Goal: Task Accomplishment & Management: Use online tool/utility

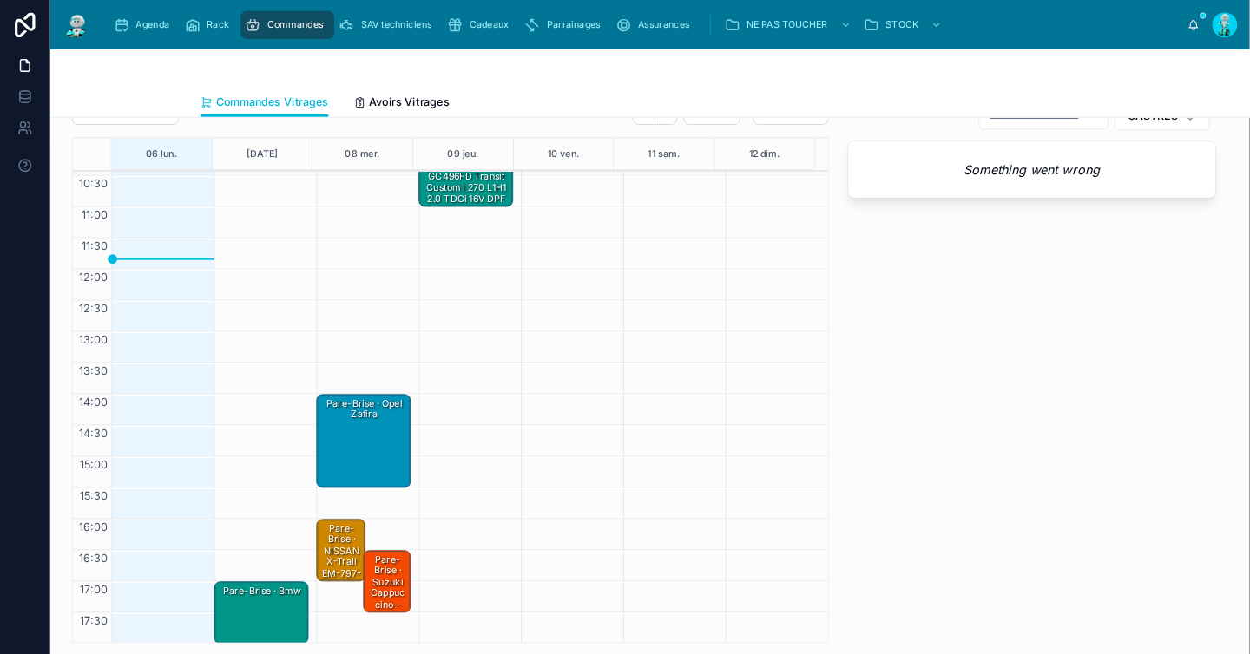
scroll to position [149, 0]
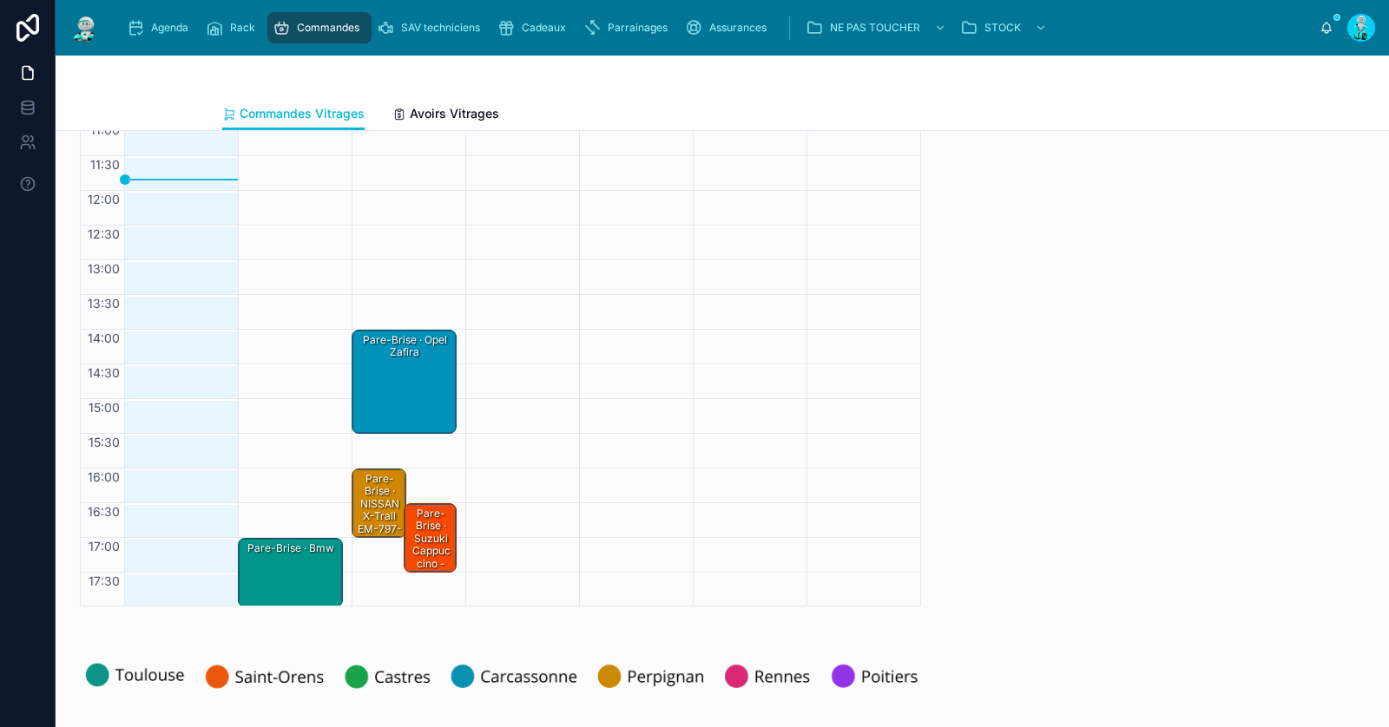
click at [324, 569] on div "Pare-Brise · Bmw" at bounding box center [291, 573] width 100 height 66
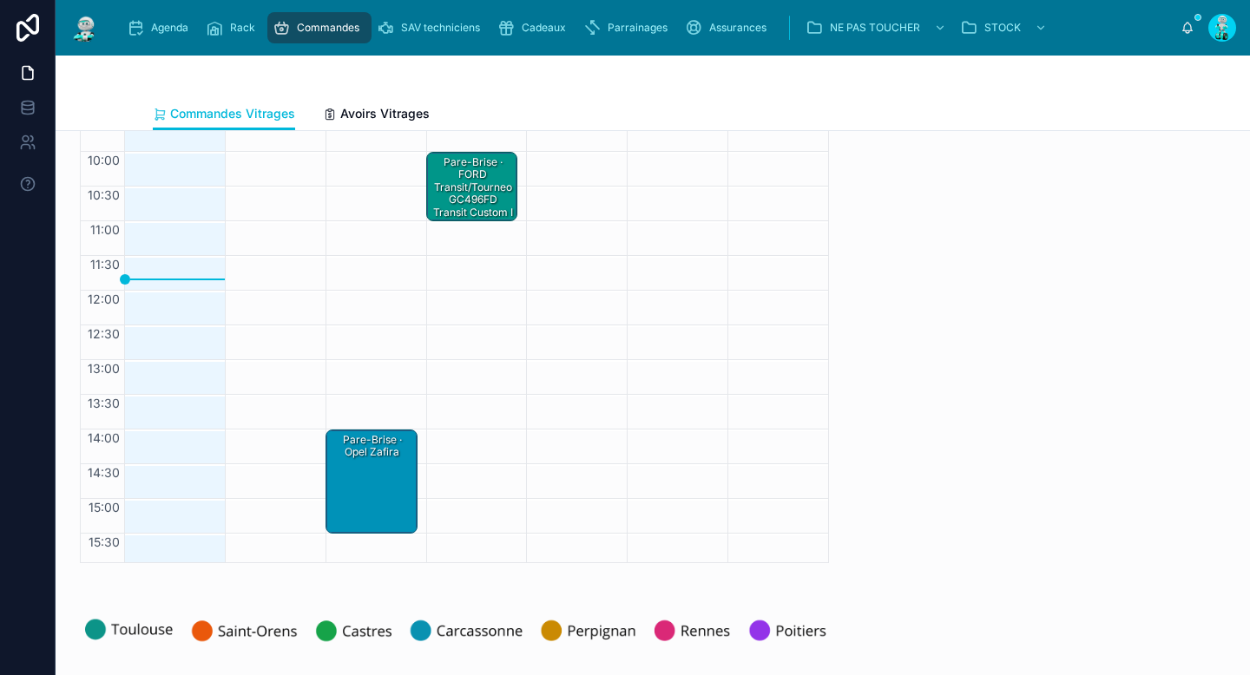
scroll to position [145, 0]
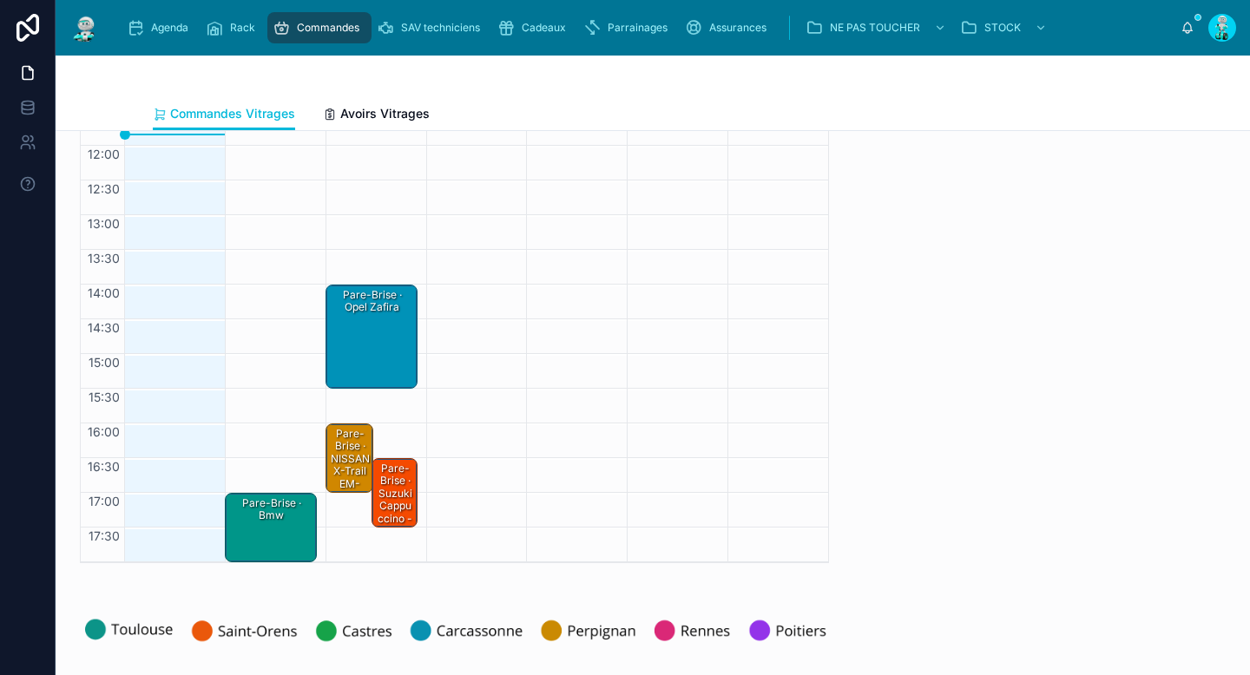
click at [281, 522] on div "Pare-Brise · Bmw" at bounding box center [271, 510] width 87 height 29
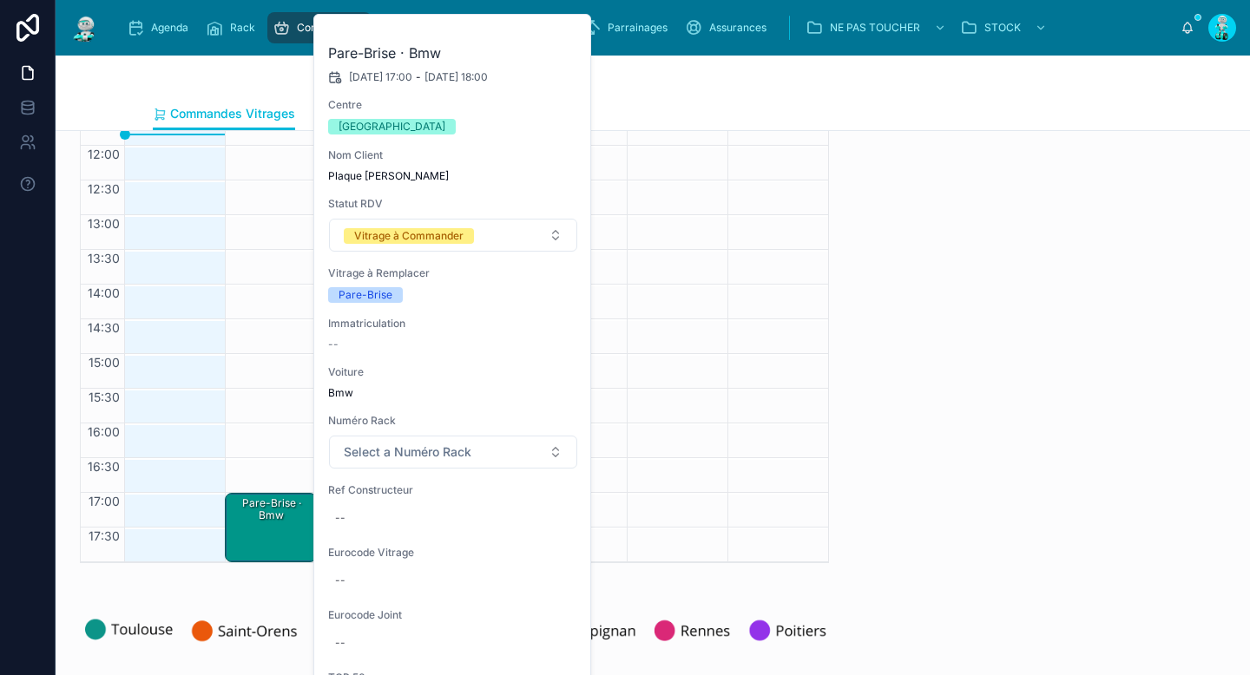
click at [0, 0] on icon at bounding box center [0, 0] width 0 height 0
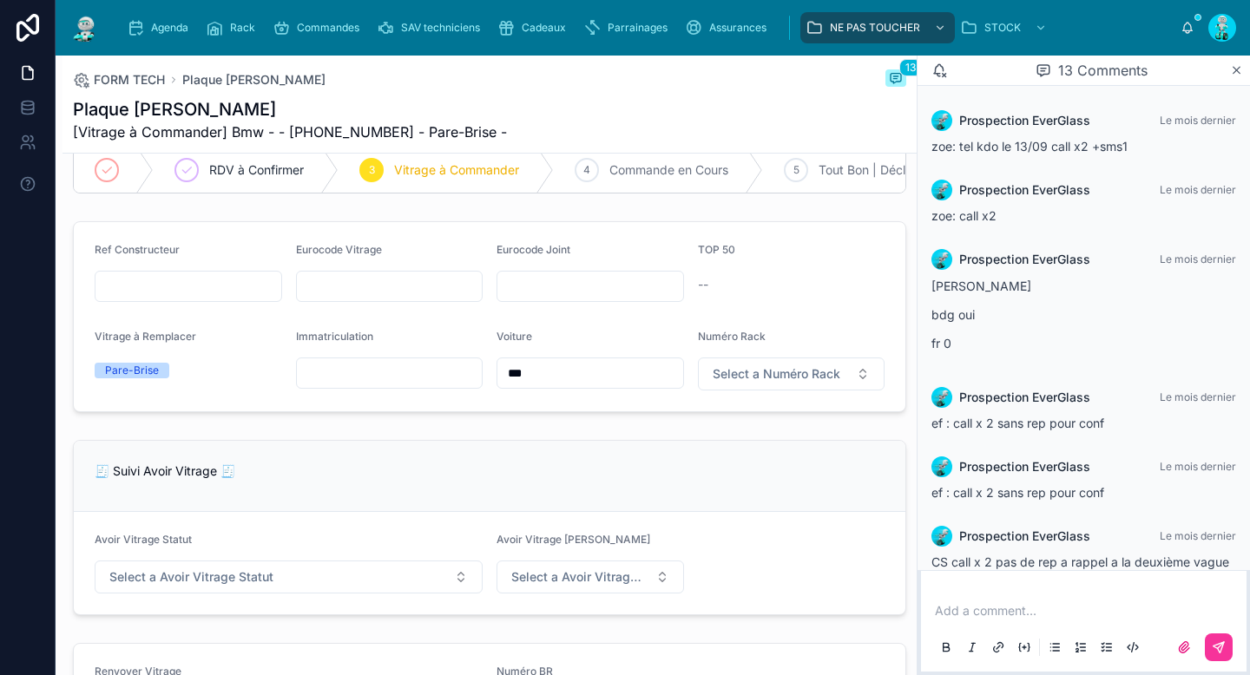
scroll to position [581, 0]
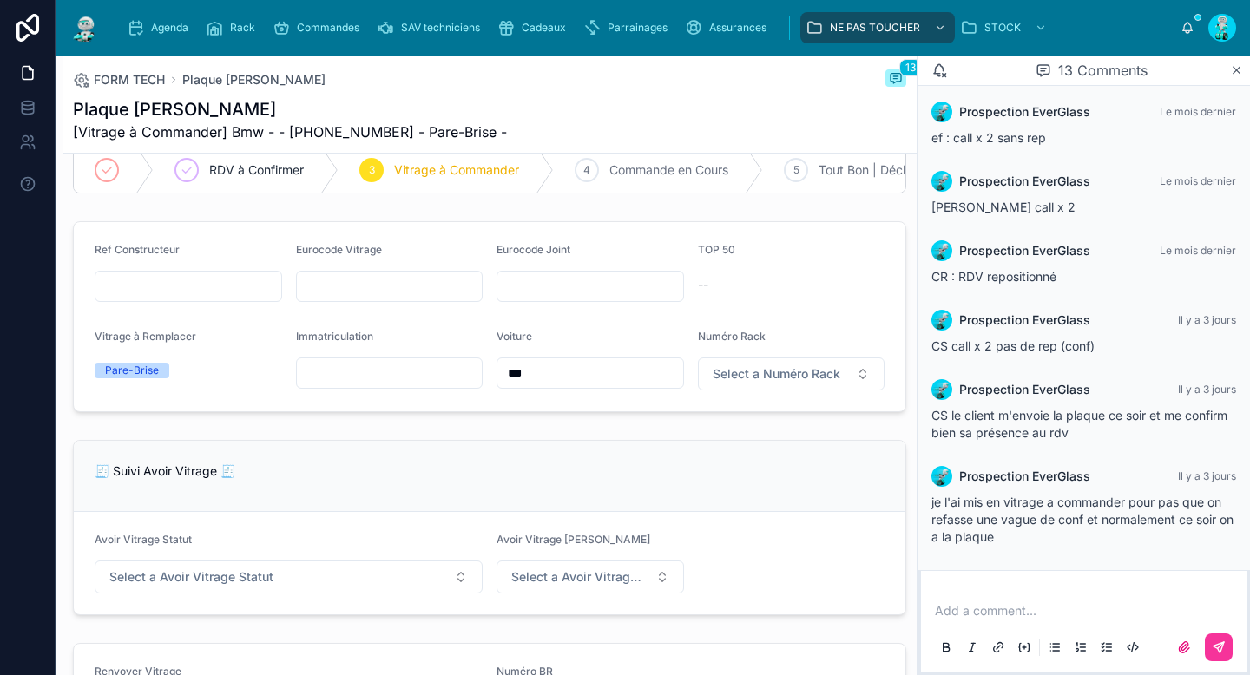
click at [1018, 600] on div "Add a comment..." at bounding box center [1083, 628] width 305 height 73
click at [1027, 618] on p at bounding box center [1087, 610] width 305 height 17
click at [1224, 637] on button at bounding box center [1219, 648] width 28 height 28
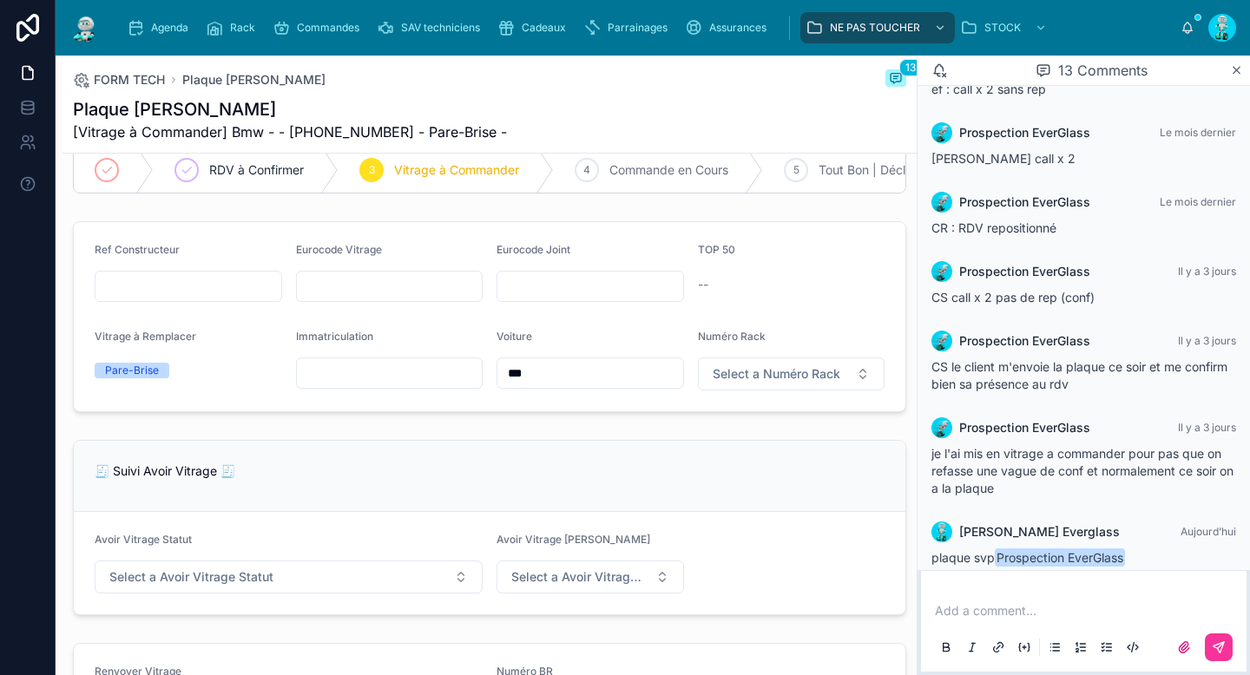
scroll to position [650, 0]
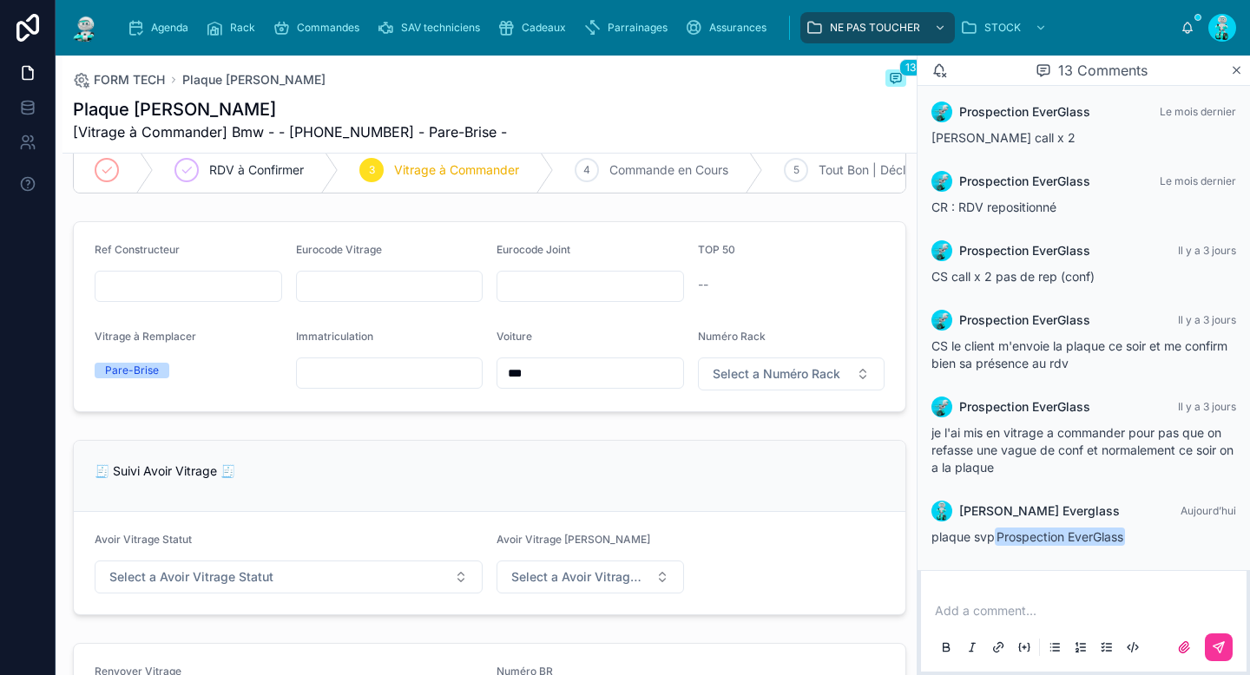
click at [287, 166] on span "RDV à Confirmer" at bounding box center [256, 169] width 95 height 17
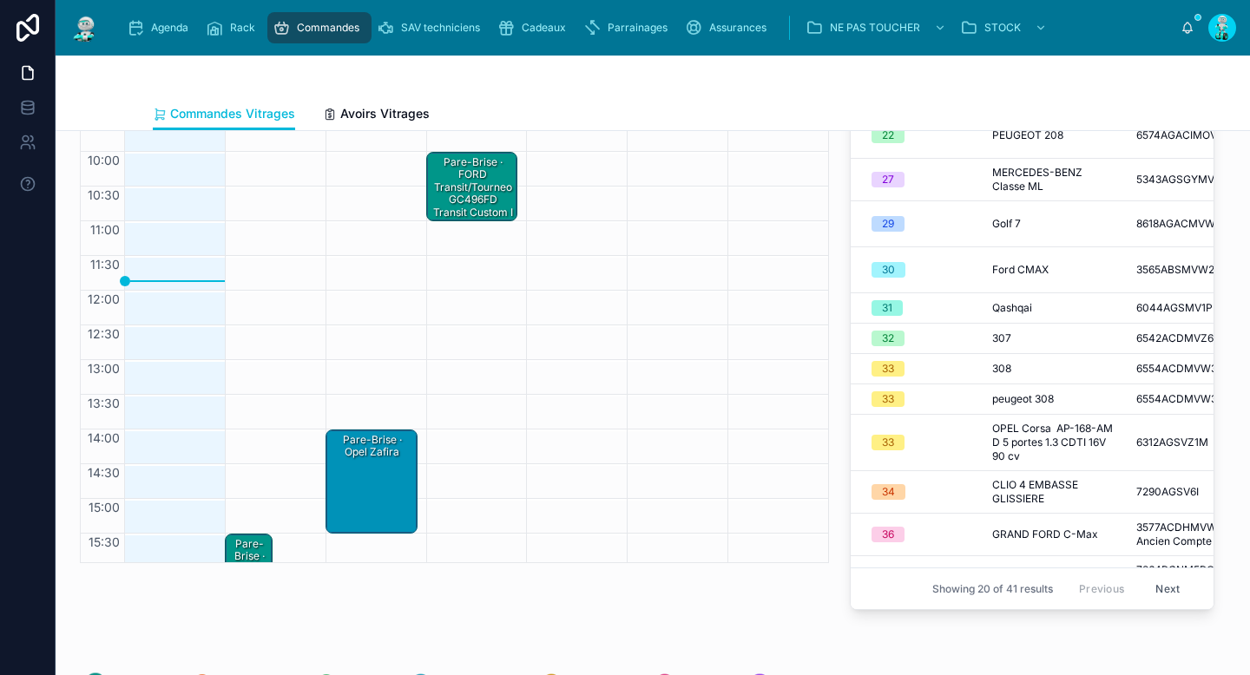
scroll to position [145, 0]
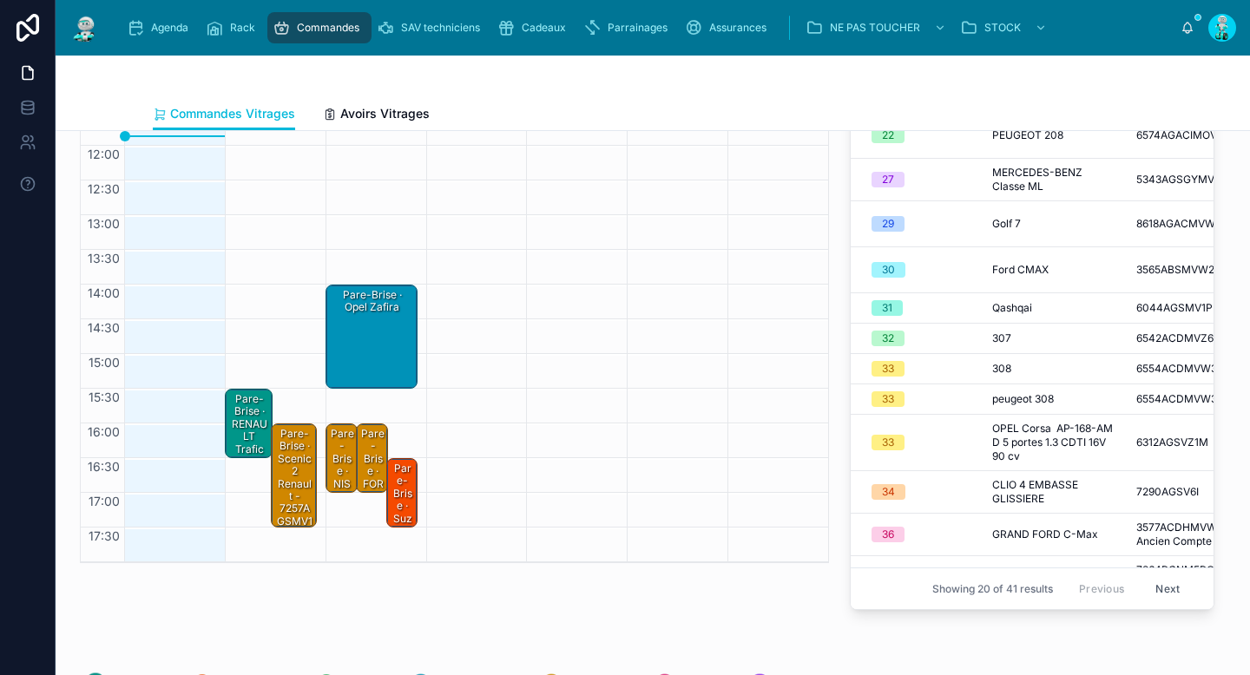
click at [255, 418] on div "Pare-Brise · RENAULT Trafic" at bounding box center [249, 424] width 43 height 66
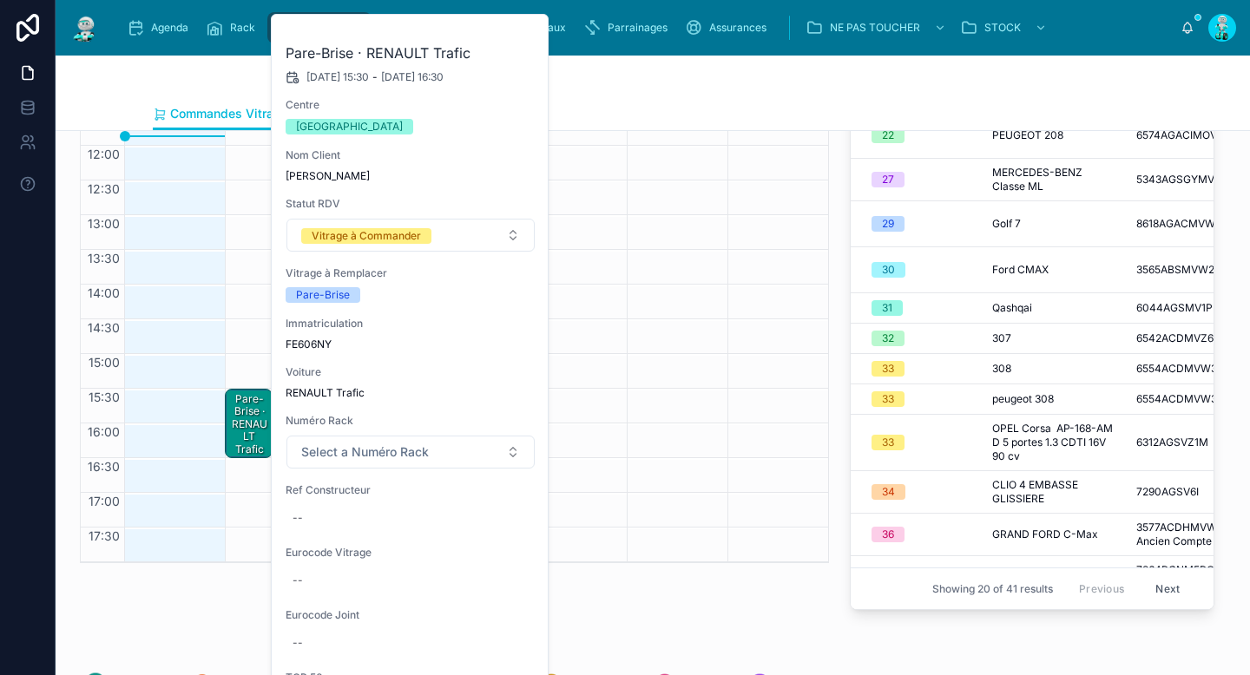
click at [310, 346] on span "FE606NY" at bounding box center [411, 345] width 250 height 14
copy span "FE606NY"
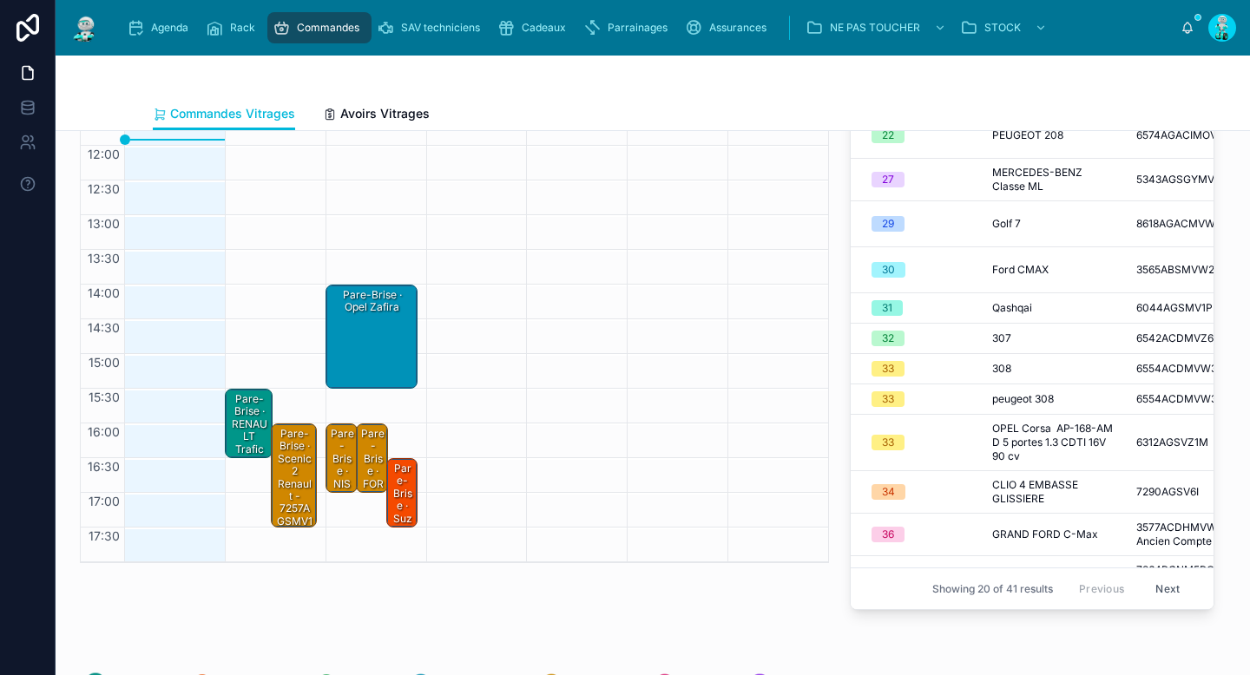
click at [246, 425] on div "Pare-Brise · RENAULT Trafic" at bounding box center [249, 424] width 43 height 66
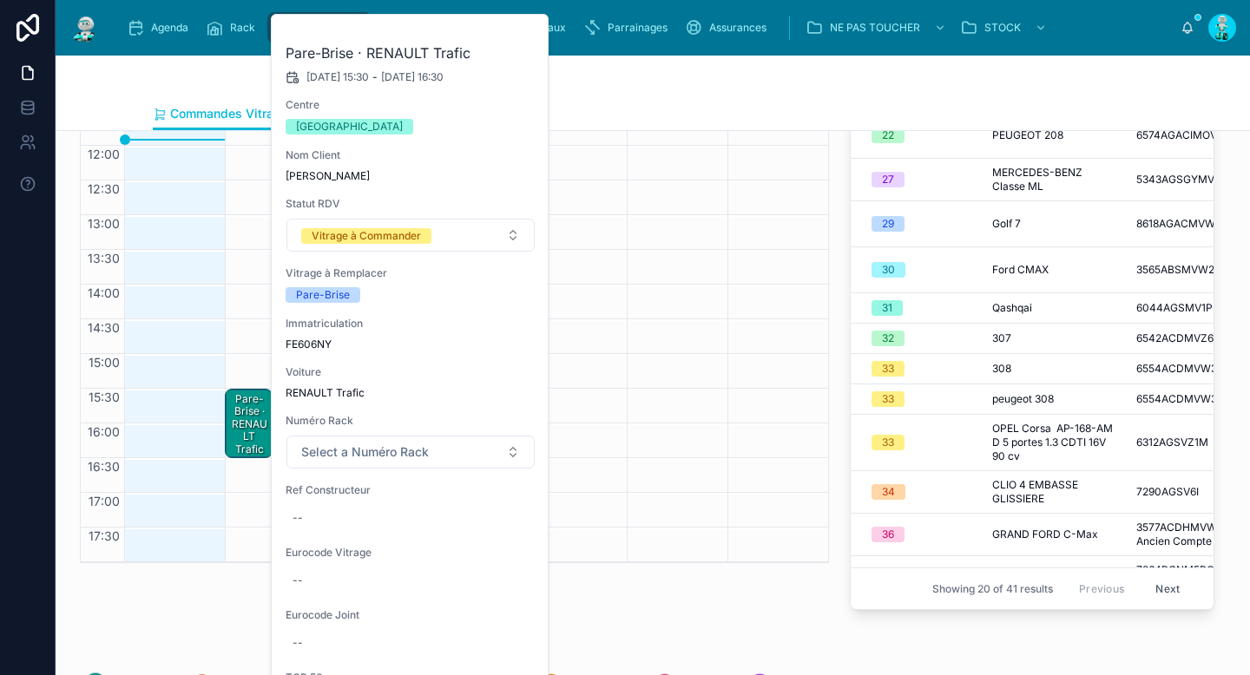
click at [314, 347] on span "FE606NY" at bounding box center [411, 345] width 250 height 14
copy span "FE606NY"
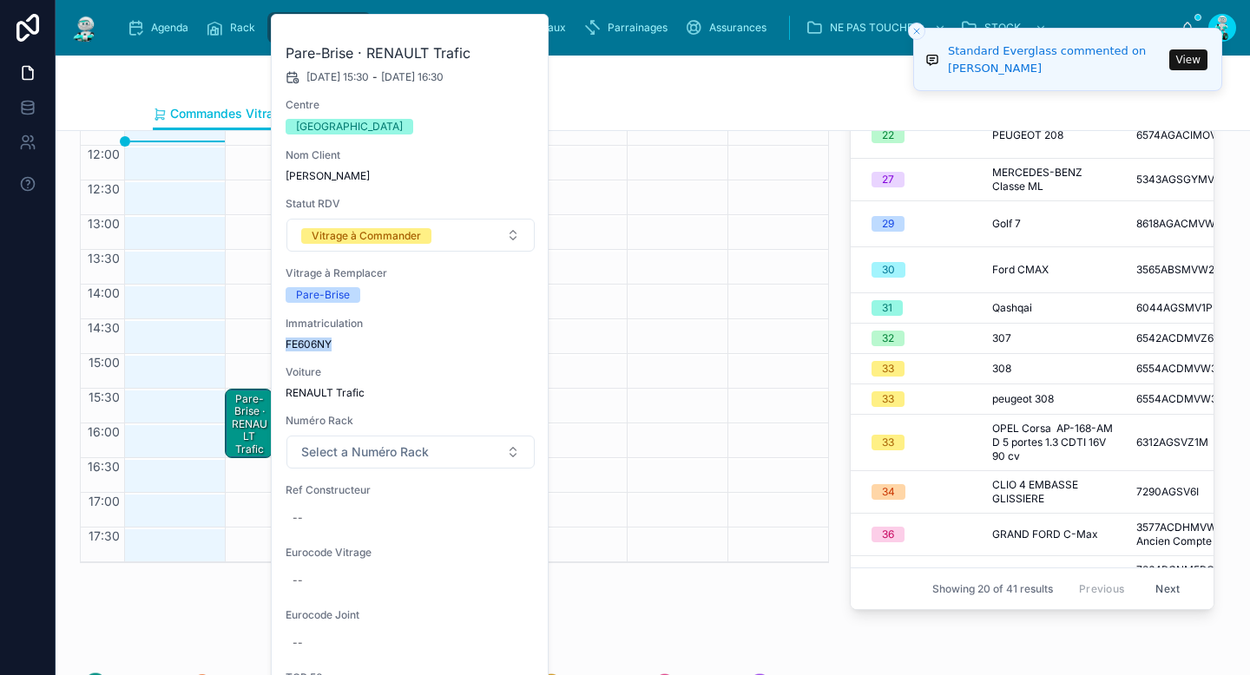
click at [918, 36] on icon "Close toast" at bounding box center [916, 31] width 10 height 10
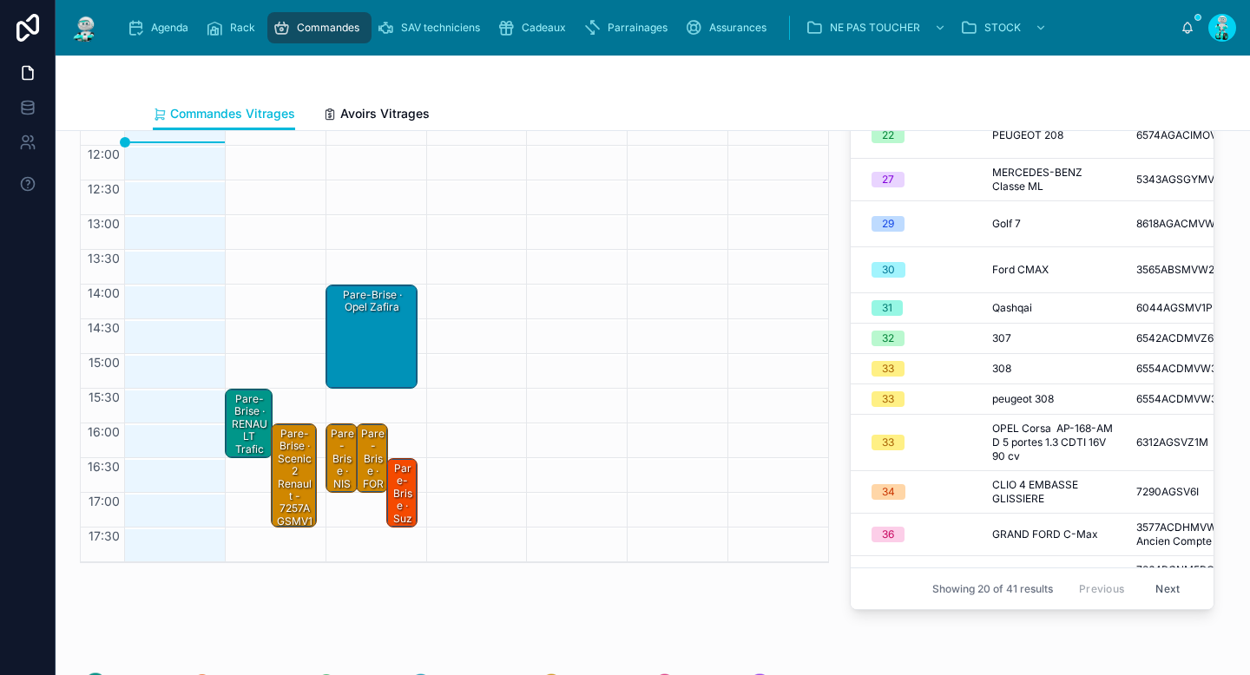
click at [236, 400] on div "Pare-Brise · RENAULT Trafic" at bounding box center [249, 424] width 43 height 66
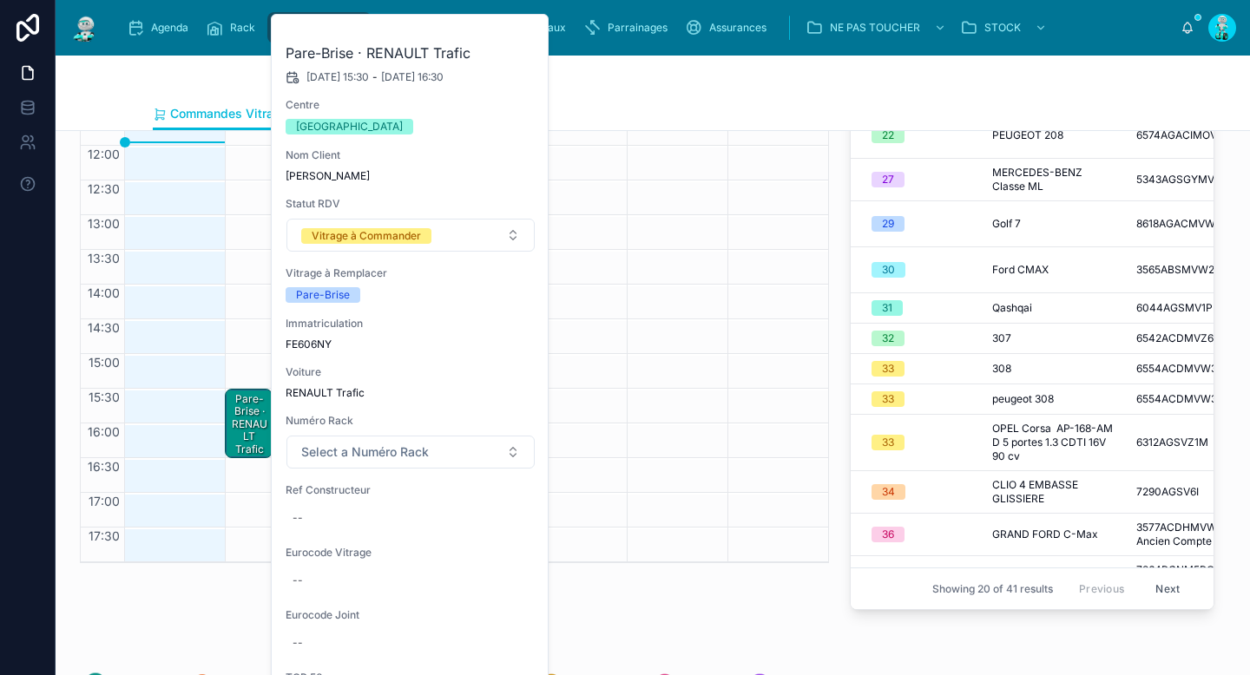
click at [331, 519] on div "--" at bounding box center [411, 518] width 250 height 28
click at [365, 599] on div "Pare-Brise · RENAULT Trafic 07/10/2025 15:30 - 07/10/2025 16:30 Centre TOULOUSE…" at bounding box center [411, 477] width 278 height 925
click at [356, 587] on div "--" at bounding box center [411, 581] width 250 height 28
type input "**********"
click at [500, 602] on icon "submit" at bounding box center [505, 604] width 14 height 14
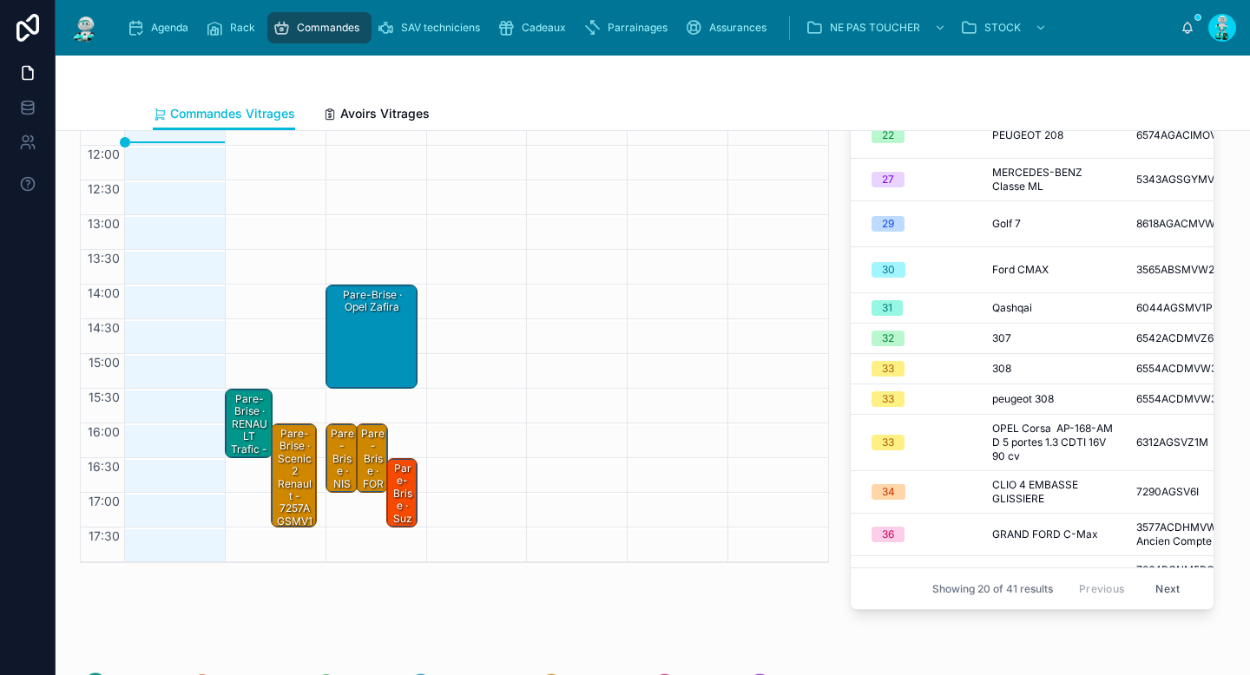
click at [246, 413] on div "Pare-Brise · RENAULT Trafic - 7296AGSV1C" at bounding box center [249, 436] width 43 height 91
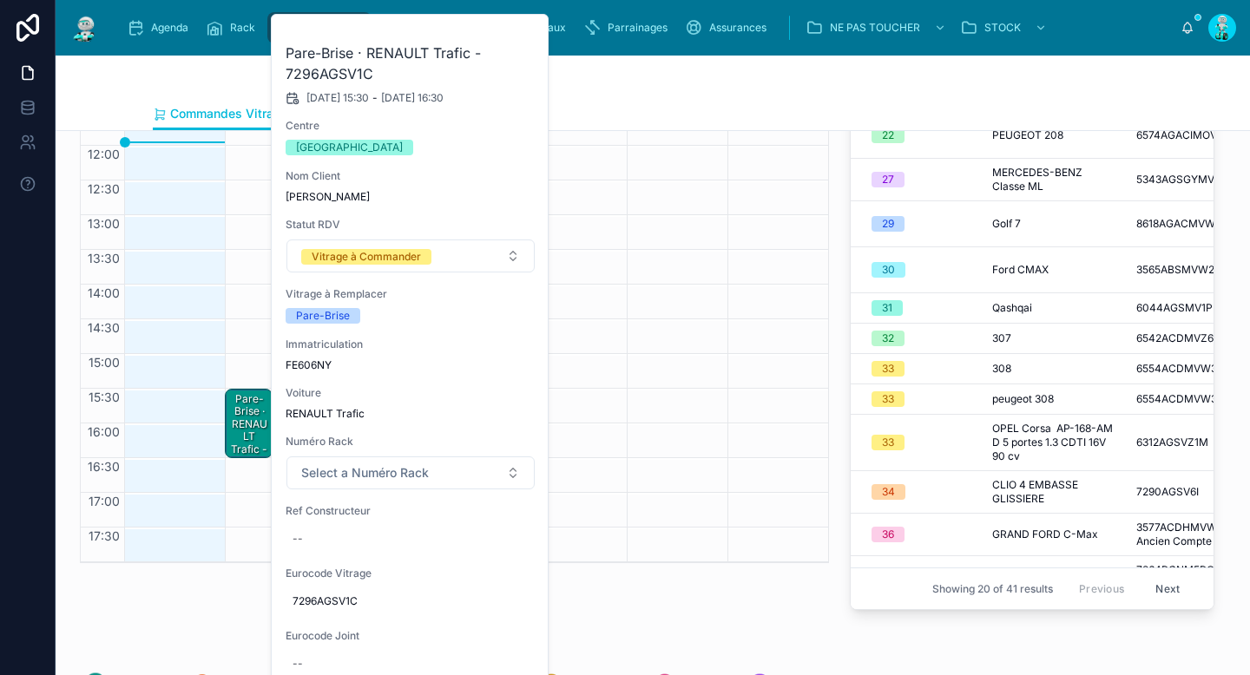
click at [340, 531] on div "--" at bounding box center [411, 539] width 250 height 28
type input "**********"
click at [499, 562] on icon "submit" at bounding box center [505, 563] width 14 height 14
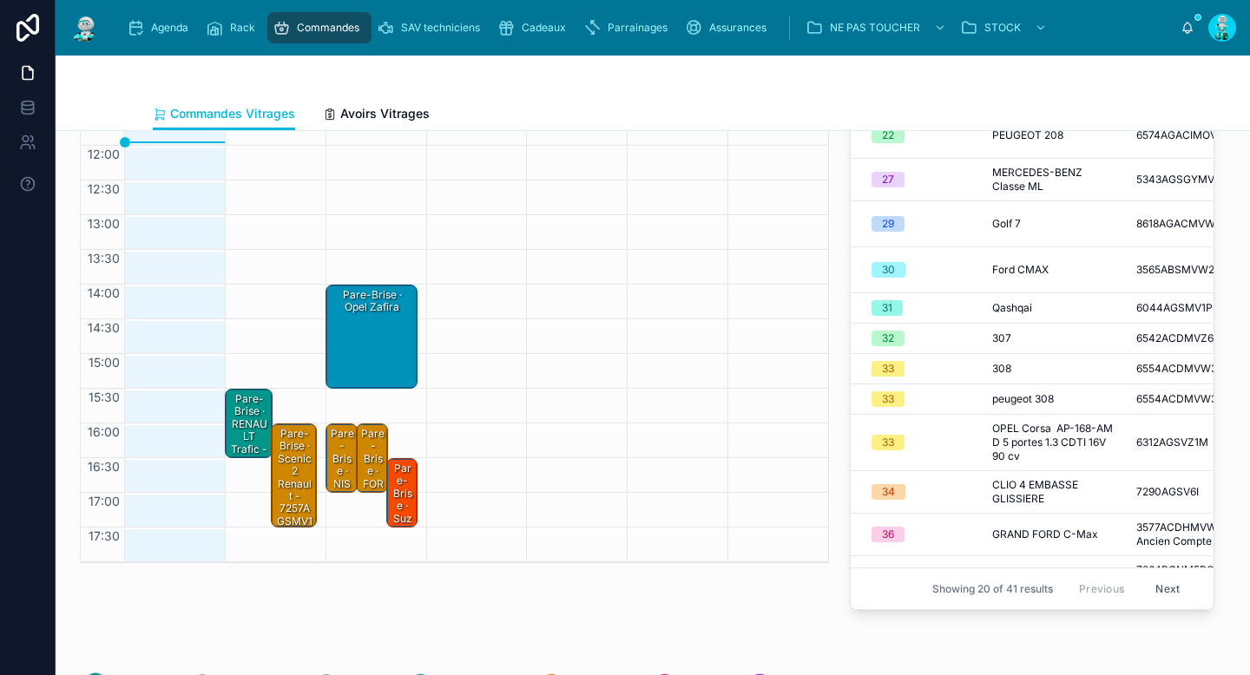
click at [233, 418] on div "Pare-Brise · RENAULT Trafic - 7296AGSV1C" at bounding box center [249, 436] width 43 height 91
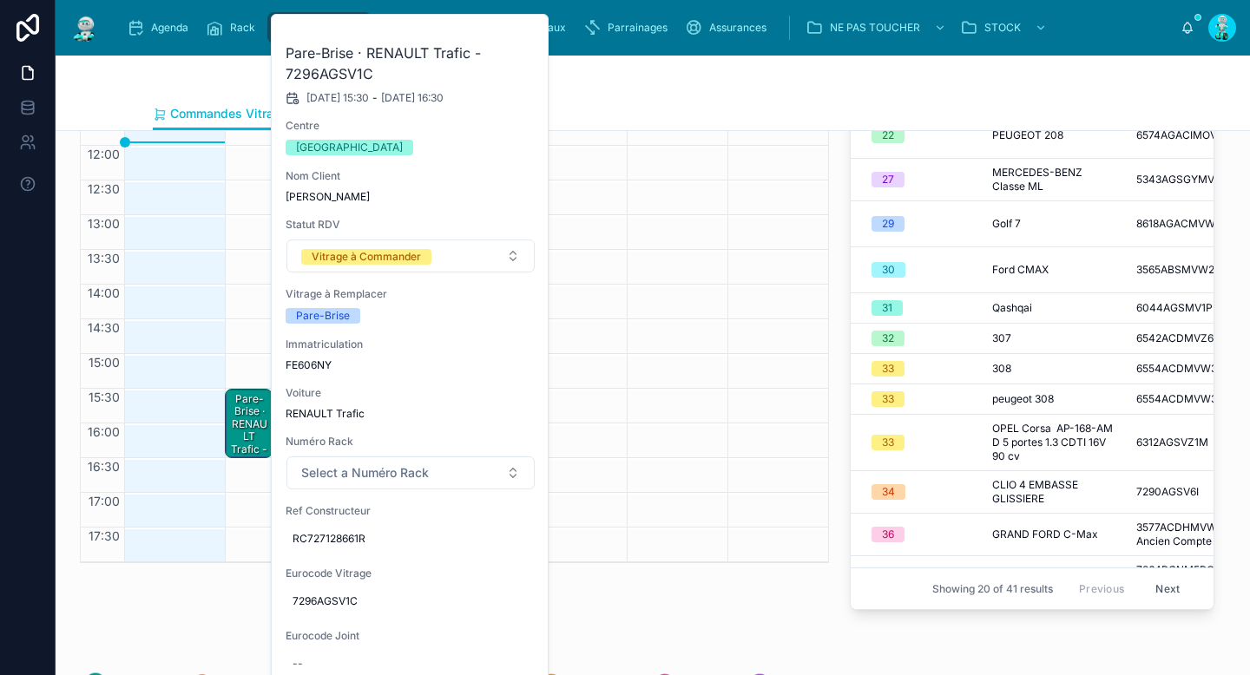
click at [0, 0] on button at bounding box center [0, 0] width 0 height 0
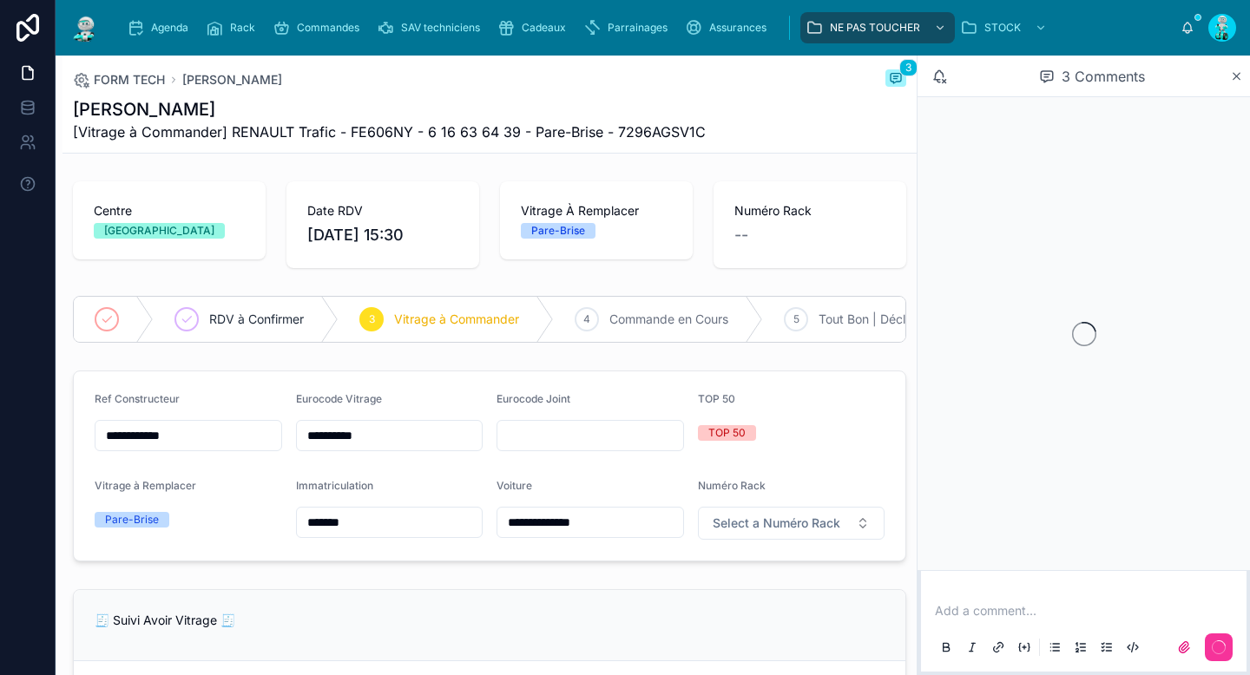
click at [1061, 611] on p at bounding box center [1087, 610] width 305 height 17
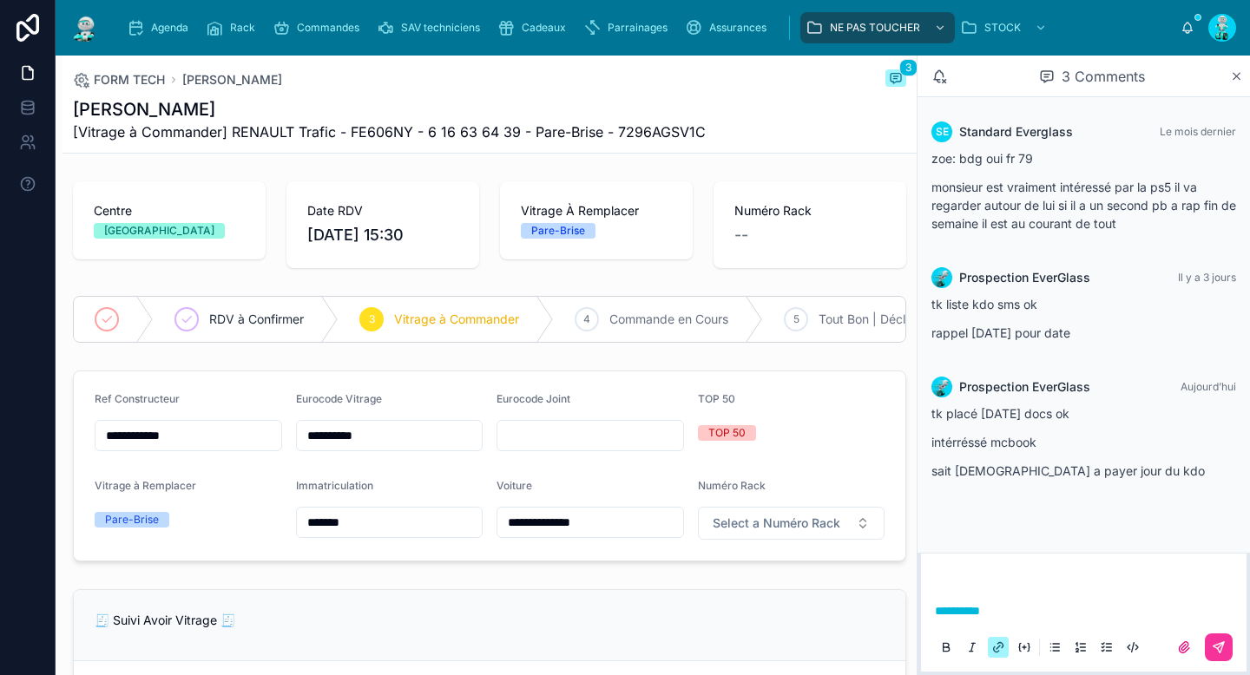
click at [1212, 640] on button at bounding box center [1219, 648] width 28 height 28
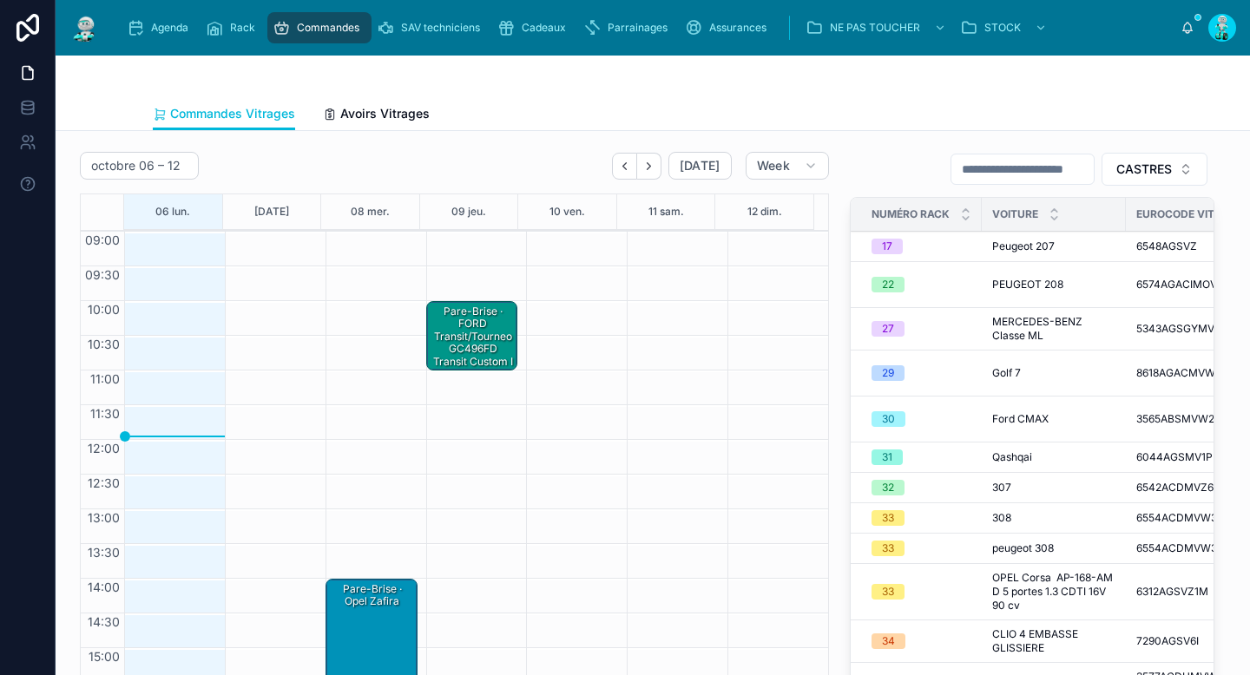
scroll to position [145, 0]
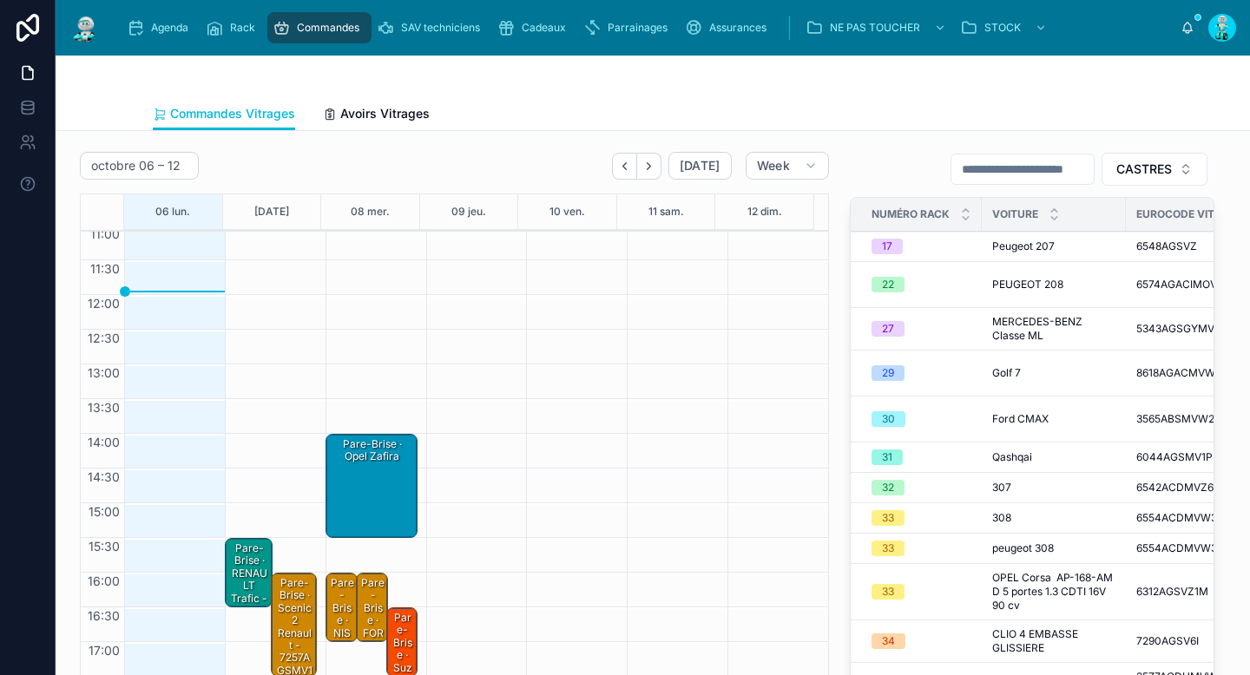
click at [254, 567] on div "Pare-Brise · RENAULT Trafic - 7296AGSV1C" at bounding box center [249, 586] width 43 height 91
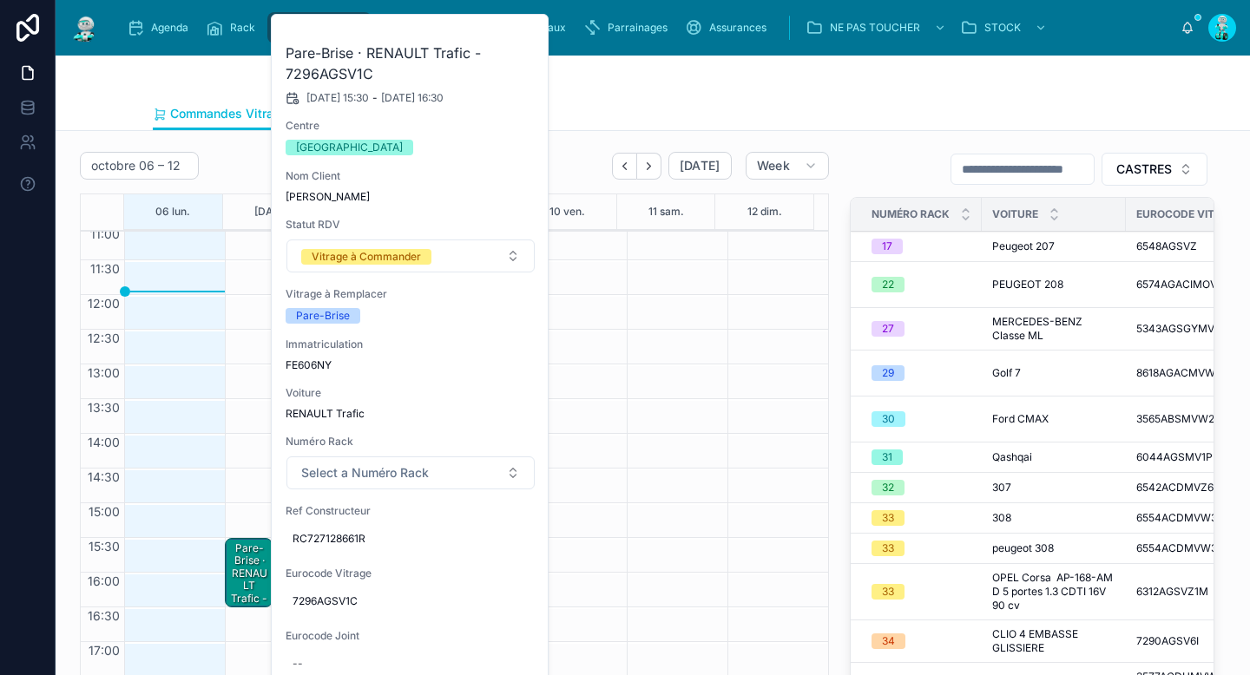
click at [345, 249] on div "Vitrage à Commander" at bounding box center [366, 257] width 109 height 16
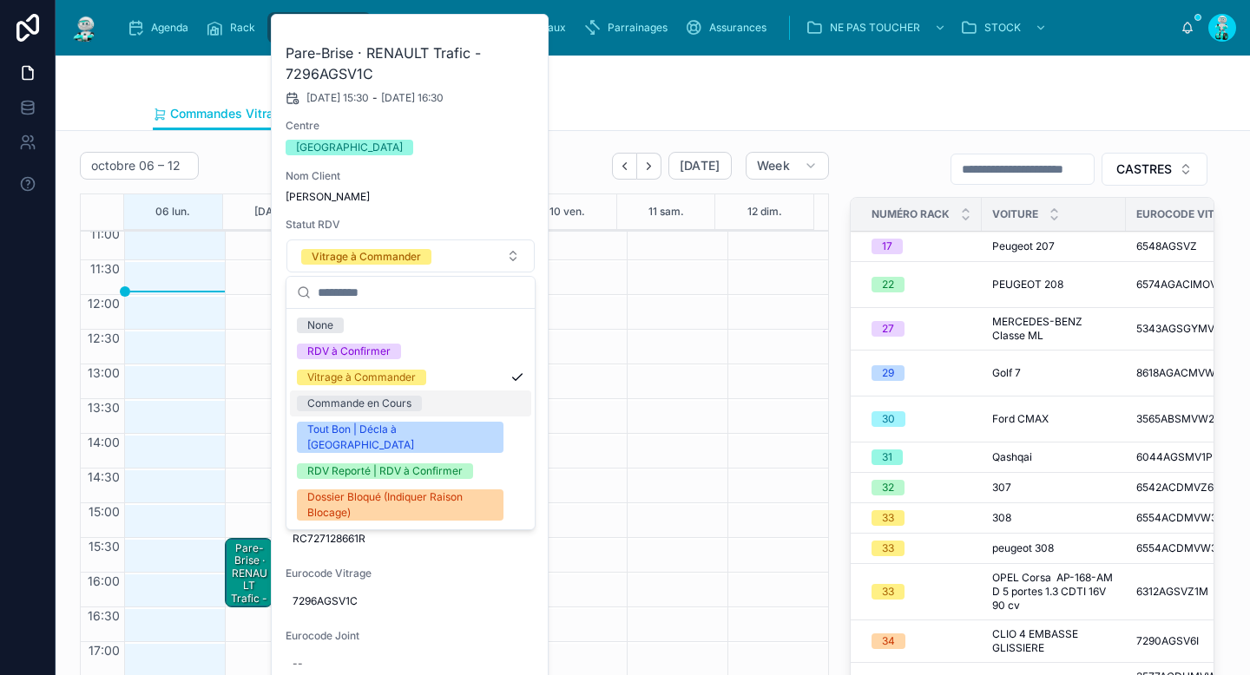
click at [347, 396] on div "Commande en Cours" at bounding box center [359, 404] width 104 height 16
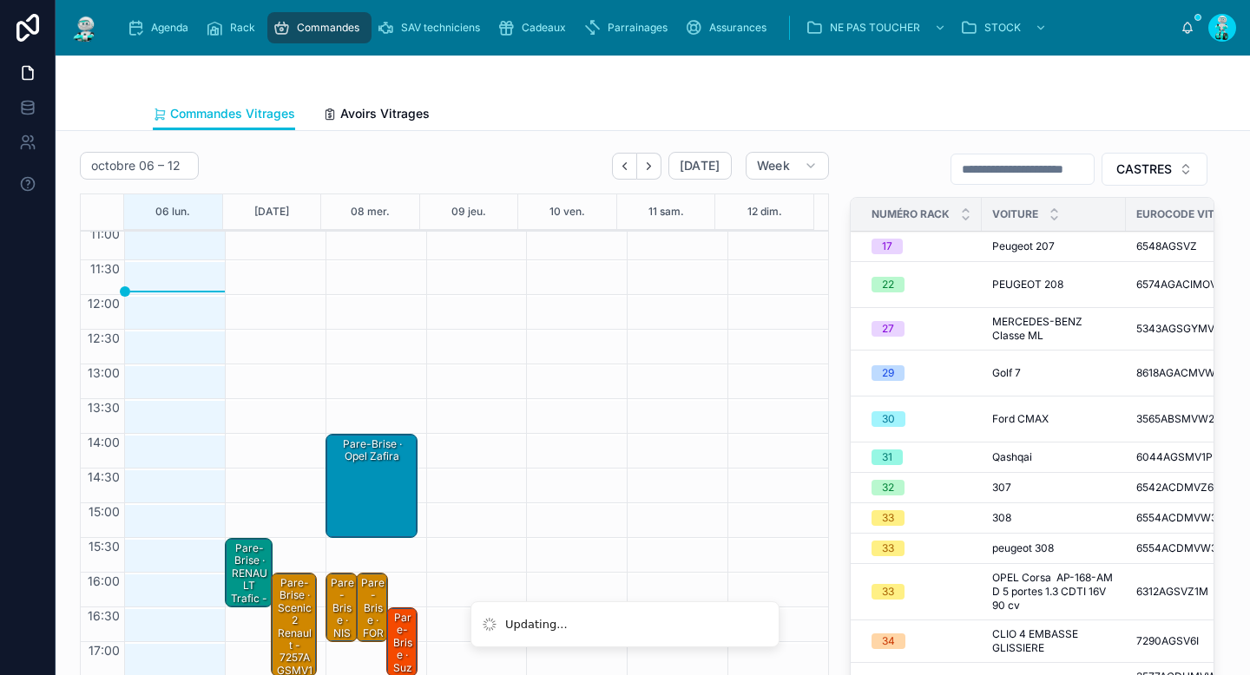
click at [507, 120] on div "Commandes Vitrages Avoirs Vitrages" at bounding box center [653, 113] width 1000 height 33
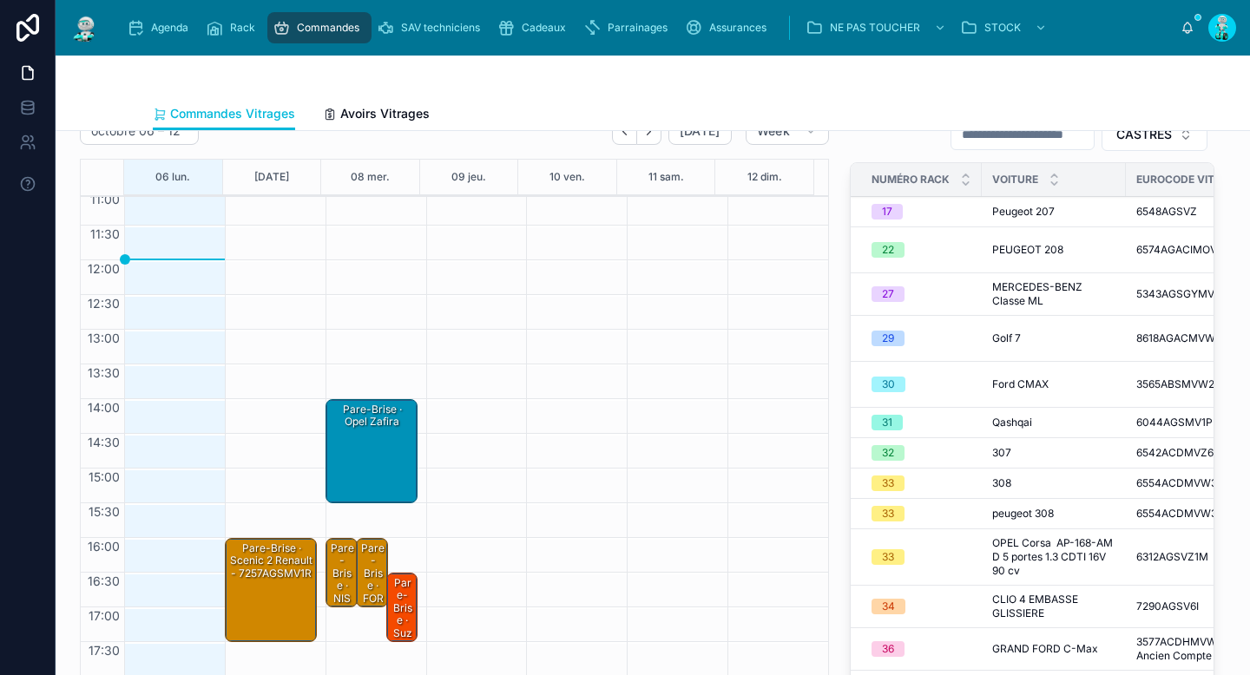
click at [275, 582] on div "Pare-Brise · scenic 2 renault - 7257AGSMV1R" at bounding box center [271, 561] width 87 height 41
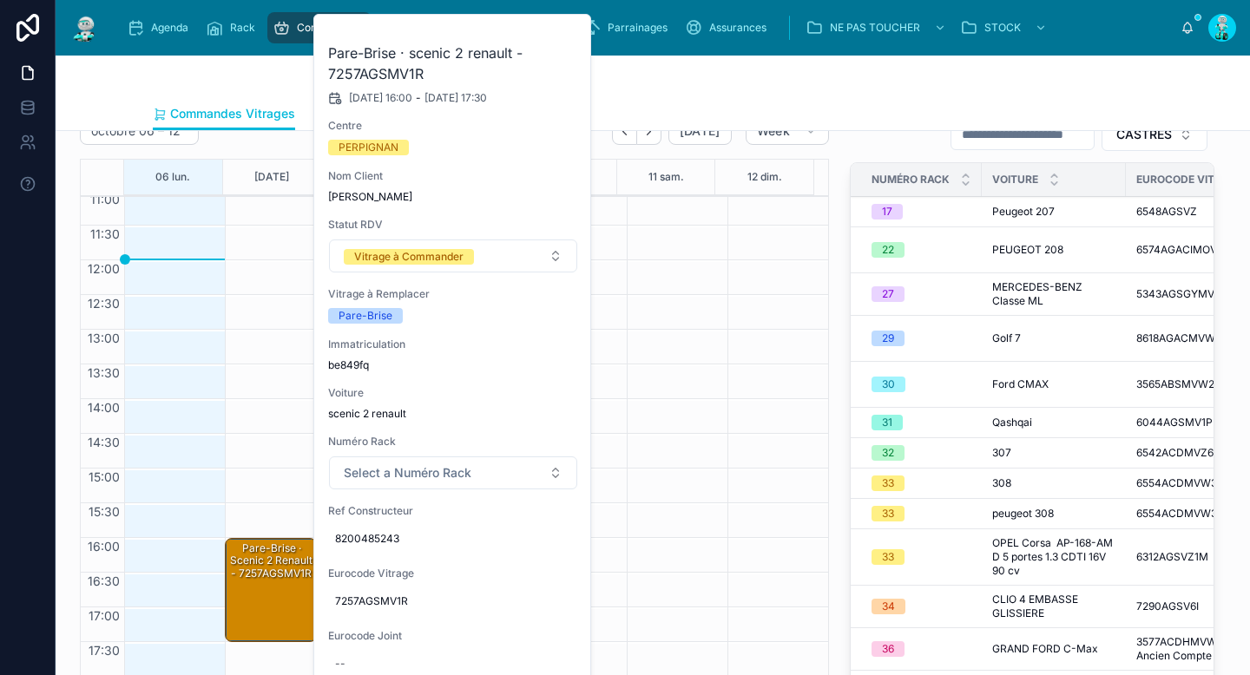
drag, startPoint x: 852, startPoint y: 101, endPoint x: 660, endPoint y: 270, distance: 255.8
click at [852, 101] on div "Commandes Vitrages Avoirs Vitrages" at bounding box center [653, 113] width 1000 height 33
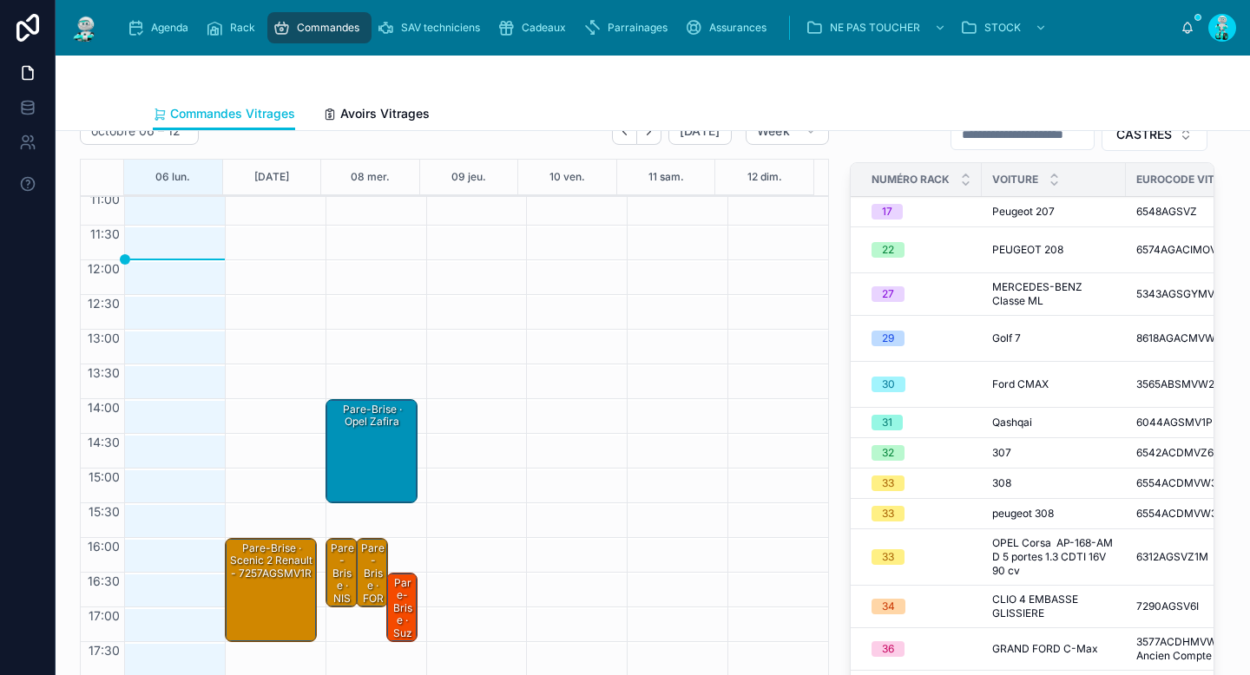
scroll to position [194, 0]
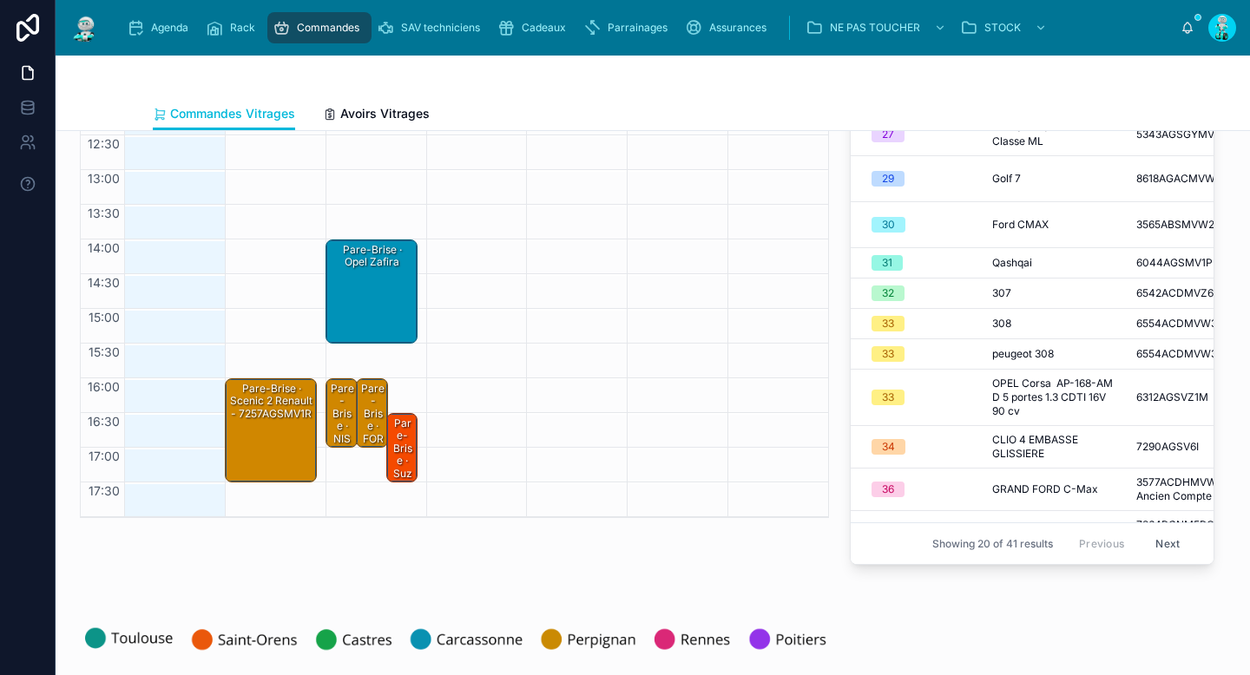
click at [306, 441] on div "Pare-Brise · scenic 2 renault - 7257AGSMV1R" at bounding box center [271, 430] width 87 height 101
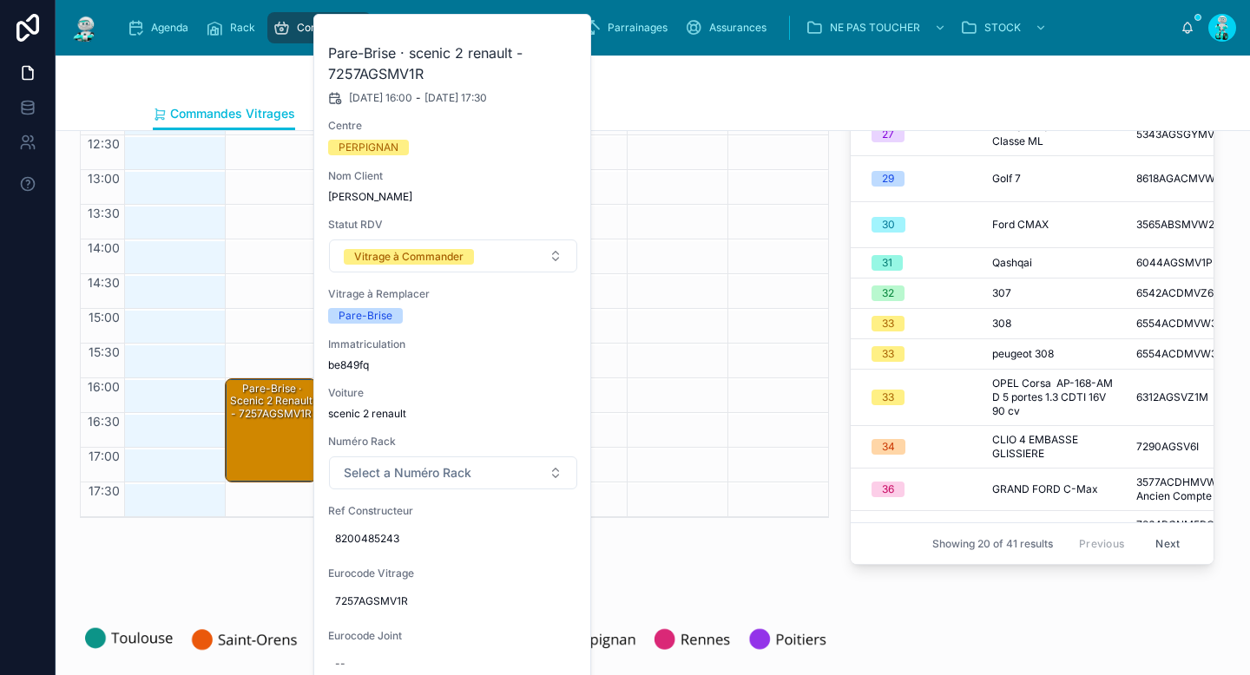
drag, startPoint x: 660, startPoint y: 543, endPoint x: 549, endPoint y: 518, distance: 113.7
click at [660, 543] on div "octobre 06 – 12 Today Week 06 lun. 07 mar. 08 mer. 09 jeu. 10 ven. 11 sam. 12 d…" at bounding box center [454, 265] width 770 height 628
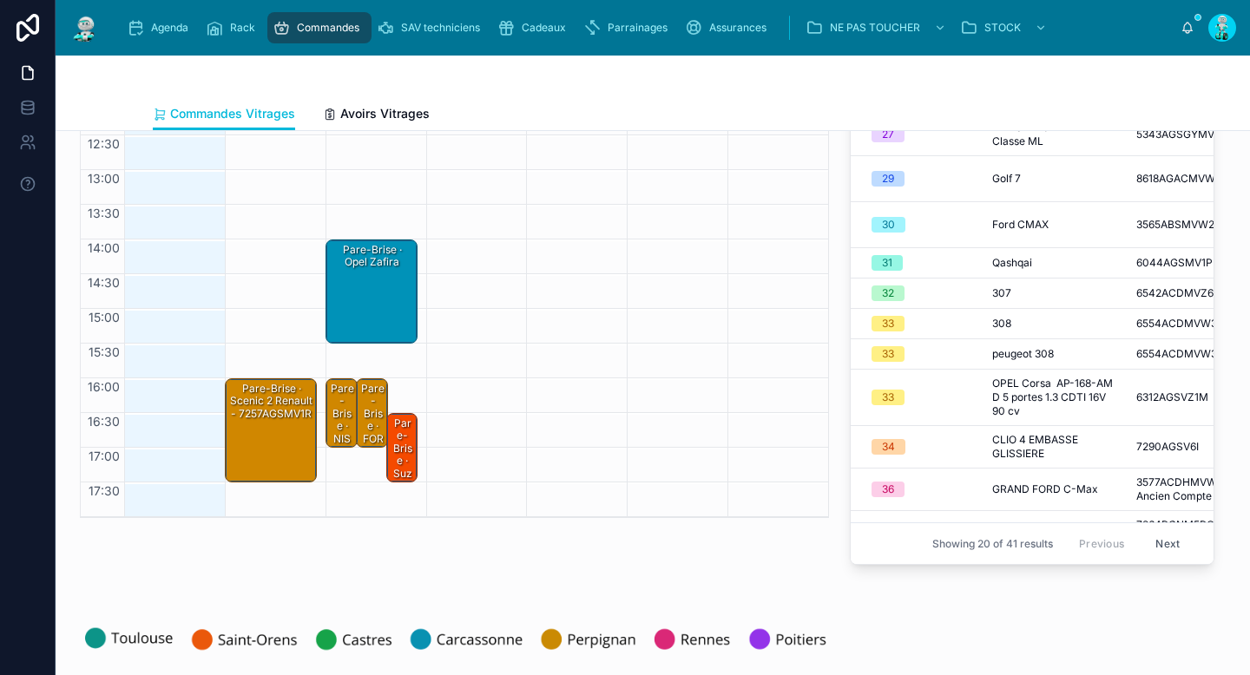
click at [357, 422] on div "16:00 – 17:00 Pare-Brise · FORD mondeo" at bounding box center [372, 413] width 30 height 68
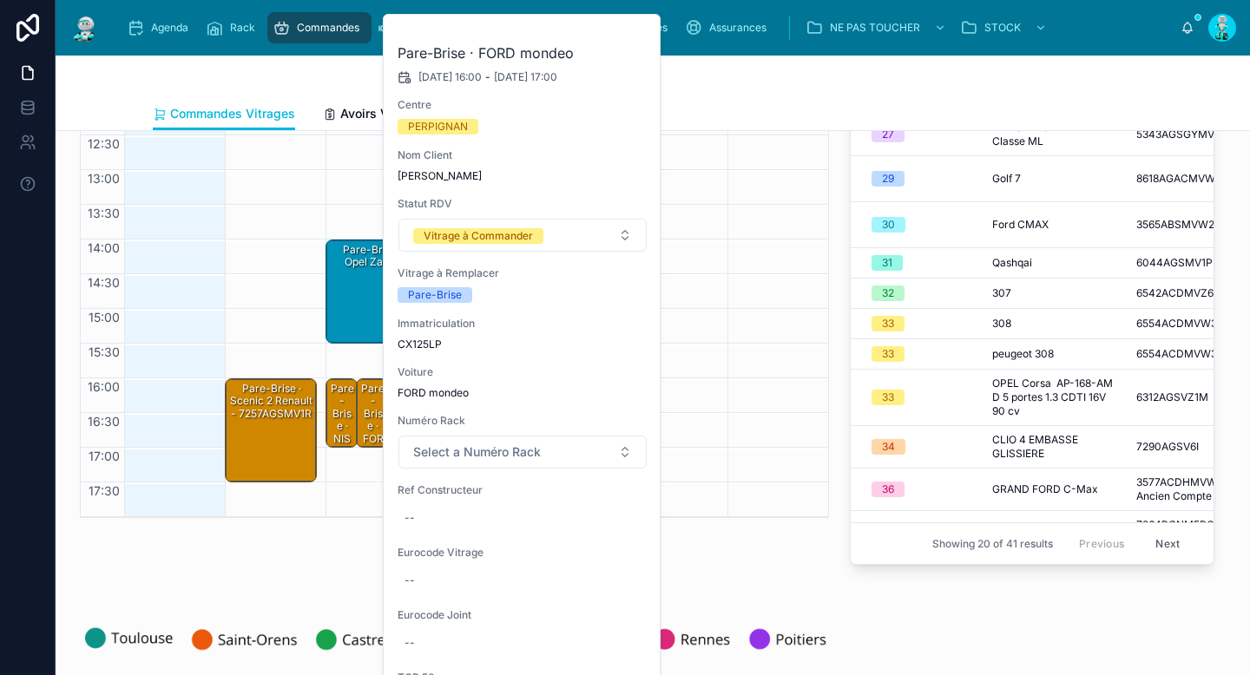
drag, startPoint x: 691, startPoint y: 586, endPoint x: 562, endPoint y: 540, distance: 136.5
click at [687, 585] on div "octobre 06 – 12 Today Week 06 lun. 07 mar. 08 mer. 09 jeu. 10 ven. 11 sam. 12 d…" at bounding box center [653, 579] width 1194 height 1284
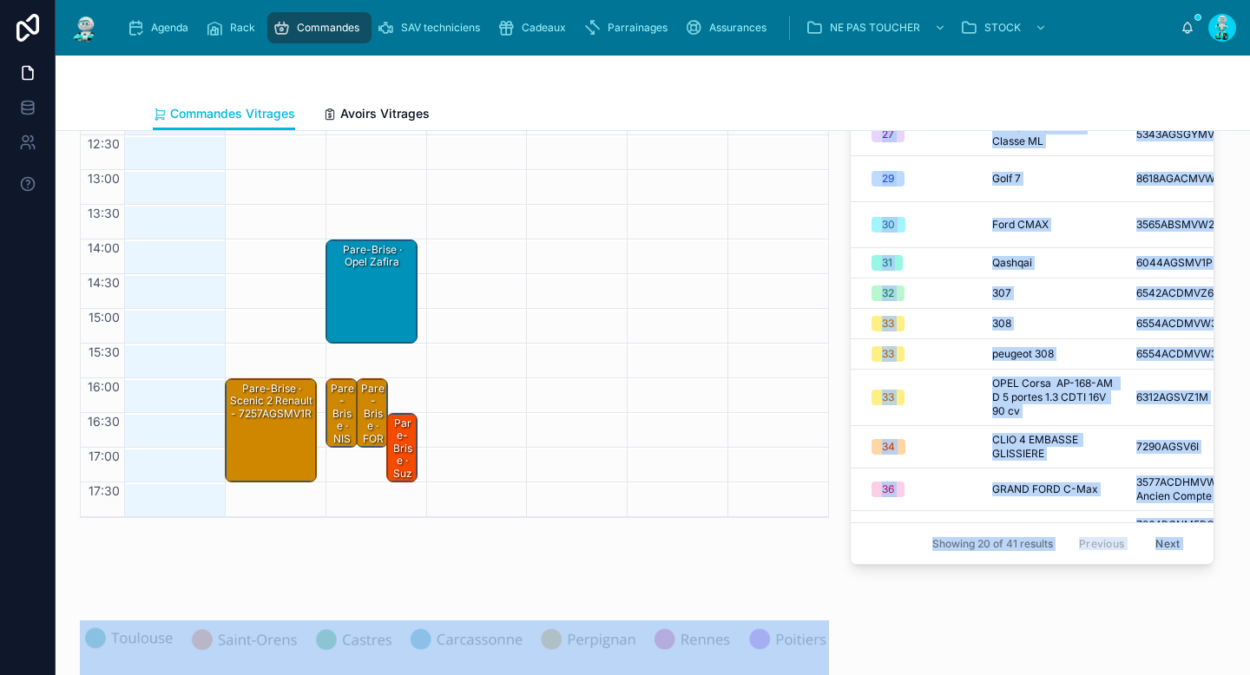
click at [373, 420] on div "Pare-Brise · FORD mondeo" at bounding box center [372, 432] width 27 height 103
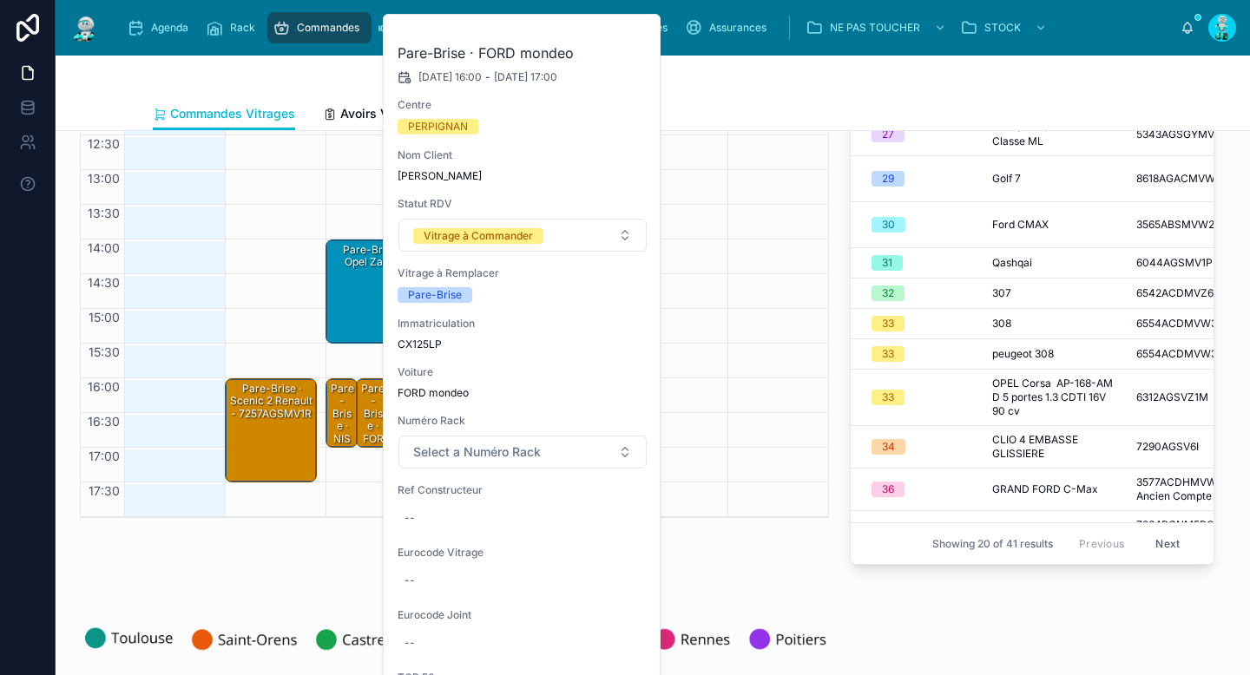
click at [687, 569] on div "octobre 06 – 12 Today Week 06 lun. 07 mar. 08 mer. 09 jeu. 10 ven. 11 sam. 12 d…" at bounding box center [454, 265] width 770 height 628
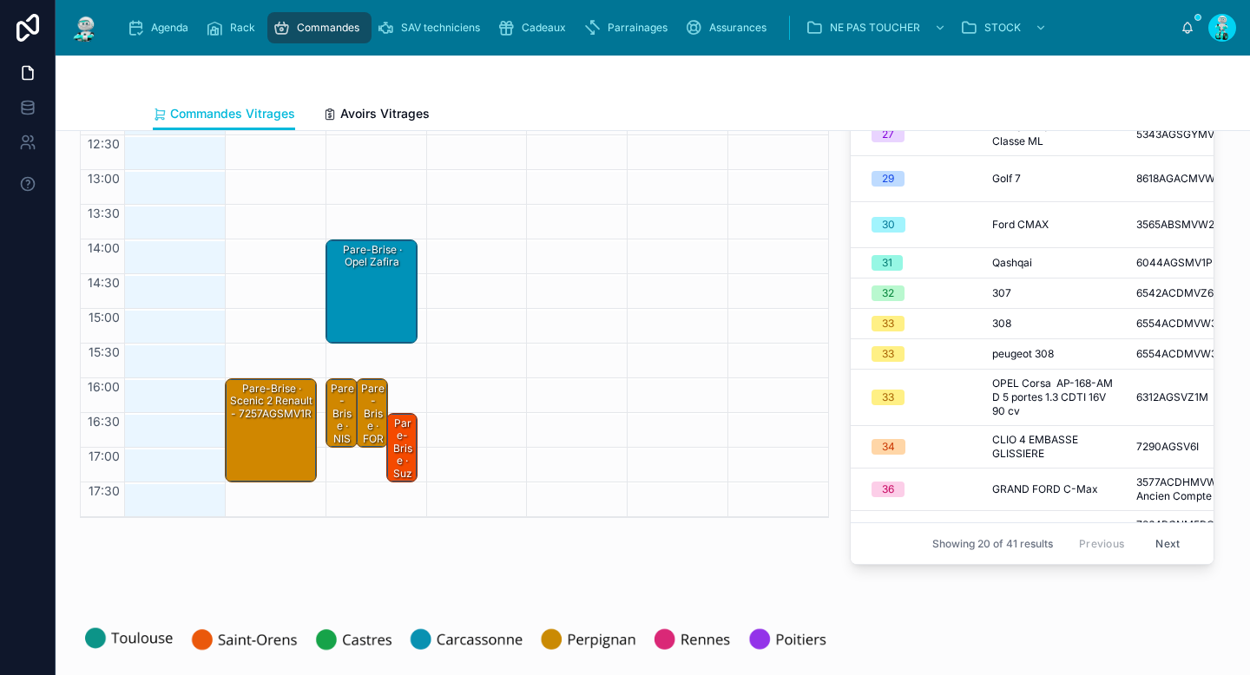
click at [312, 424] on div at bounding box center [275, 430] width 101 height 35
click at [329, 418] on div "Pare-Brise · NISSAN X-Trail EM-797-ZG (T32) 1.6 dCi 16V Xtronic CVT 2WD S&S 130…" at bounding box center [342, 545] width 27 height 328
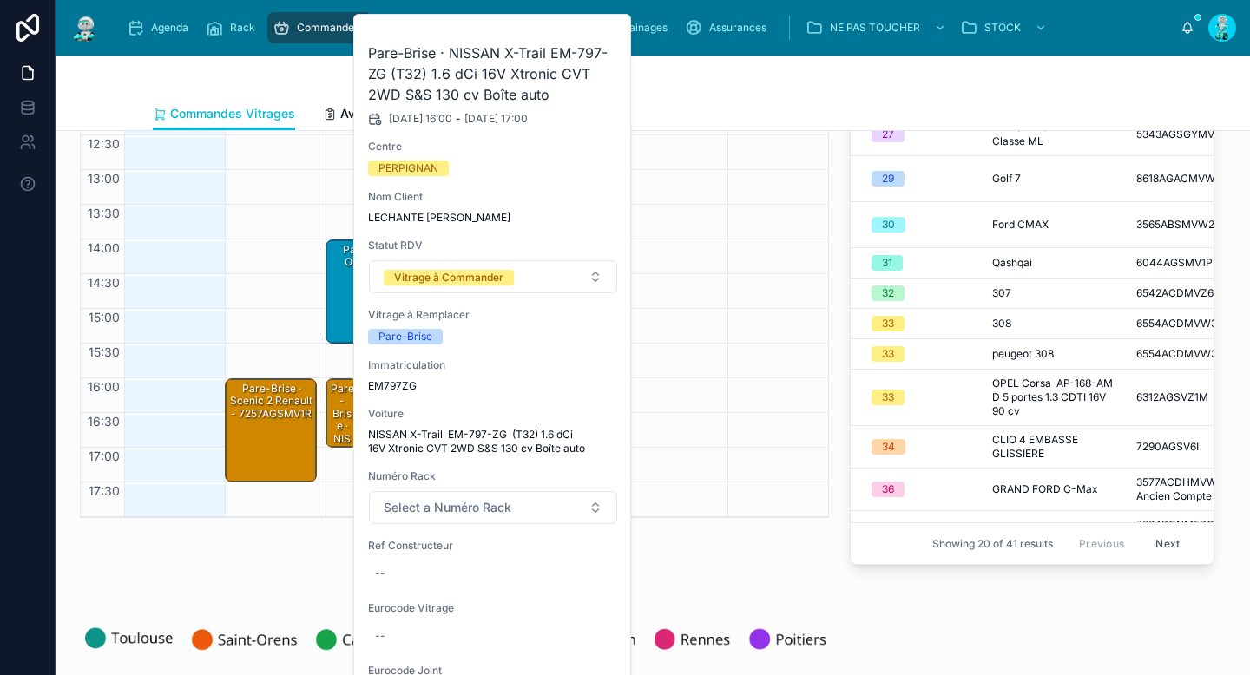
click at [405, 388] on span "EM797ZG" at bounding box center [493, 386] width 250 height 14
copy span "EM797ZG"
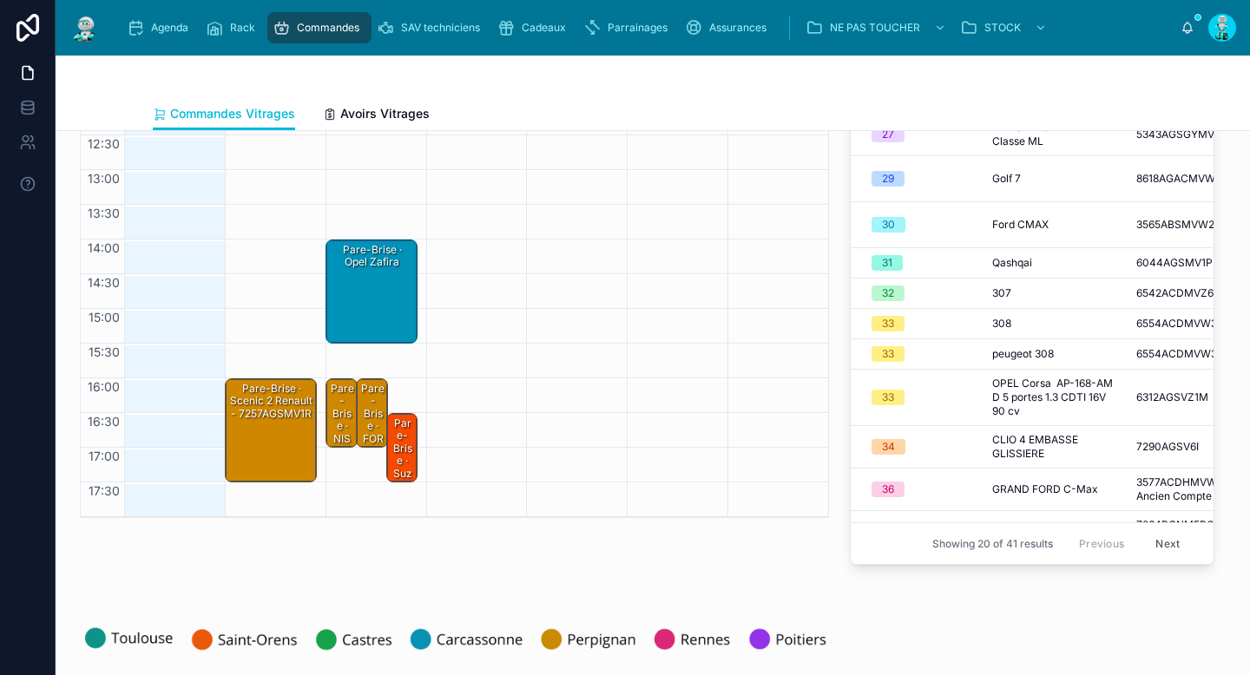
click at [343, 416] on div "Pare-Brise · NISSAN X-Trail EM-797-ZG (T32) 1.6 dCi 16V Xtronic CVT 2WD S&S 130…" at bounding box center [342, 545] width 27 height 328
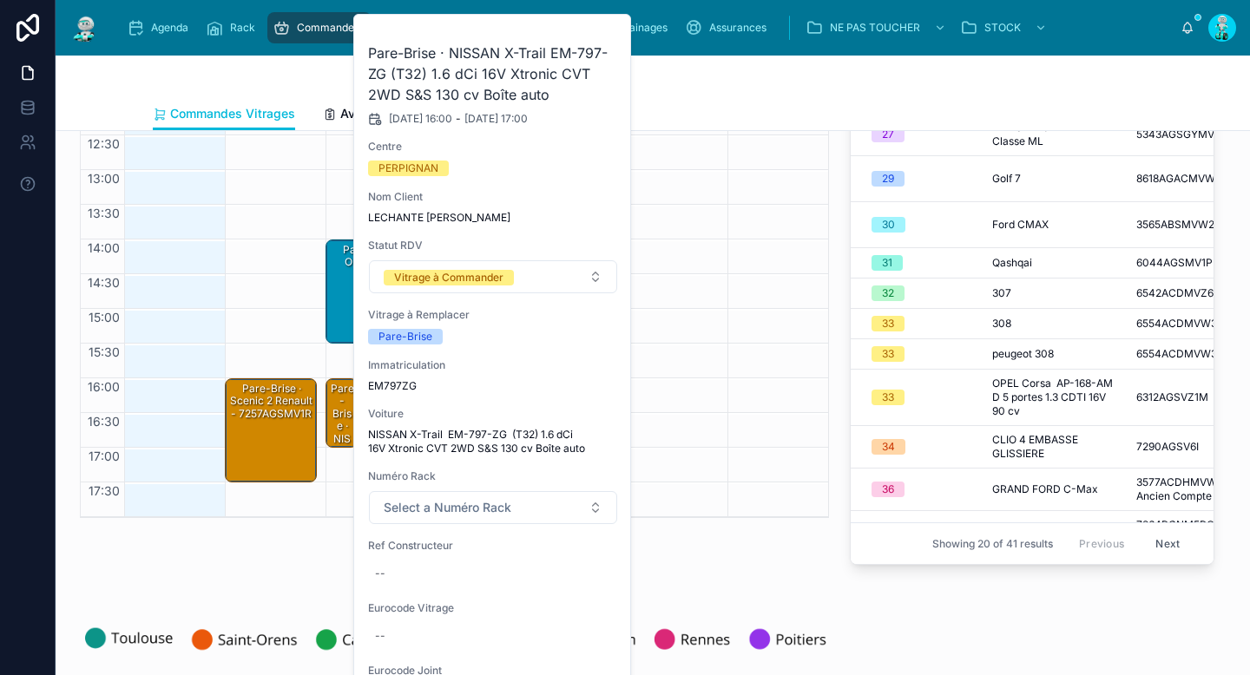
click at [403, 384] on span "EM797ZG" at bounding box center [493, 386] width 250 height 14
copy span "EM797ZG"
click at [734, 95] on div at bounding box center [653, 77] width 1000 height 42
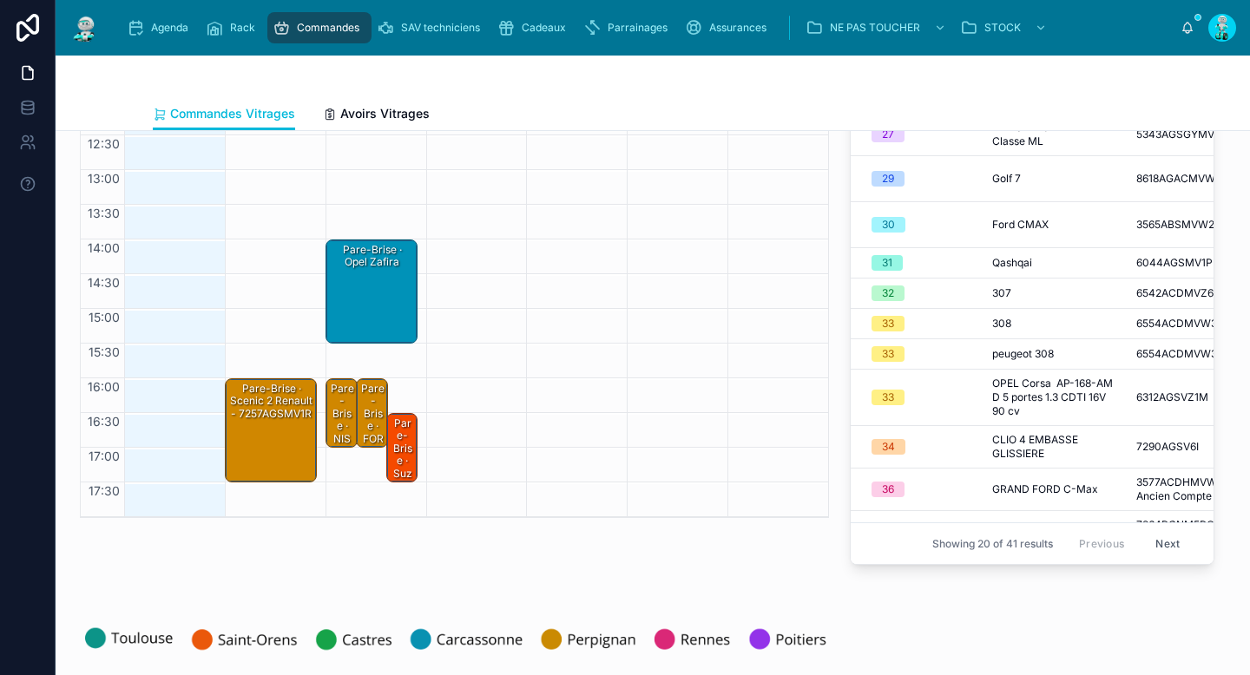
click at [365, 404] on div "Pare-Brise · FORD mondeo" at bounding box center [372, 432] width 27 height 103
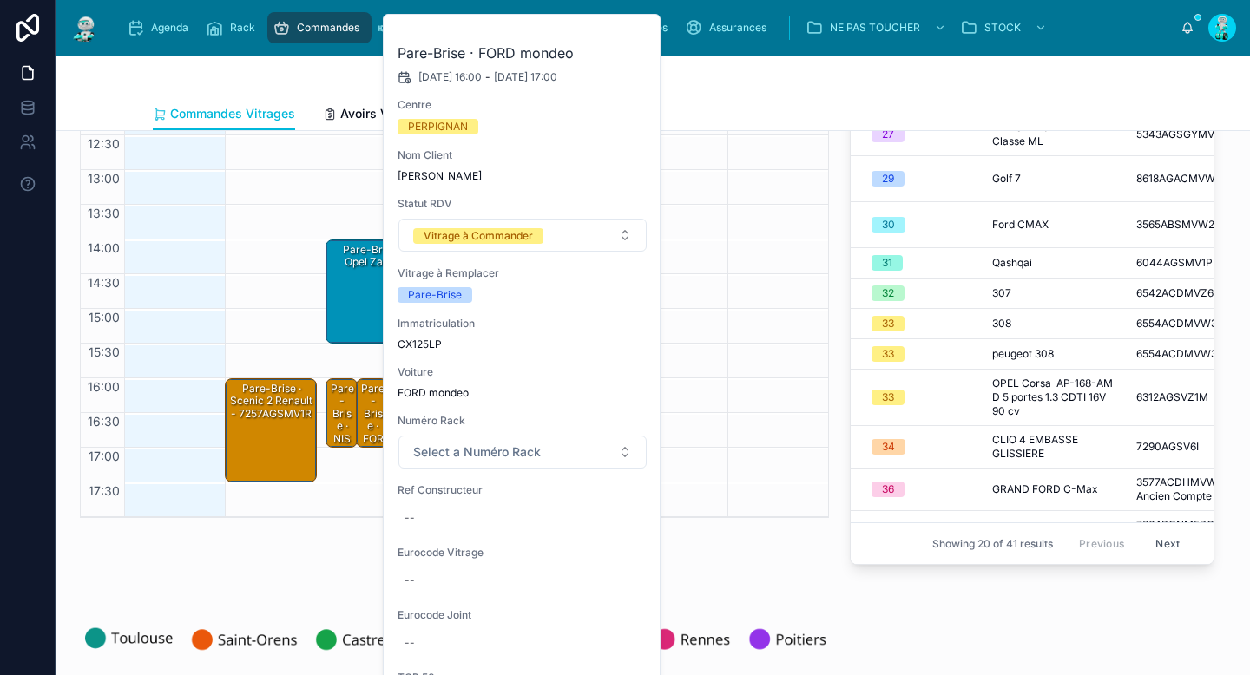
click at [736, 91] on div at bounding box center [653, 77] width 1000 height 42
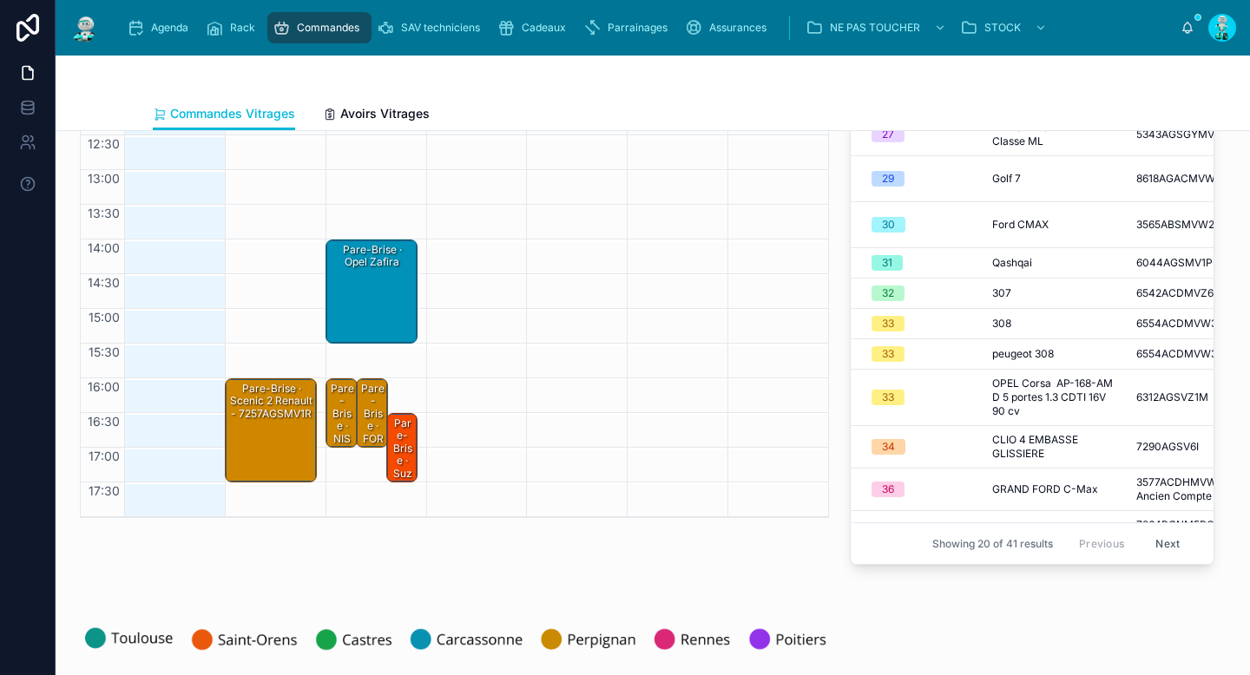
click at [265, 422] on div "Pare-Brise · scenic 2 renault - 7257AGSMV1R" at bounding box center [271, 401] width 87 height 41
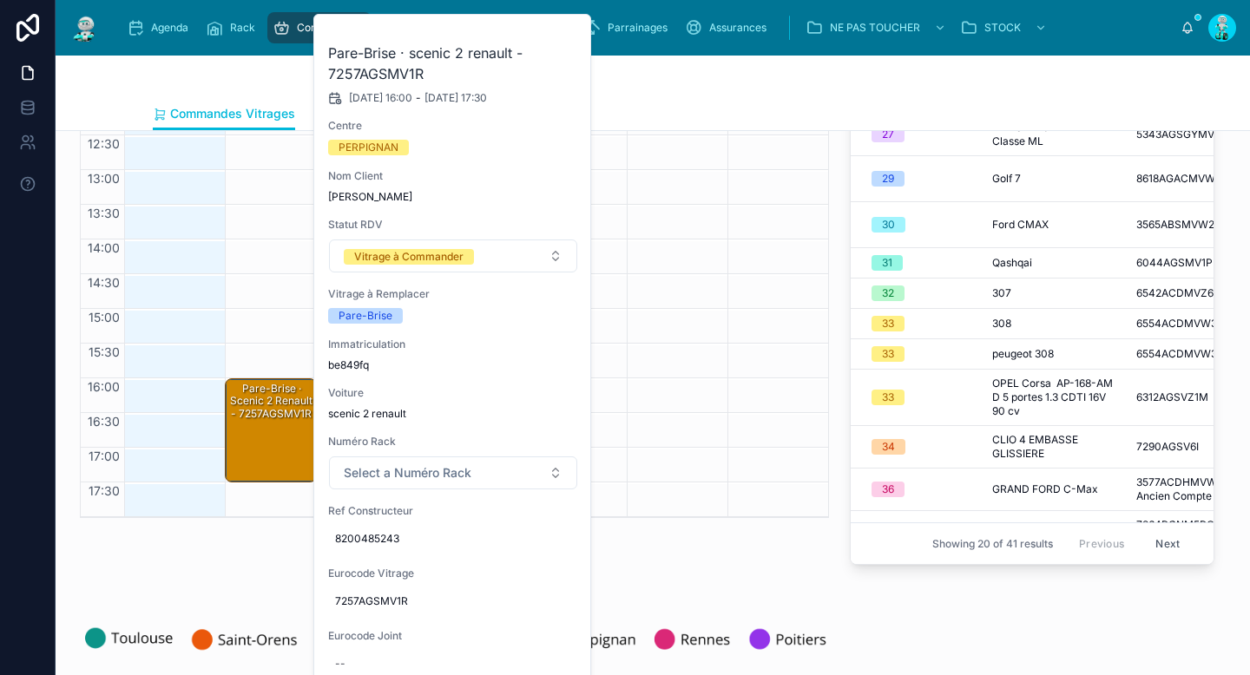
click at [366, 601] on span "7257AGSMV1R" at bounding box center [453, 602] width 236 height 14
click at [385, 620] on input "**********" at bounding box center [420, 627] width 163 height 24
click at [654, 552] on div "octobre 06 – 12 Today Week 06 lun. 07 mar. 08 mer. 09 jeu. 10 ven. 11 sam. 12 d…" at bounding box center [454, 265] width 770 height 628
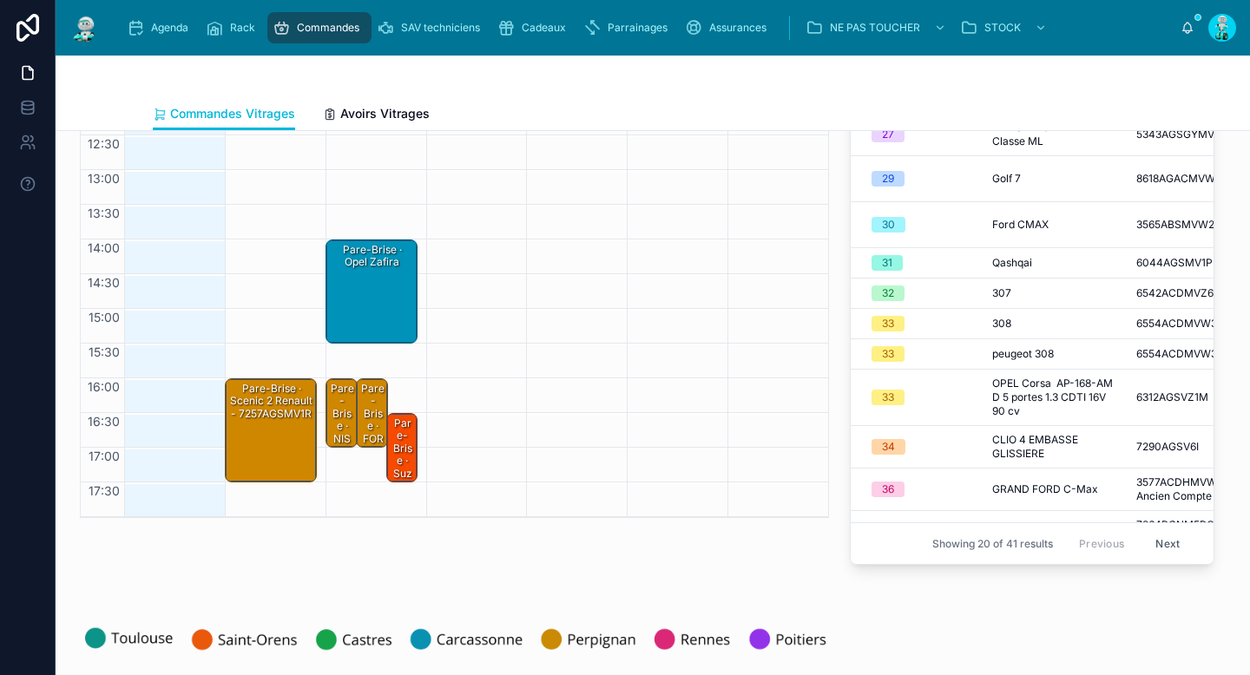
click at [275, 443] on div "Pare-Brise · scenic 2 renault - 7257AGSMV1R" at bounding box center [271, 430] width 87 height 101
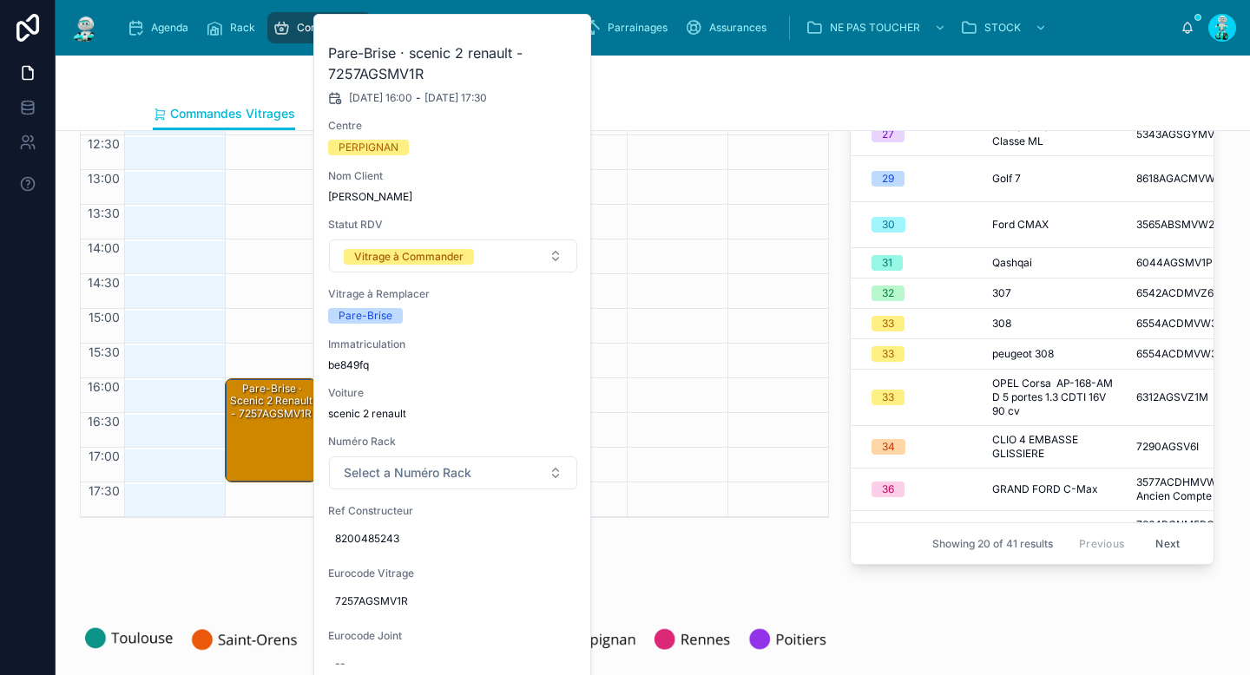
scroll to position [294, 0]
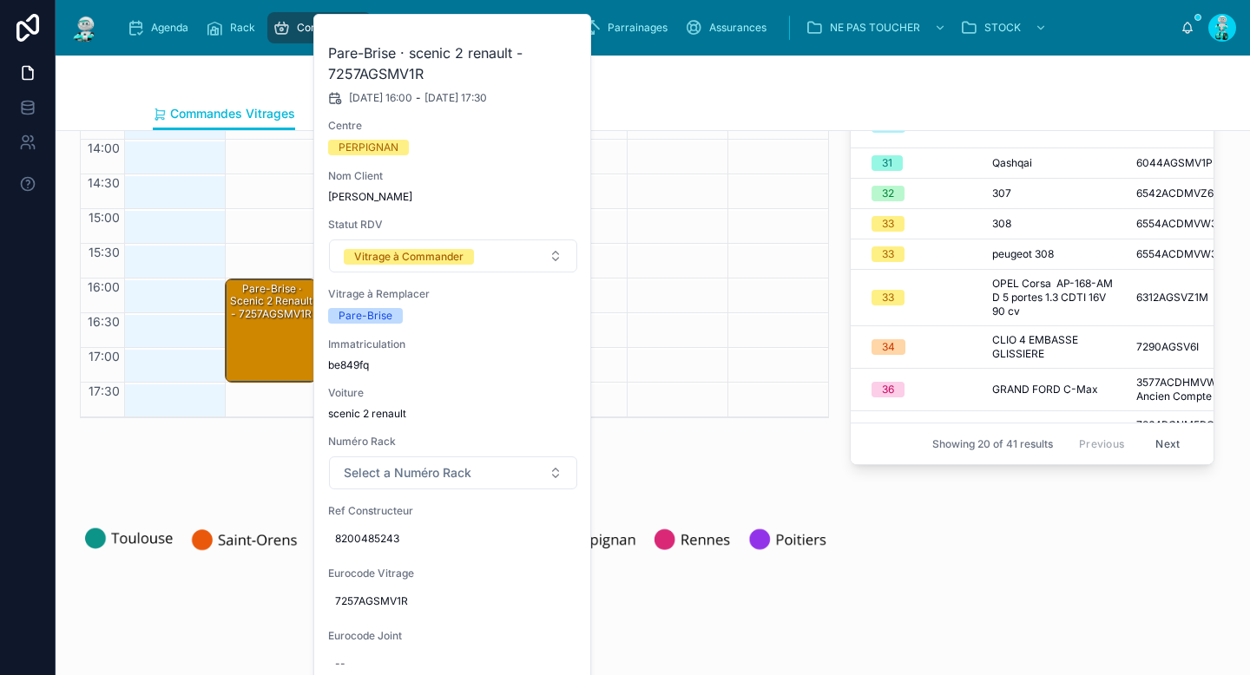
click at [658, 447] on div "octobre 06 – 12 Today Week 06 lun. 07 mar. 08 mer. 09 jeu. 10 ven. 11 sam. 12 d…" at bounding box center [454, 165] width 770 height 628
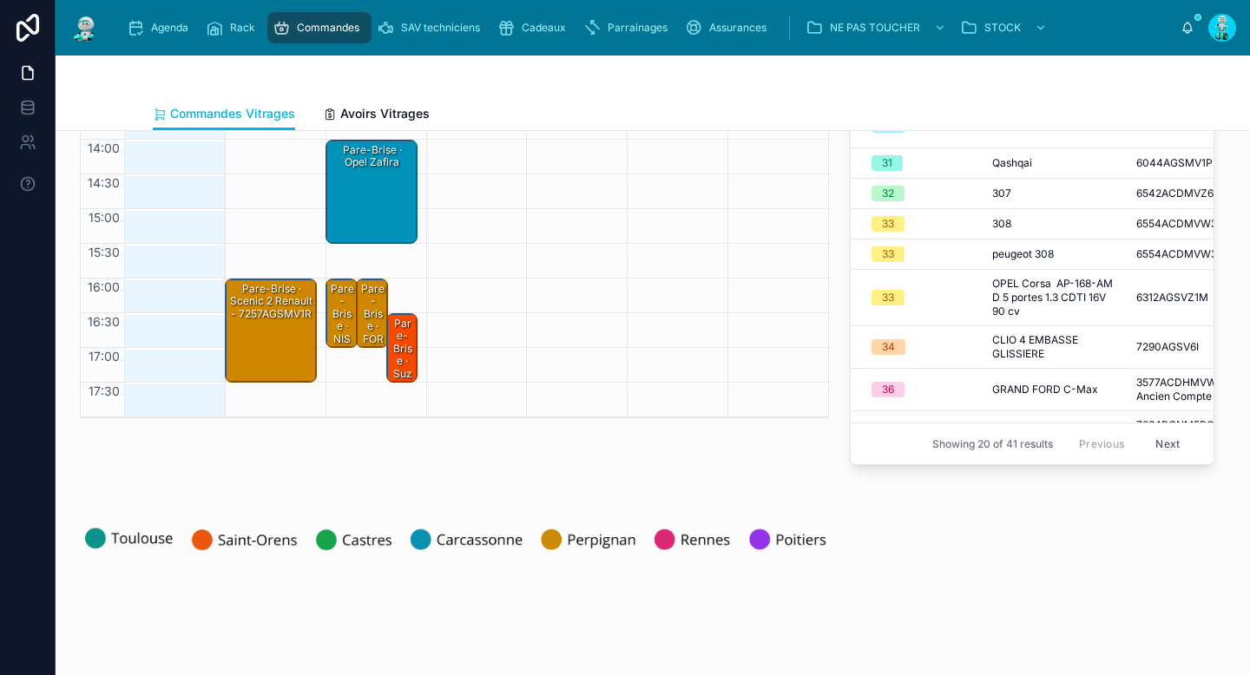
scroll to position [0, 0]
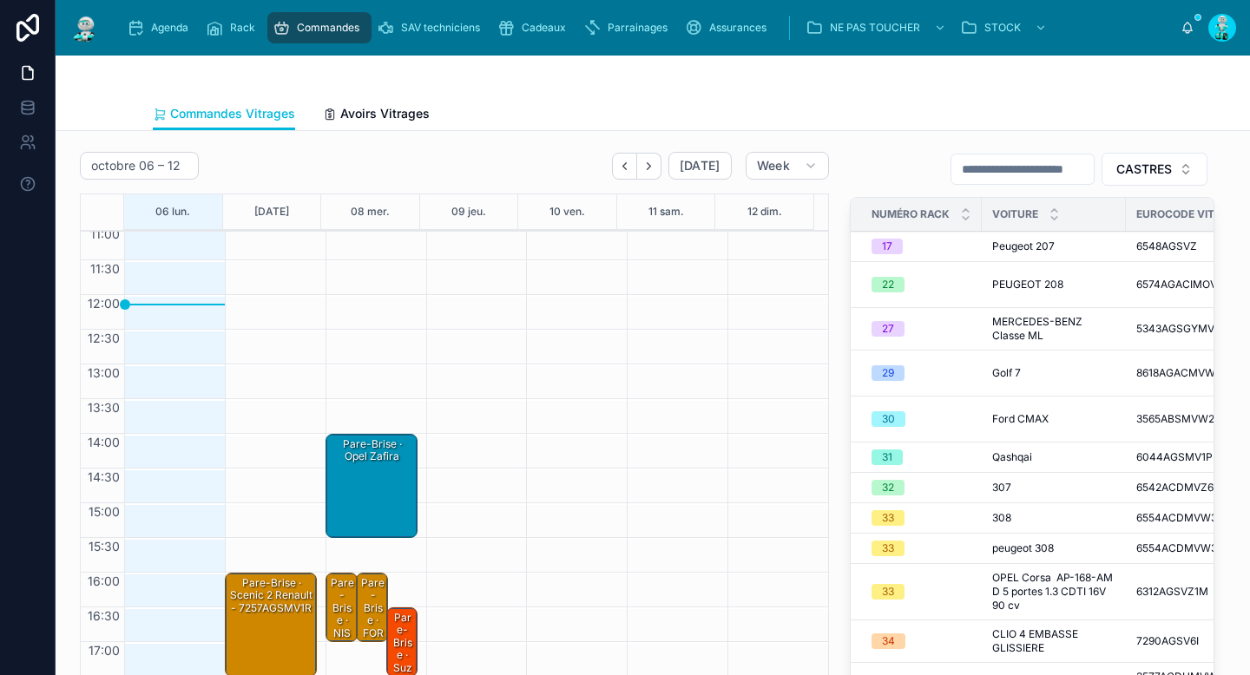
click at [1119, 176] on span "CASTRES" at bounding box center [1144, 169] width 56 height 17
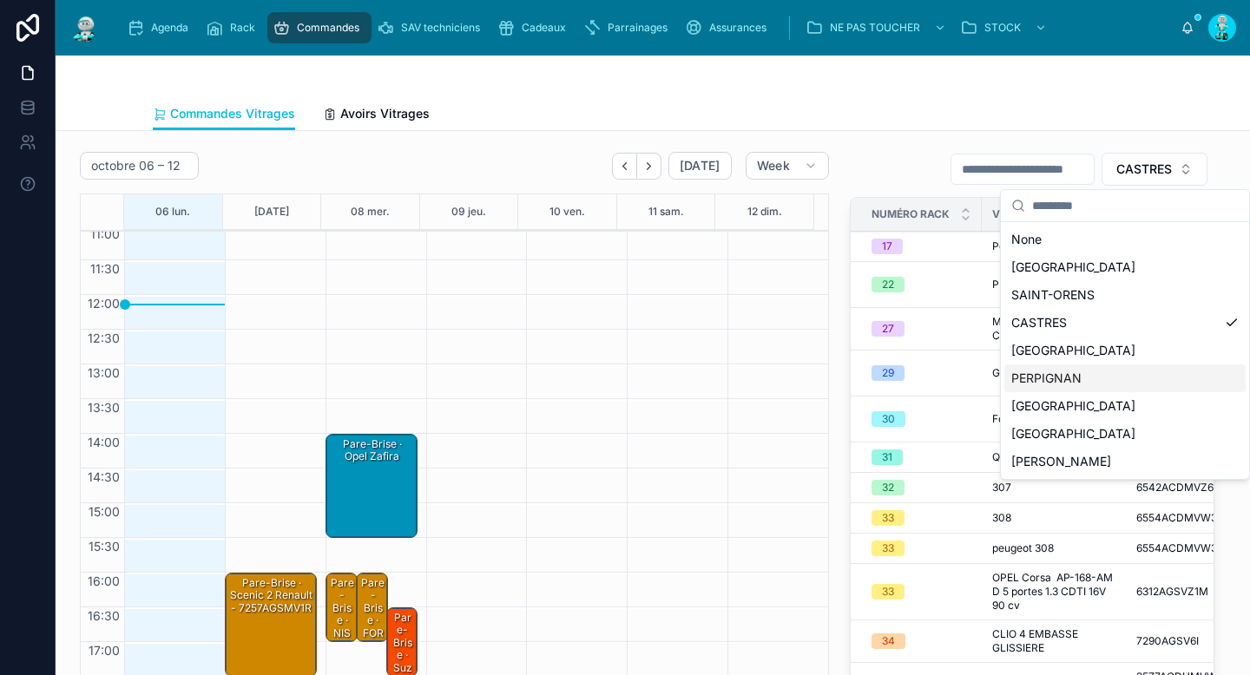
click at [1077, 368] on div "PERPIGNAN" at bounding box center [1124, 379] width 241 height 28
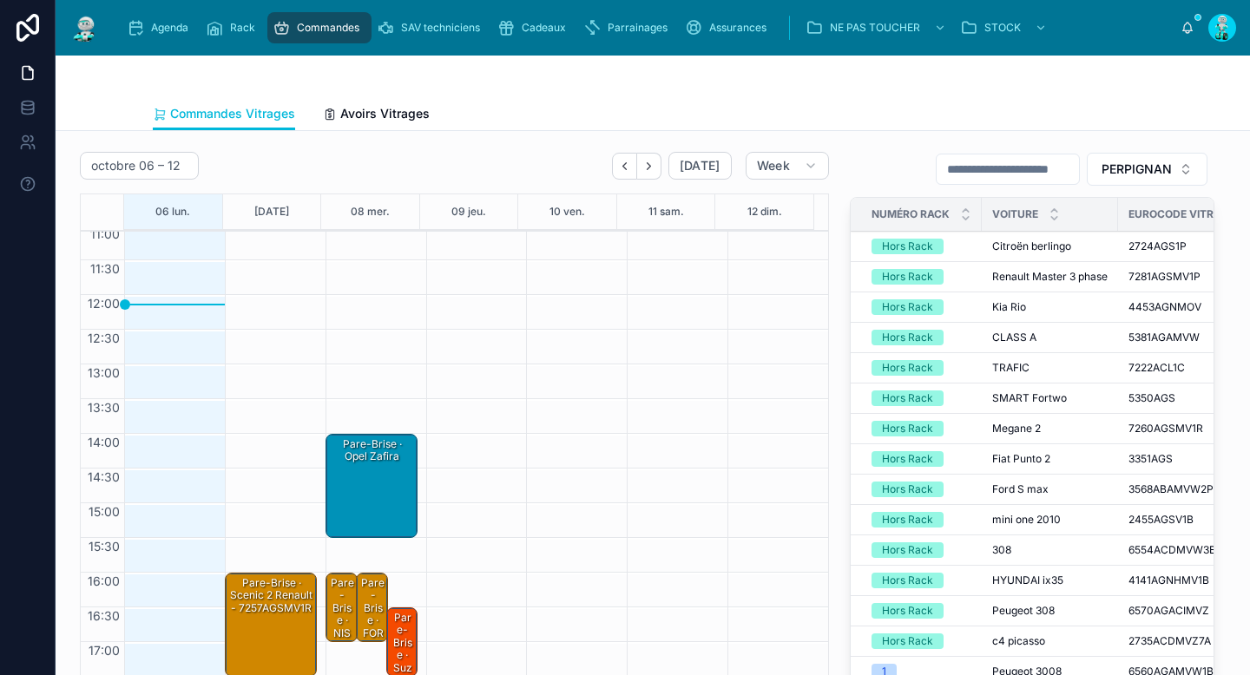
click at [985, 165] on input "text" at bounding box center [1008, 169] width 142 height 24
paste input "**********"
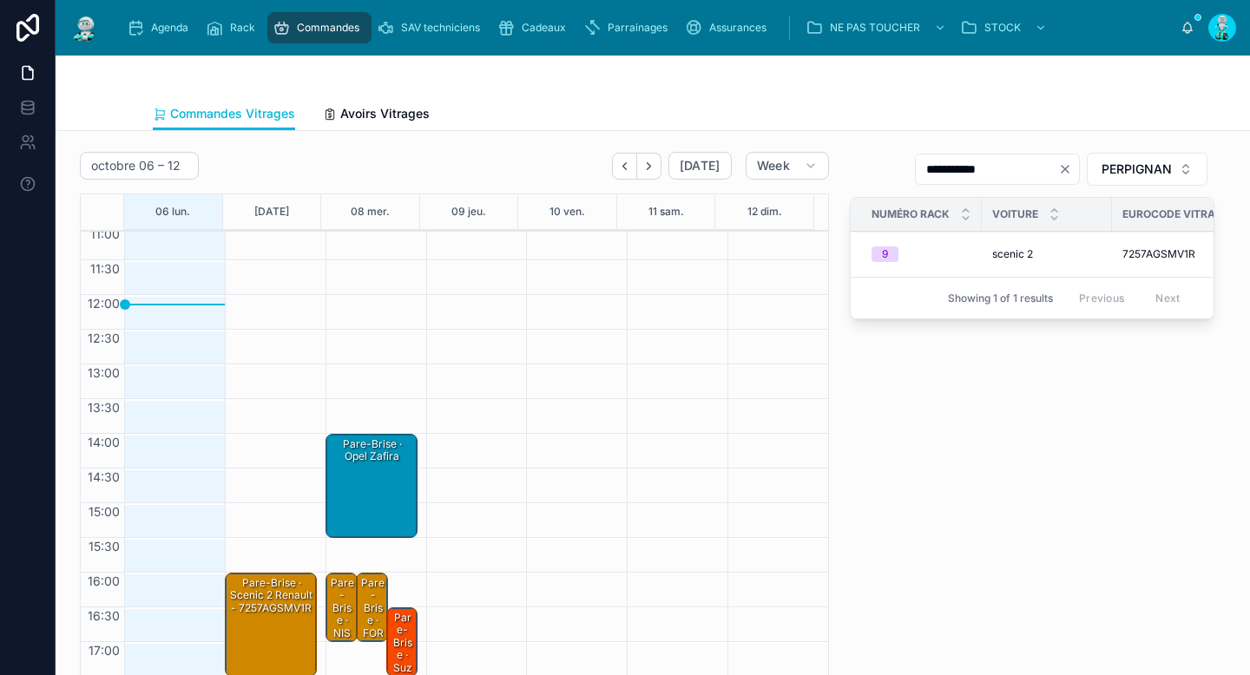
type input "**********"
click at [1060, 506] on div "**********" at bounding box center [1031, 432] width 385 height 575
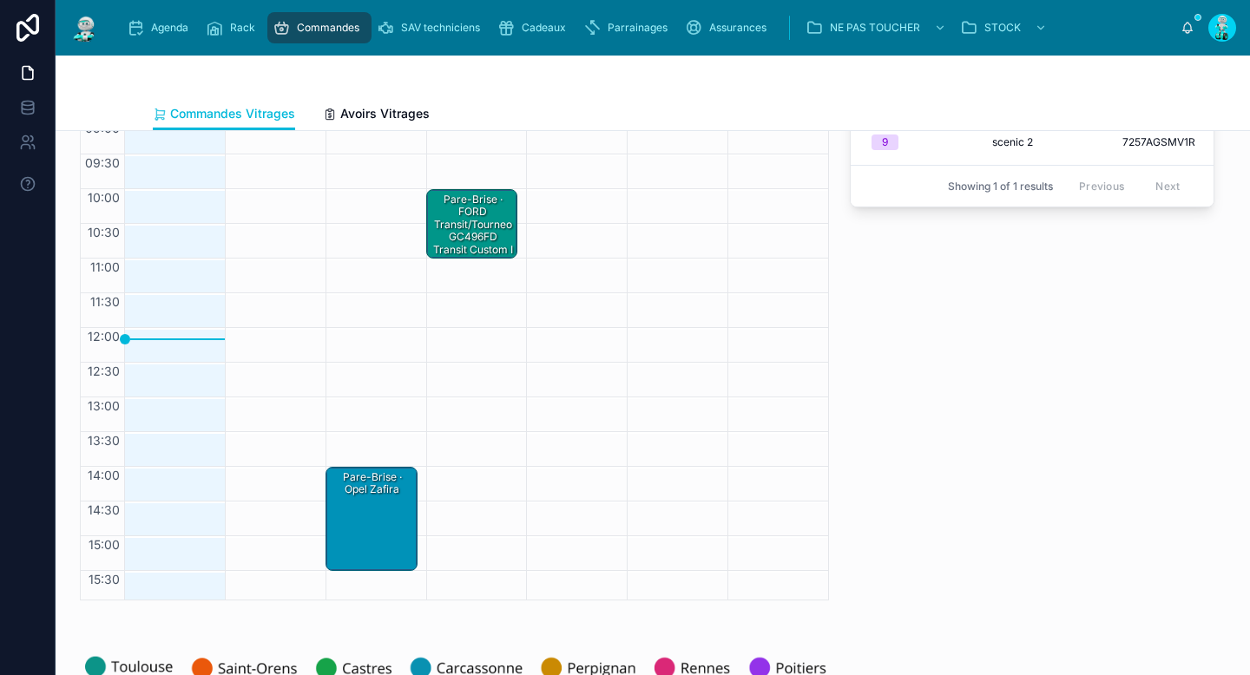
scroll to position [145, 0]
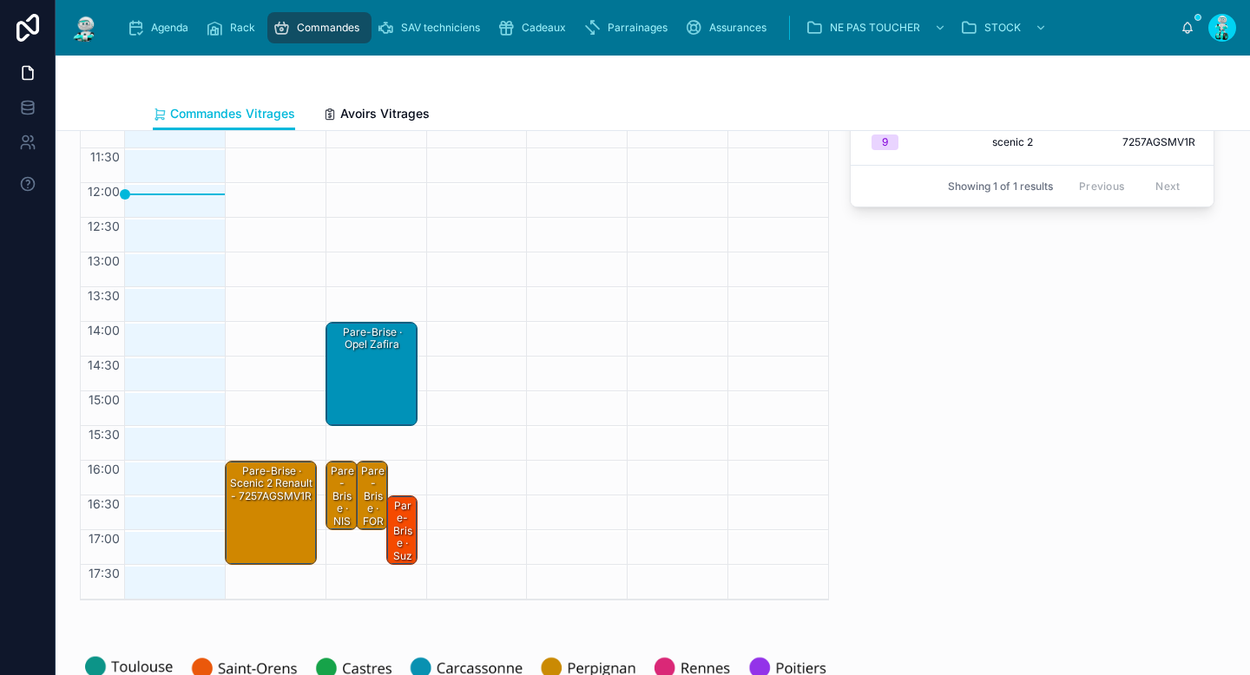
click at [383, 372] on div "Pare-Brise · opel zafira" at bounding box center [372, 374] width 87 height 101
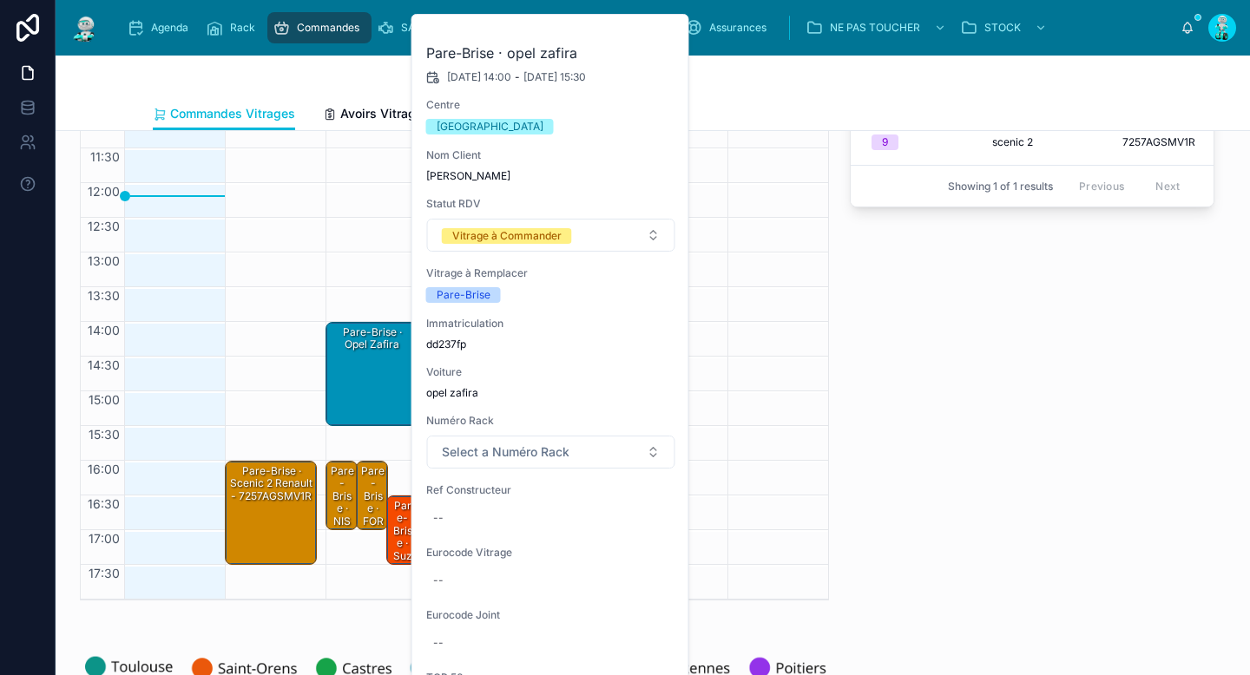
click at [452, 345] on span "dd237fp" at bounding box center [551, 345] width 250 height 14
copy span "dd237fp"
drag, startPoint x: 1009, startPoint y: 363, endPoint x: 997, endPoint y: 365, distance: 12.4
click at [1009, 363] on div "**********" at bounding box center [1031, 320] width 385 height 575
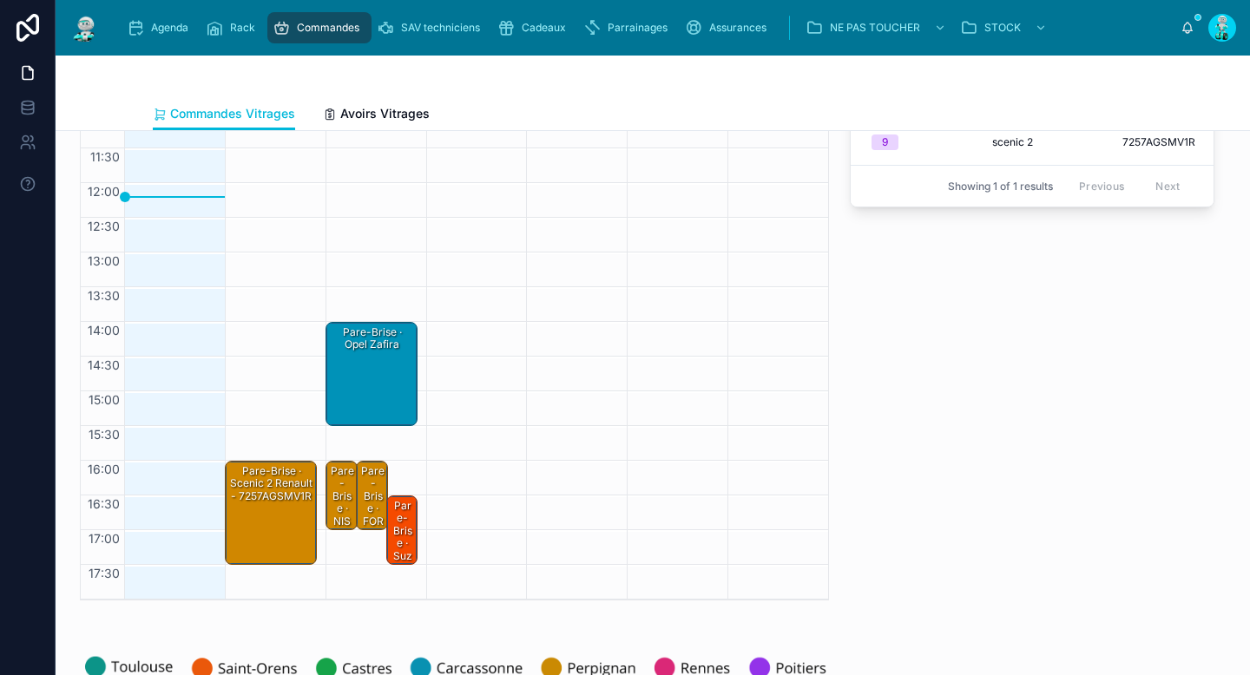
click at [337, 503] on div "Pare-Brise · NISSAN X-Trail EM-797-ZG (T32) 1.6 dCi 16V Xtronic CVT 2WD S&S 130…" at bounding box center [342, 628] width 27 height 328
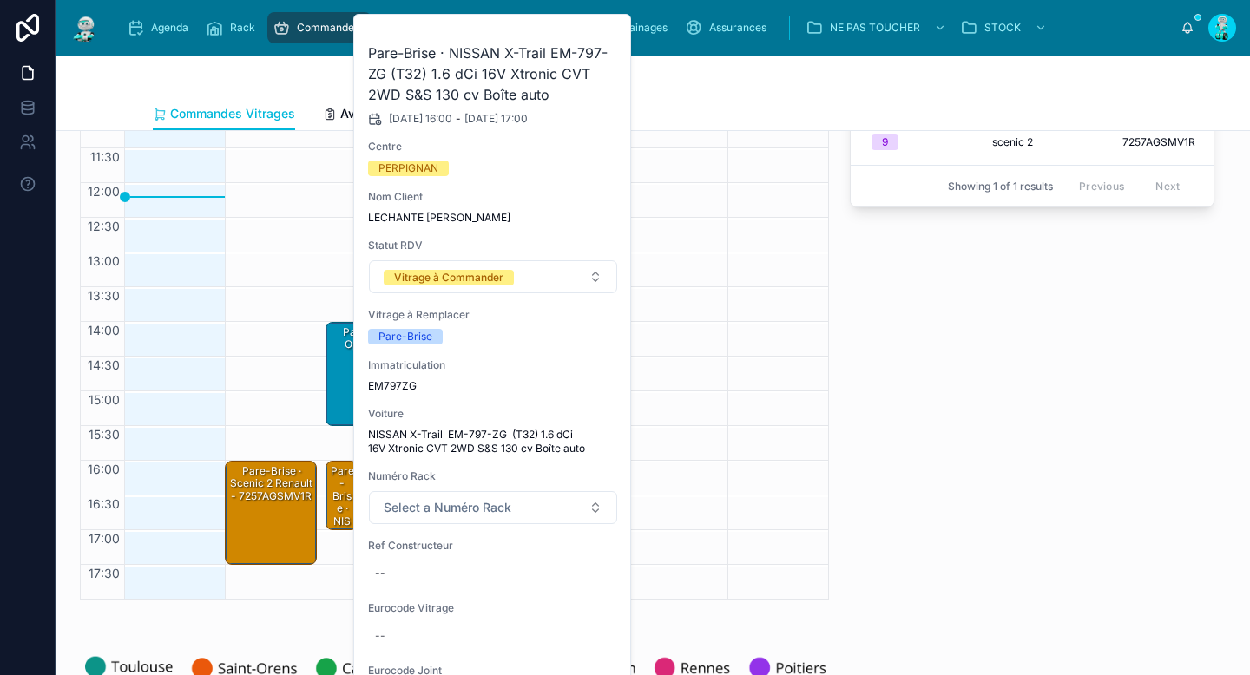
click at [848, 490] on div "**********" at bounding box center [1031, 320] width 385 height 575
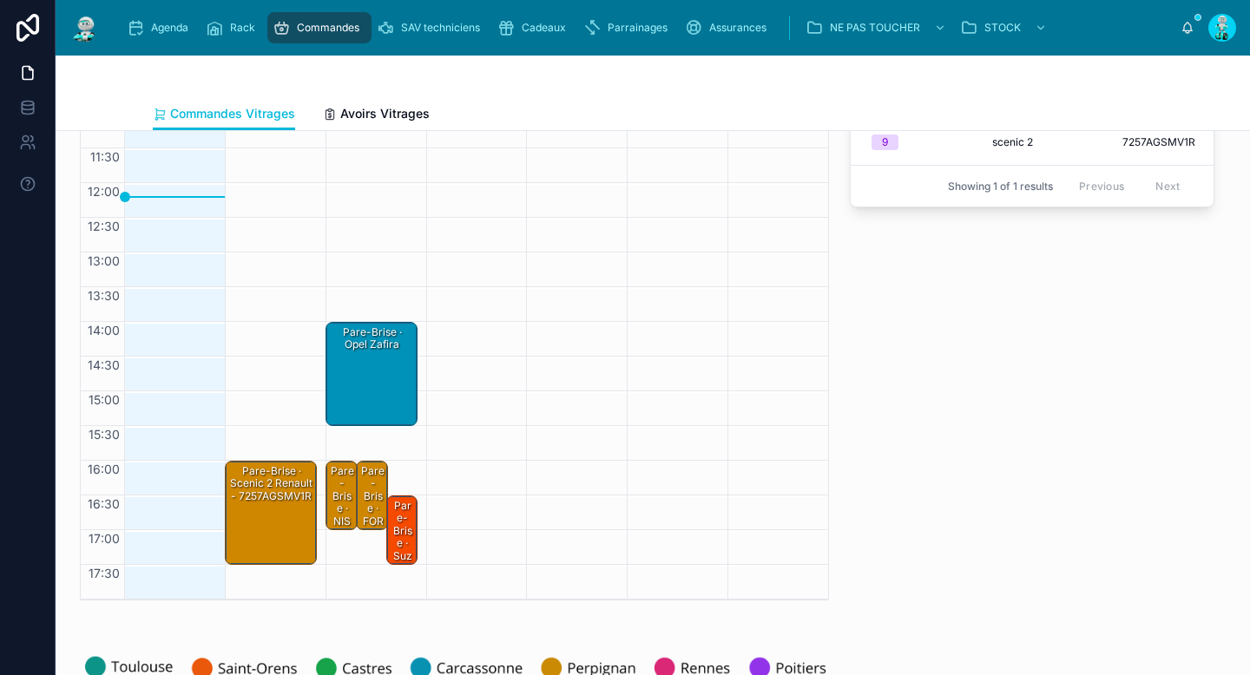
click at [364, 485] on div "Pare-Brise · FORD mondeo" at bounding box center [372, 515] width 27 height 103
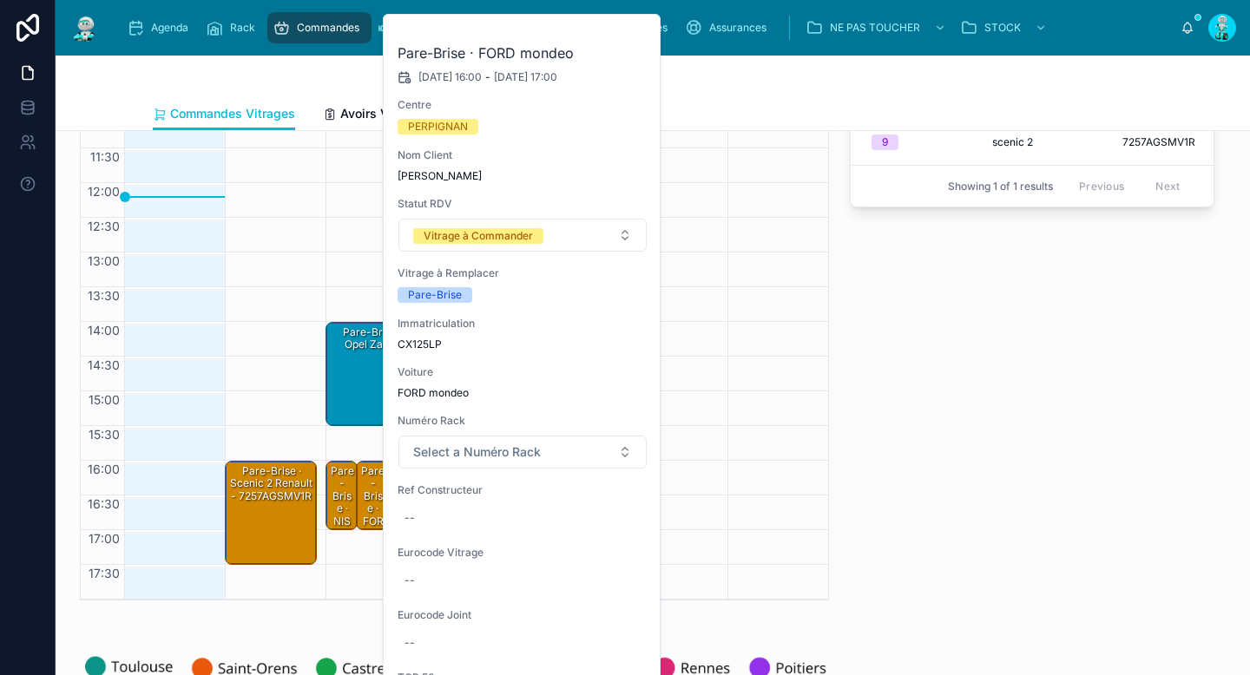
click at [863, 424] on div "**********" at bounding box center [1031, 320] width 385 height 575
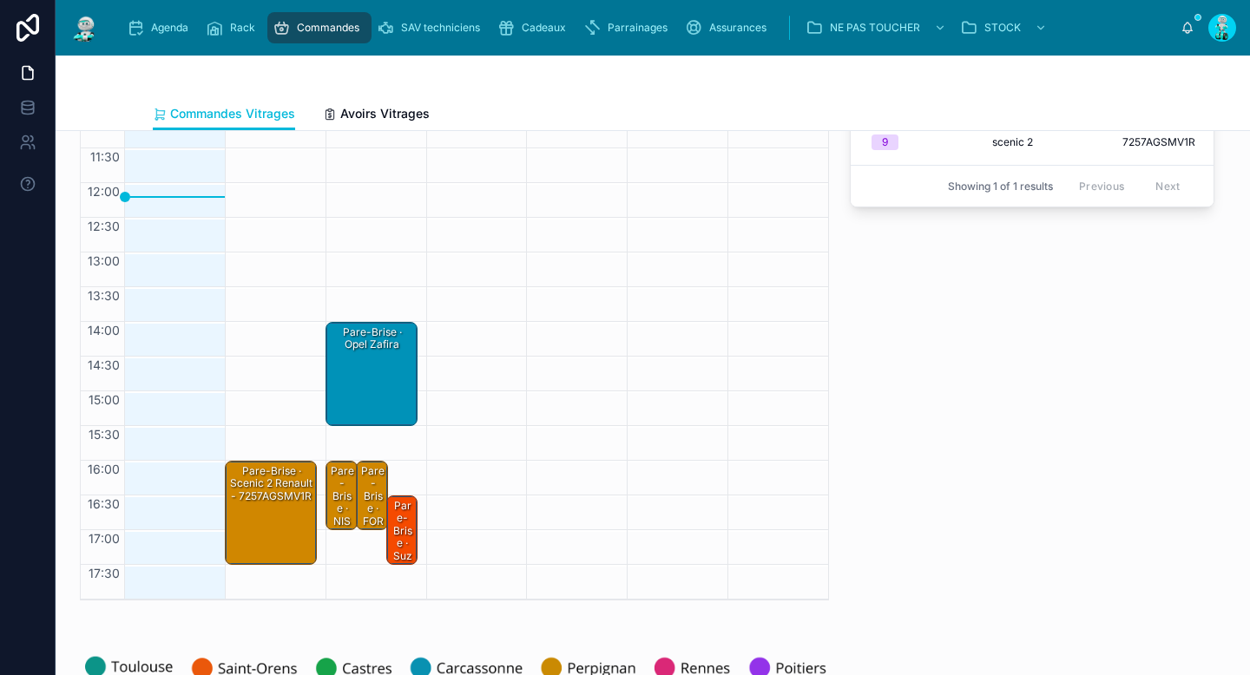
click at [336, 506] on div "Pare-Brise · NISSAN X-Trail EM-797-ZG (T32) 1.6 dCi 16V Xtronic CVT 2WD S&S 130…" at bounding box center [342, 628] width 27 height 328
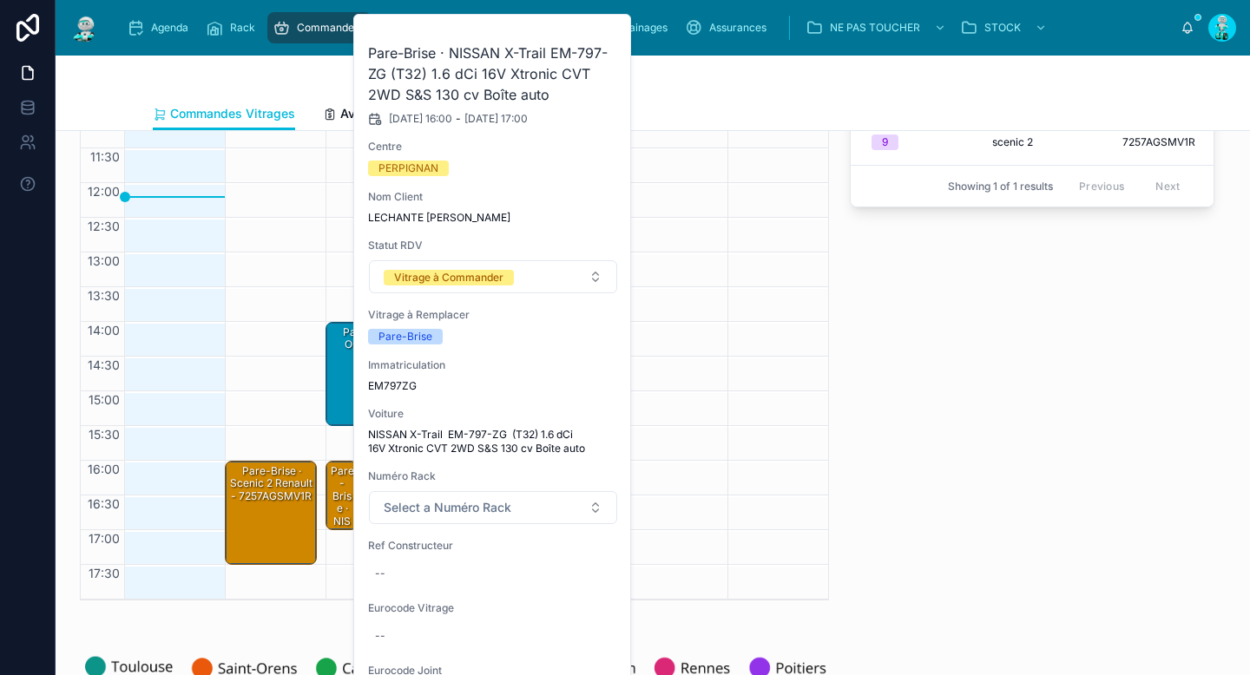
click at [407, 631] on div "--" at bounding box center [493, 636] width 250 height 28
click at [443, 639] on input "**********" at bounding box center [459, 643] width 163 height 24
type input "**********"
click button "submit" at bounding box center [587, 641] width 21 height 21
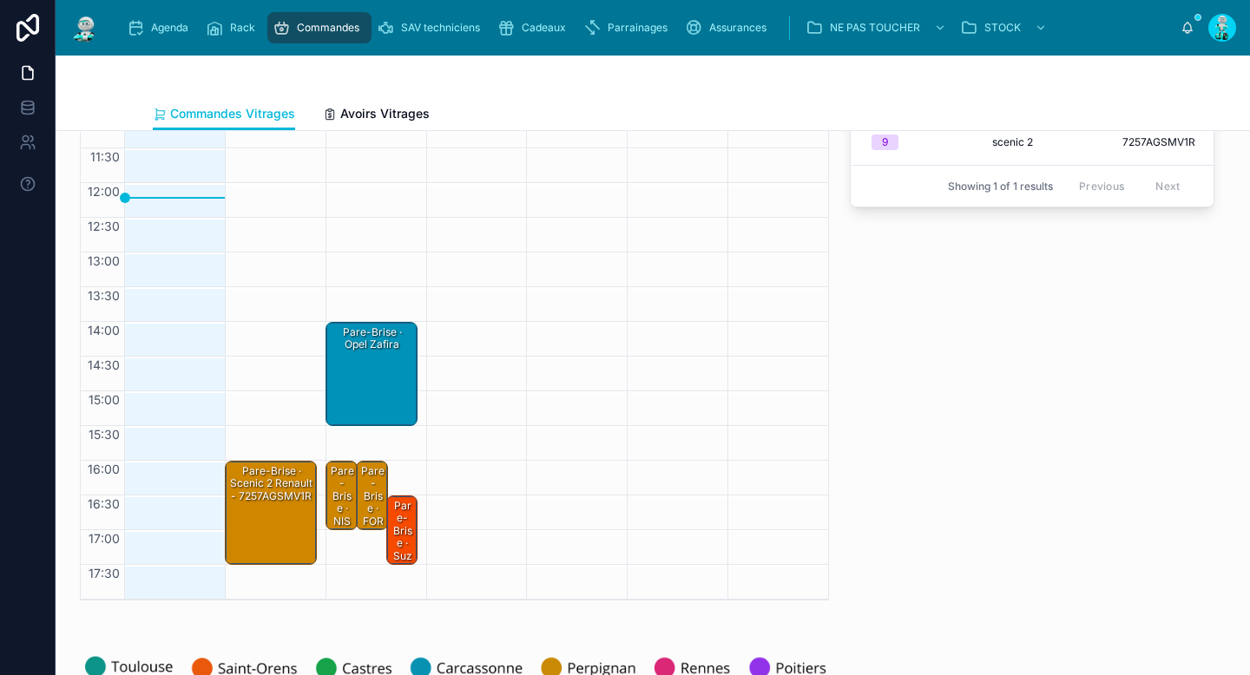
click at [329, 506] on div "Pare-Brise · NISSAN X-Trail EM-797-ZG (T32) 1.6 dCi 16V Xtronic CVT 2WD S&S 130…" at bounding box center [342, 659] width 27 height 391
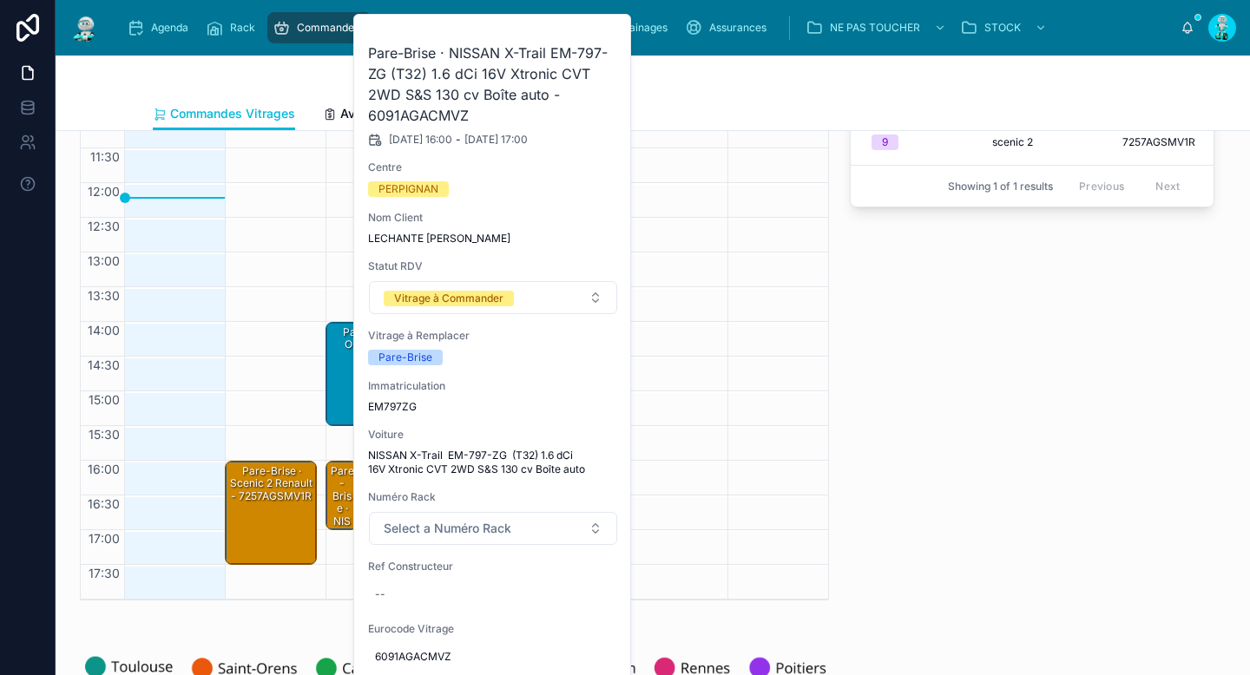
click at [400, 595] on div "--" at bounding box center [493, 595] width 250 height 28
type input "**********"
click button "submit" at bounding box center [587, 618] width 21 height 21
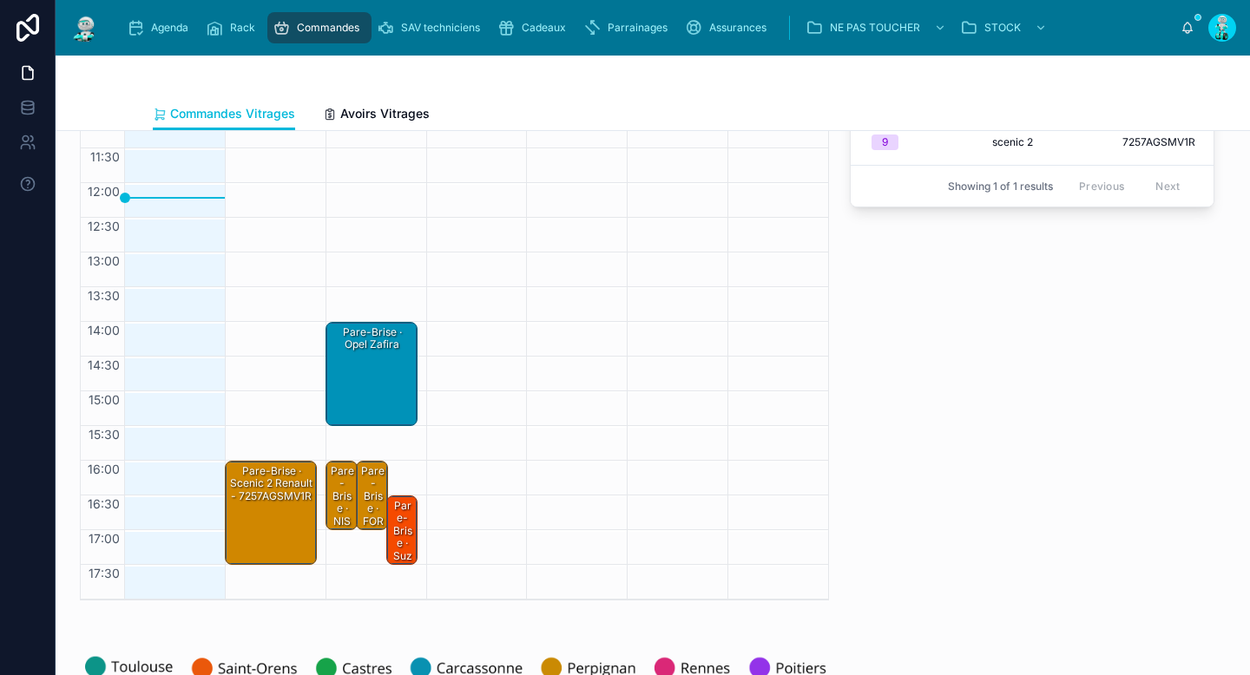
click at [339, 490] on div "Pare-Brise · NISSAN X-Trail EM-797-ZG (T32) 1.6 dCi 16V Xtronic CVT 2WD S&S 130…" at bounding box center [342, 659] width 27 height 391
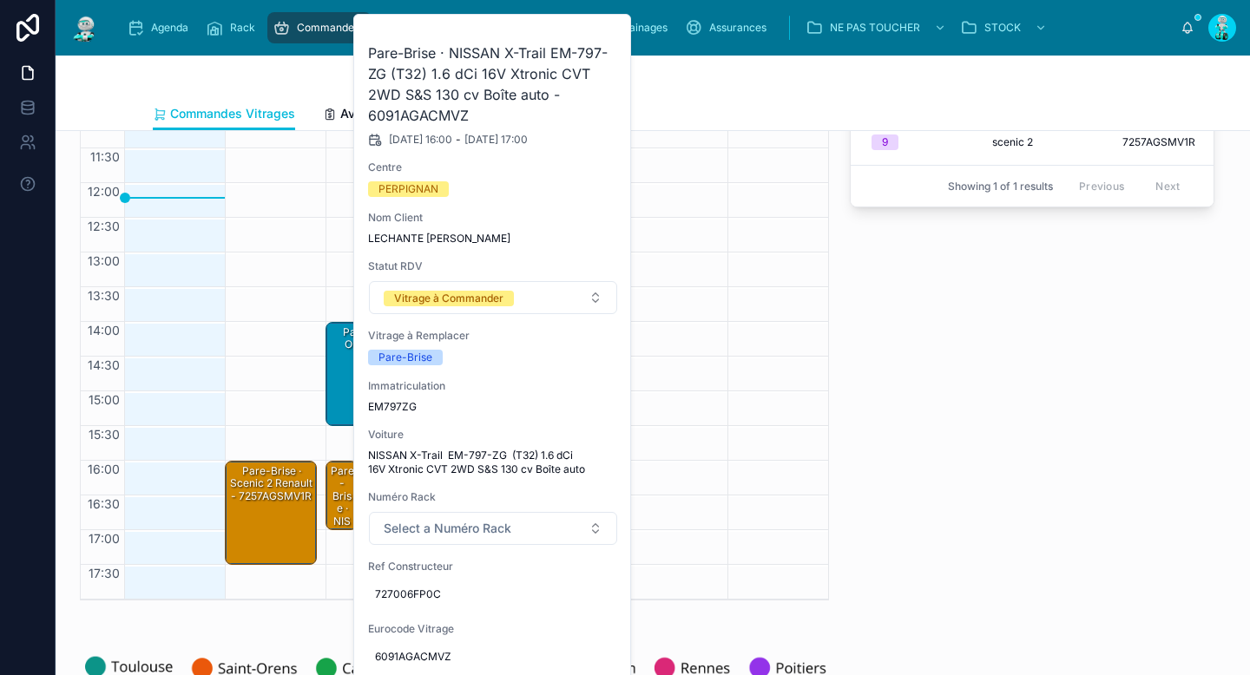
click at [1017, 523] on div "**********" at bounding box center [1031, 320] width 385 height 575
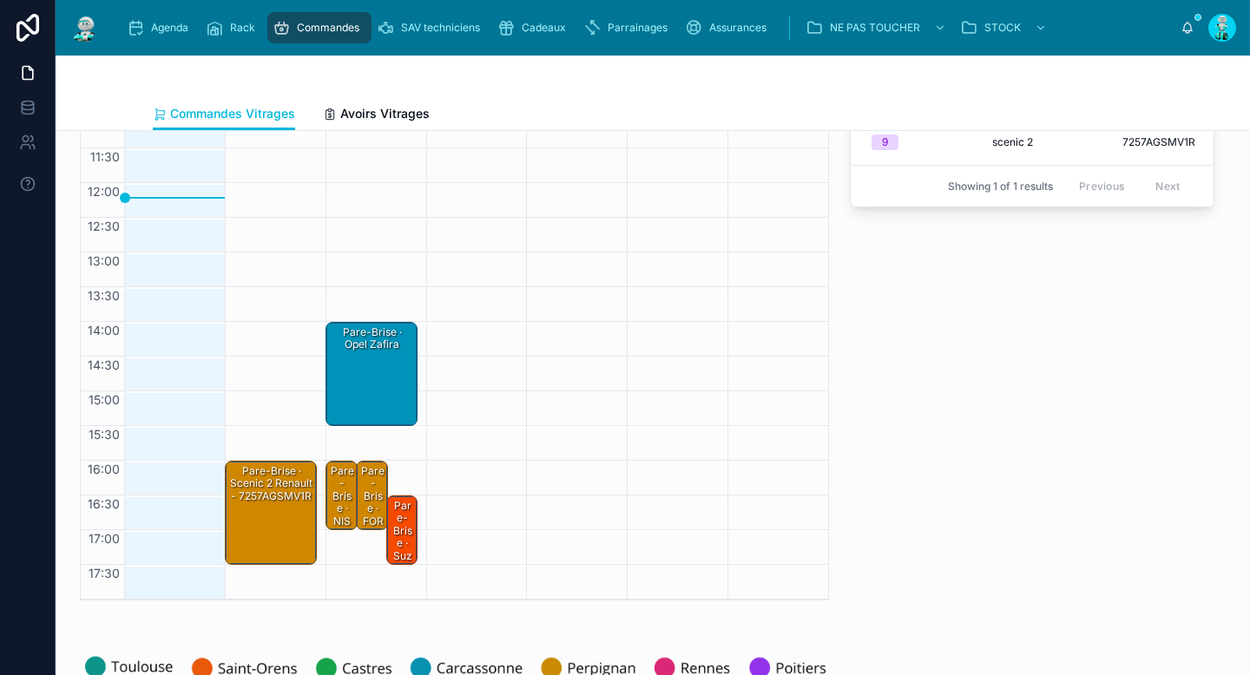
click at [372, 492] on div "Pare-Brise · FORD mondeo" at bounding box center [372, 515] width 27 height 103
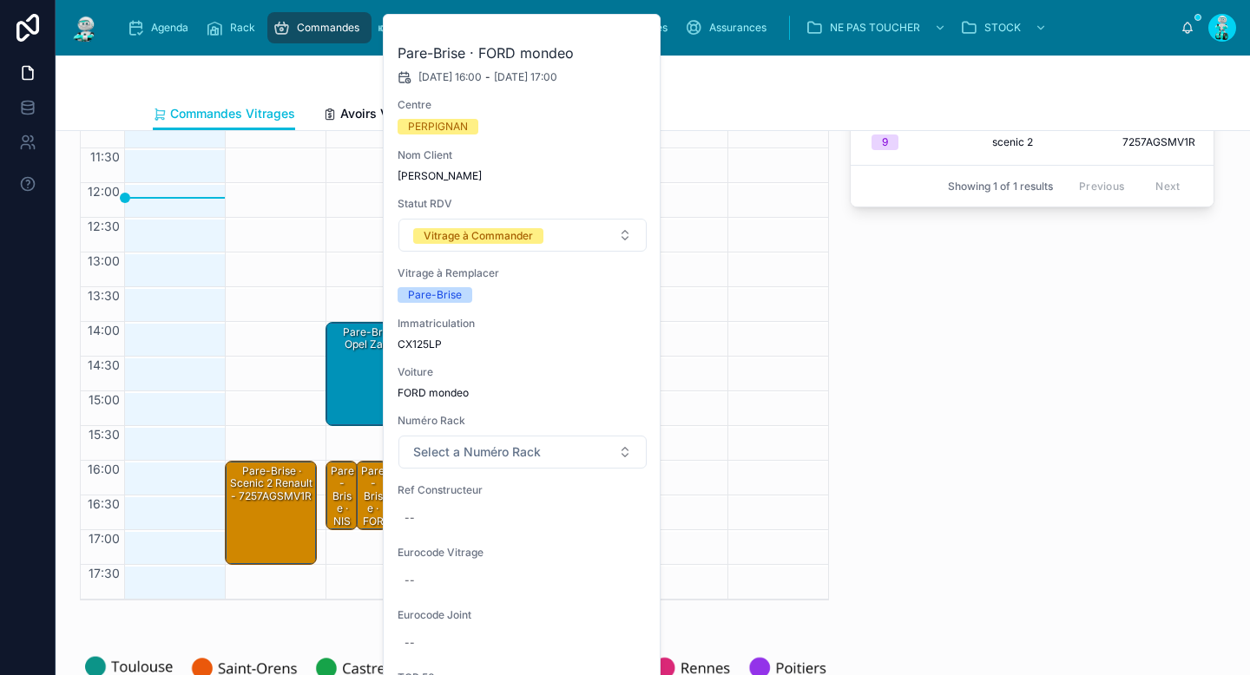
click at [424, 345] on span "CX125LP" at bounding box center [523, 345] width 250 height 14
copy span "CX125LP"
click at [364, 502] on div "Pare-Brise · FORD mondeo" at bounding box center [372, 515] width 27 height 103
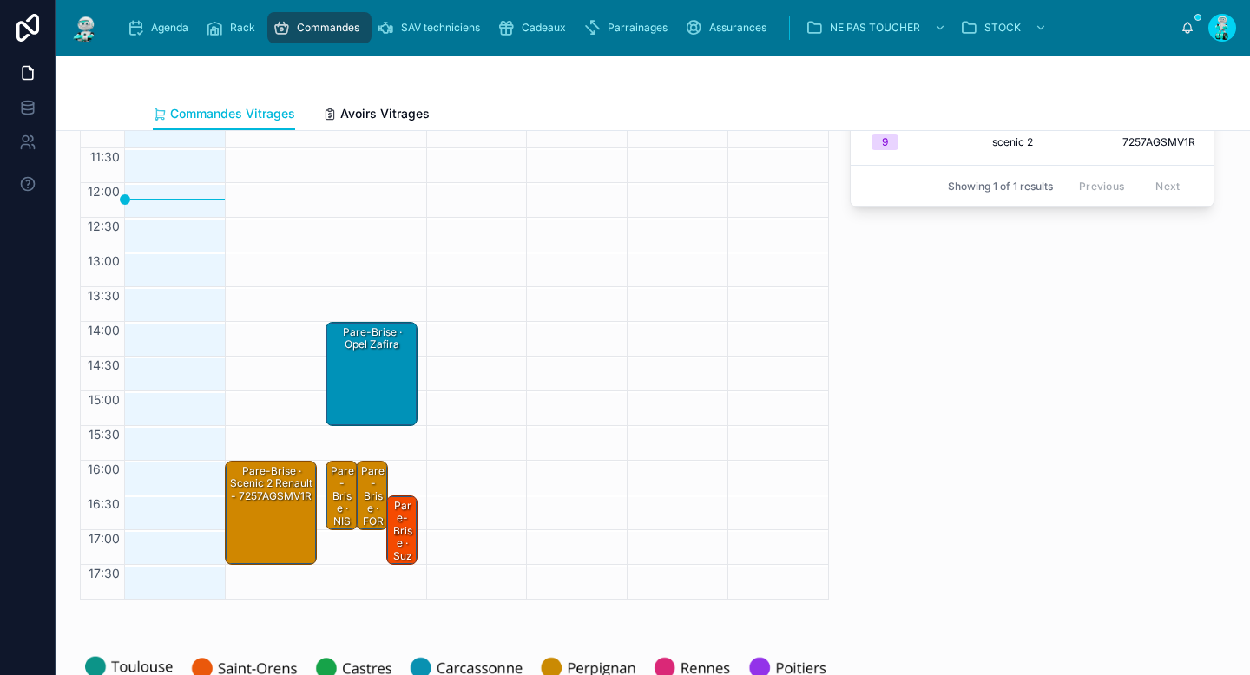
click at [365, 501] on div "Pare-Brise · FORD mondeo" at bounding box center [372, 515] width 27 height 103
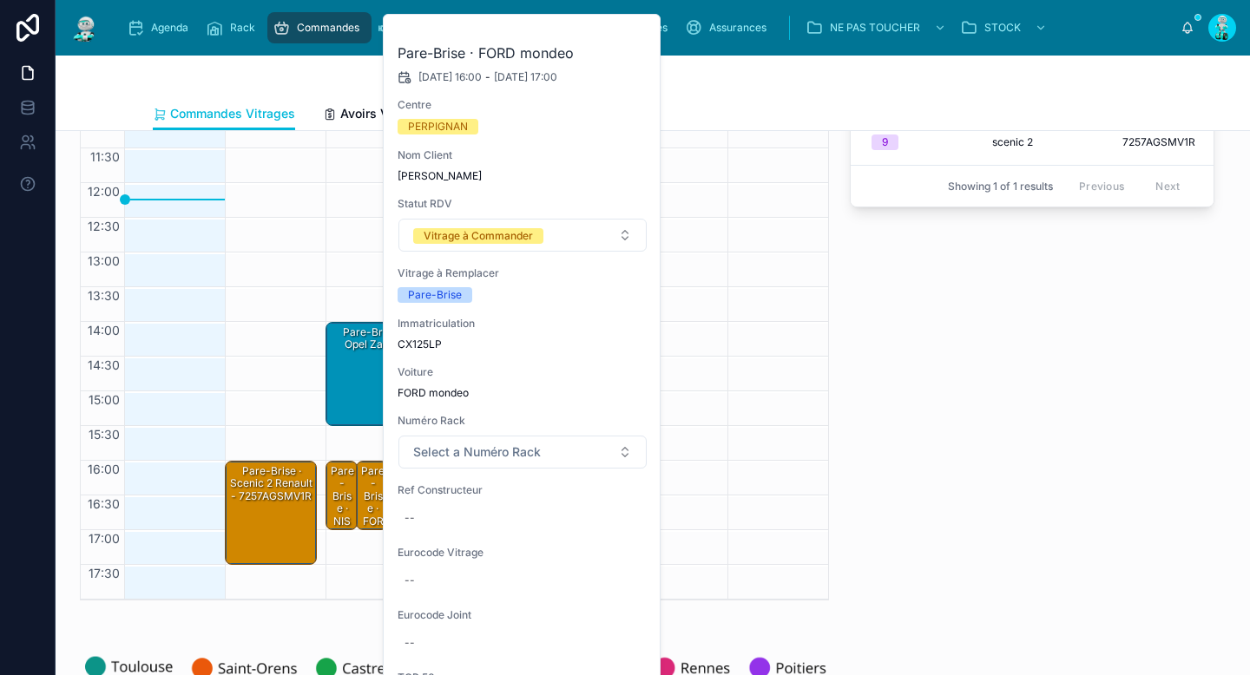
click at [407, 510] on div "--" at bounding box center [523, 518] width 250 height 28
type input "*******"
click button "submit" at bounding box center [617, 541] width 21 height 21
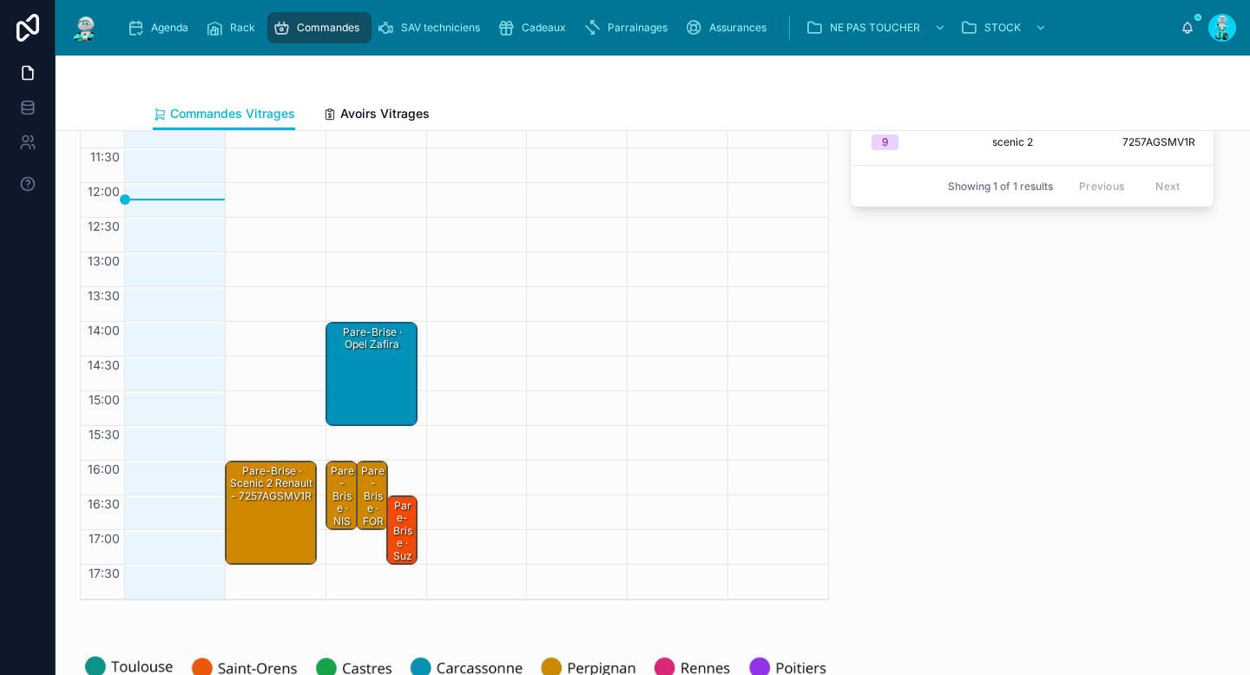
click at [367, 488] on div "Pare-Brise · FORD mondeo" at bounding box center [372, 515] width 27 height 103
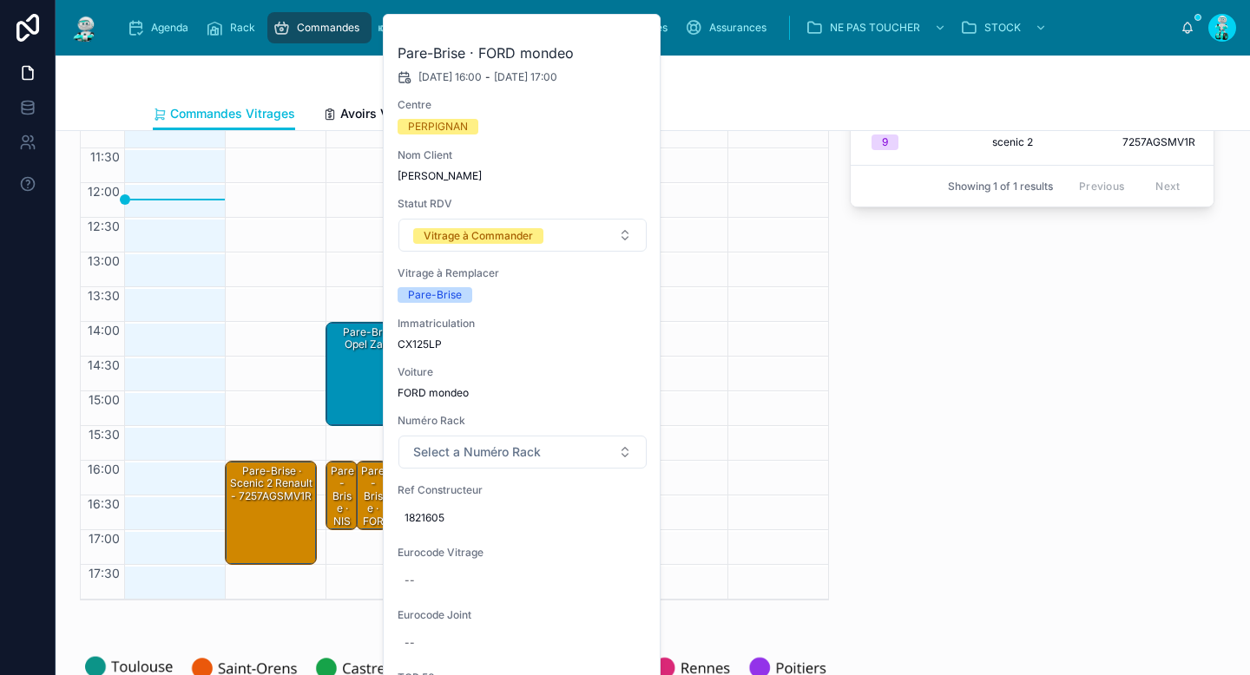
click at [431, 572] on div "--" at bounding box center [523, 581] width 250 height 28
type input "**********"
click button "submit" at bounding box center [617, 604] width 21 height 21
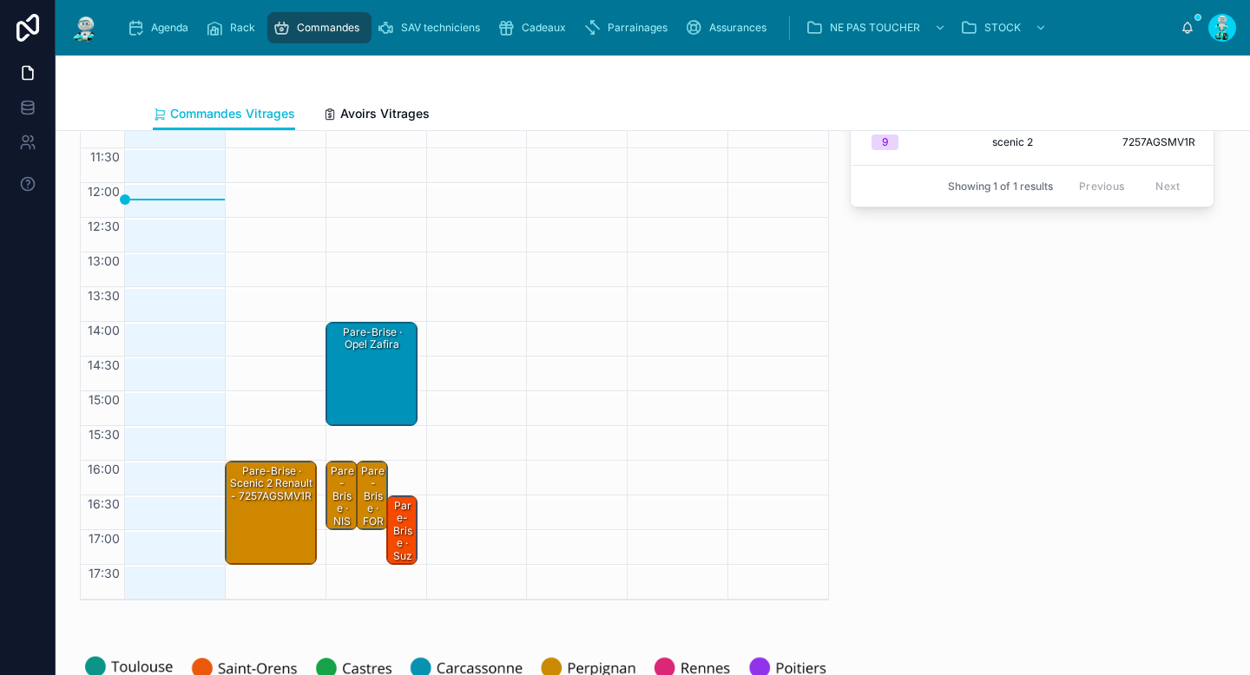
click at [371, 485] on div "Pare-Brise · FORD mondeo - 3569AGSMVW3P FE" at bounding box center [372, 553] width 27 height 178
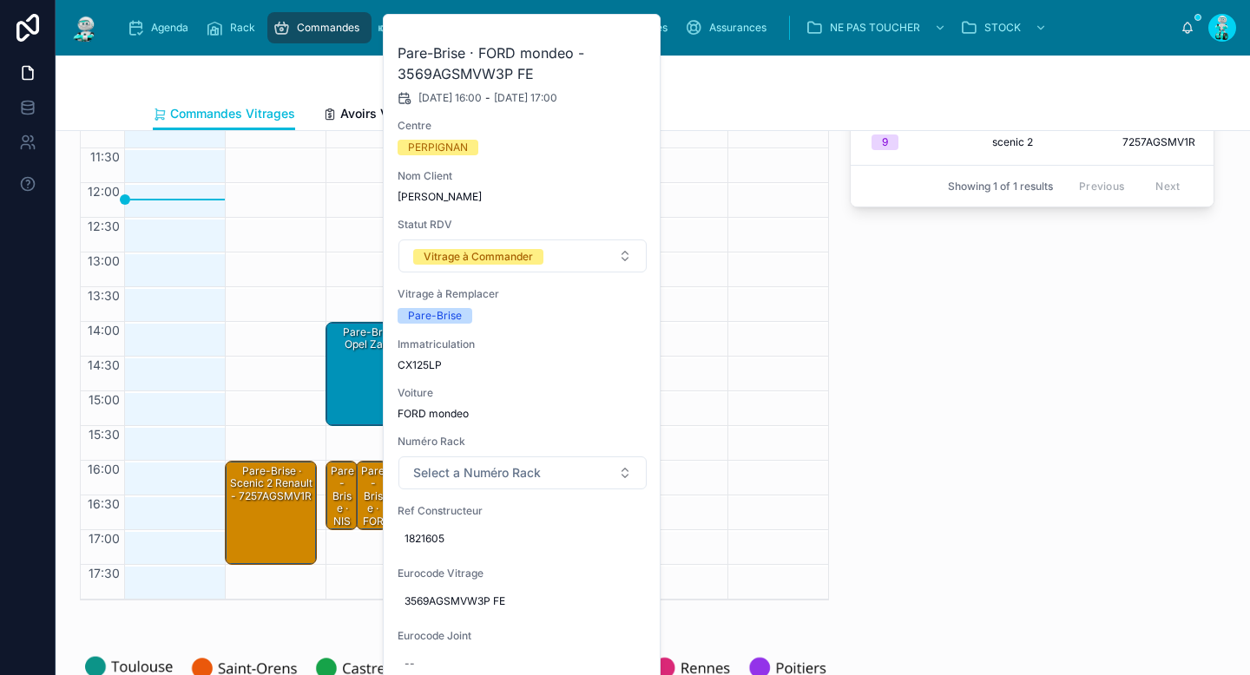
click at [0, 0] on icon at bounding box center [0, 0] width 0 height 0
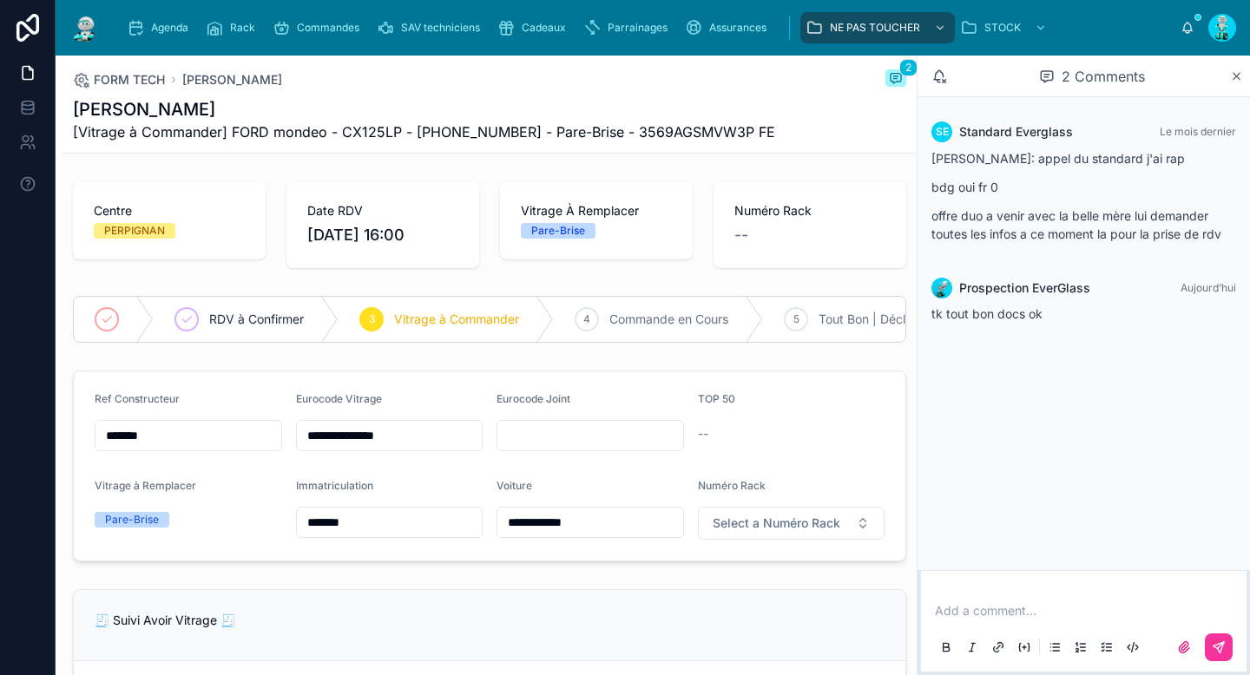
click at [987, 608] on p at bounding box center [1087, 610] width 305 height 17
click at [1213, 641] on icon at bounding box center [1219, 648] width 14 height 14
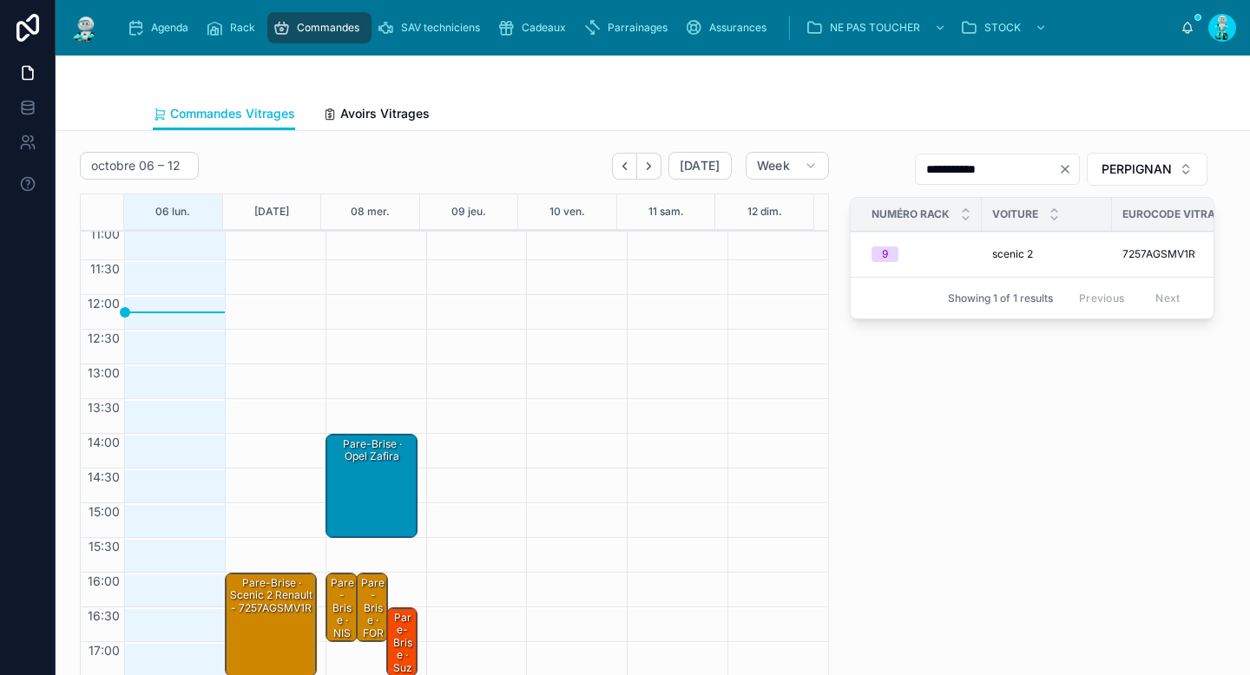
scroll to position [82, 0]
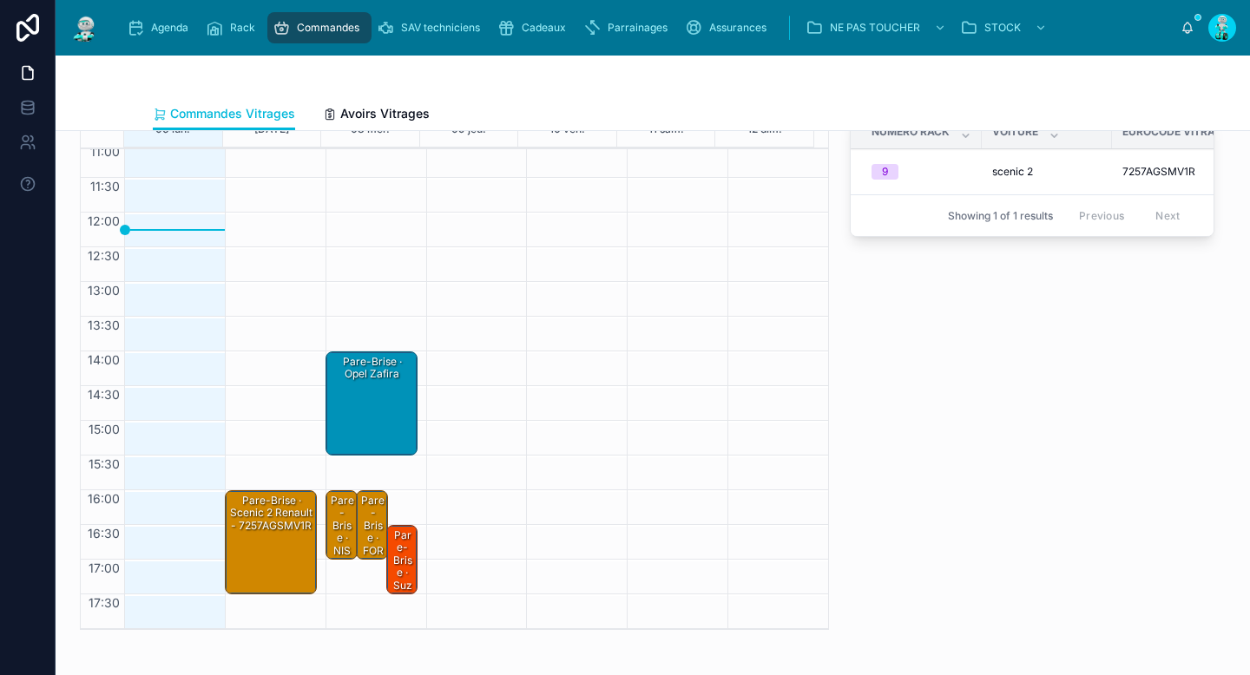
click at [343, 516] on div "Pare-Brise · NISSAN X-Trail EM-797-ZG (T32) 1.6 dCi 16V Xtronic CVT 2WD S&S 130…" at bounding box center [342, 688] width 27 height 391
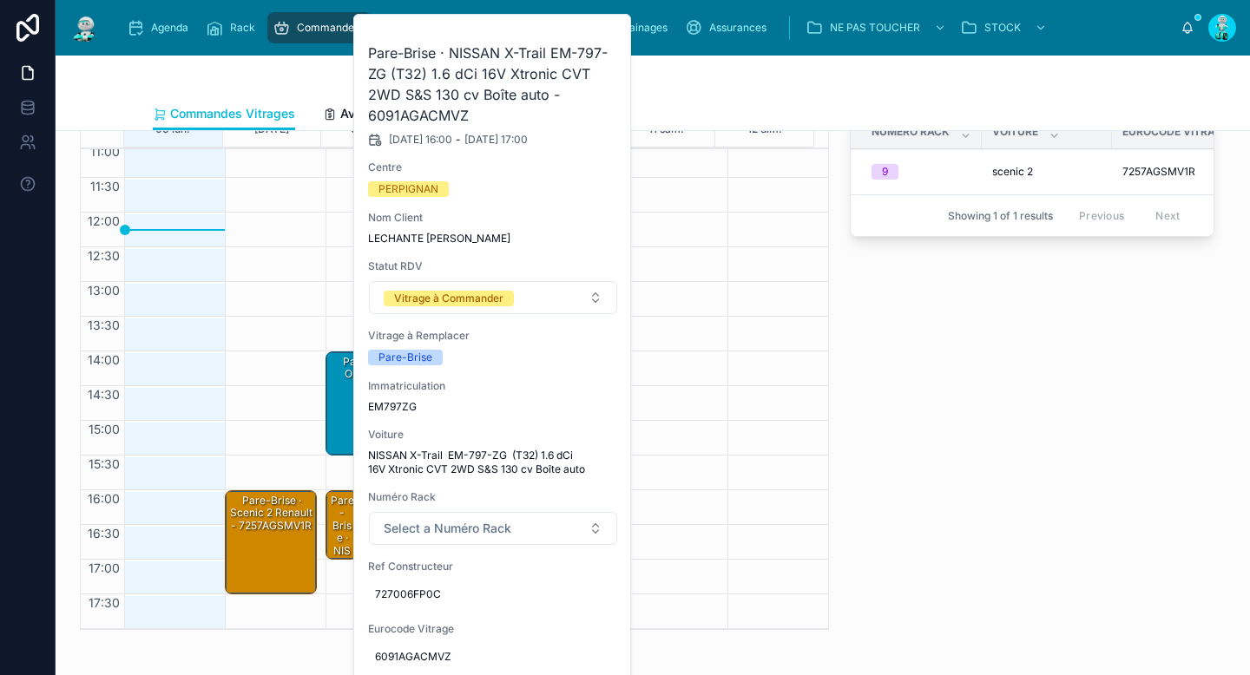
drag, startPoint x: 931, startPoint y: 450, endPoint x: 762, endPoint y: 473, distance: 170.8
click at [931, 450] on div "**********" at bounding box center [1031, 349] width 385 height 575
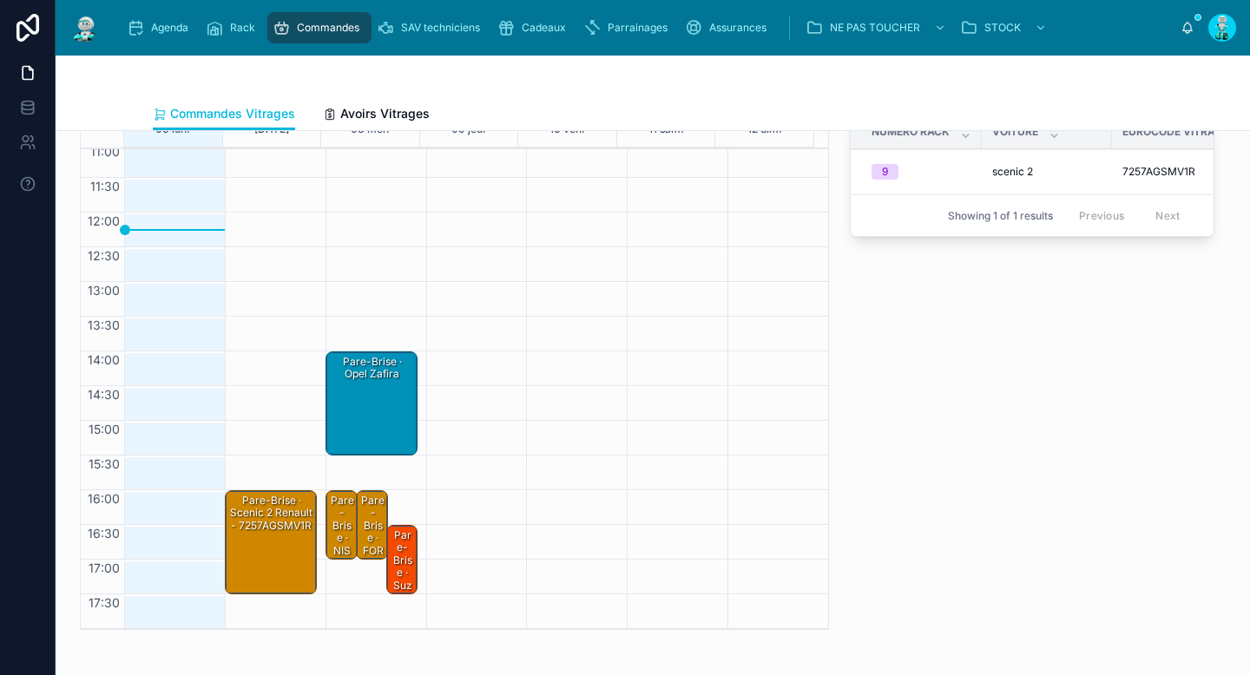
click at [372, 516] on div "Pare-Brise · FORD mondeo - 3569AGSMVW3P FE" at bounding box center [372, 582] width 27 height 178
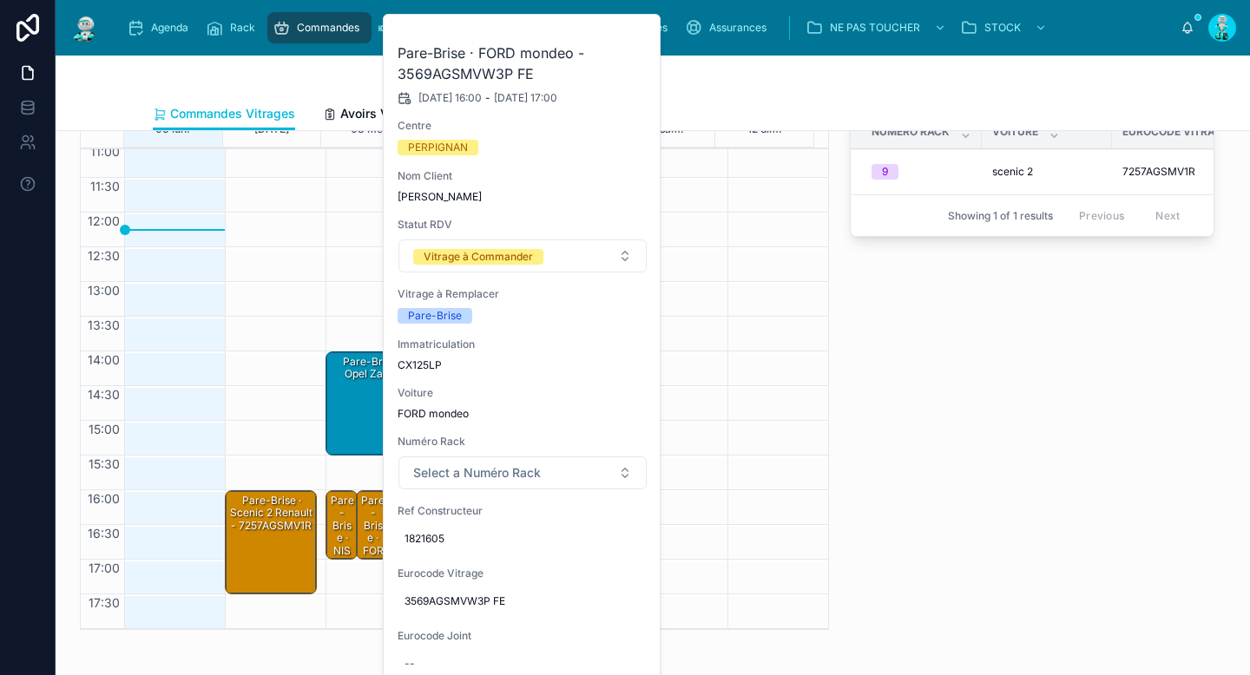
drag, startPoint x: 907, startPoint y: 464, endPoint x: 576, endPoint y: 512, distance: 334.1
click at [907, 464] on div "**********" at bounding box center [1031, 349] width 385 height 575
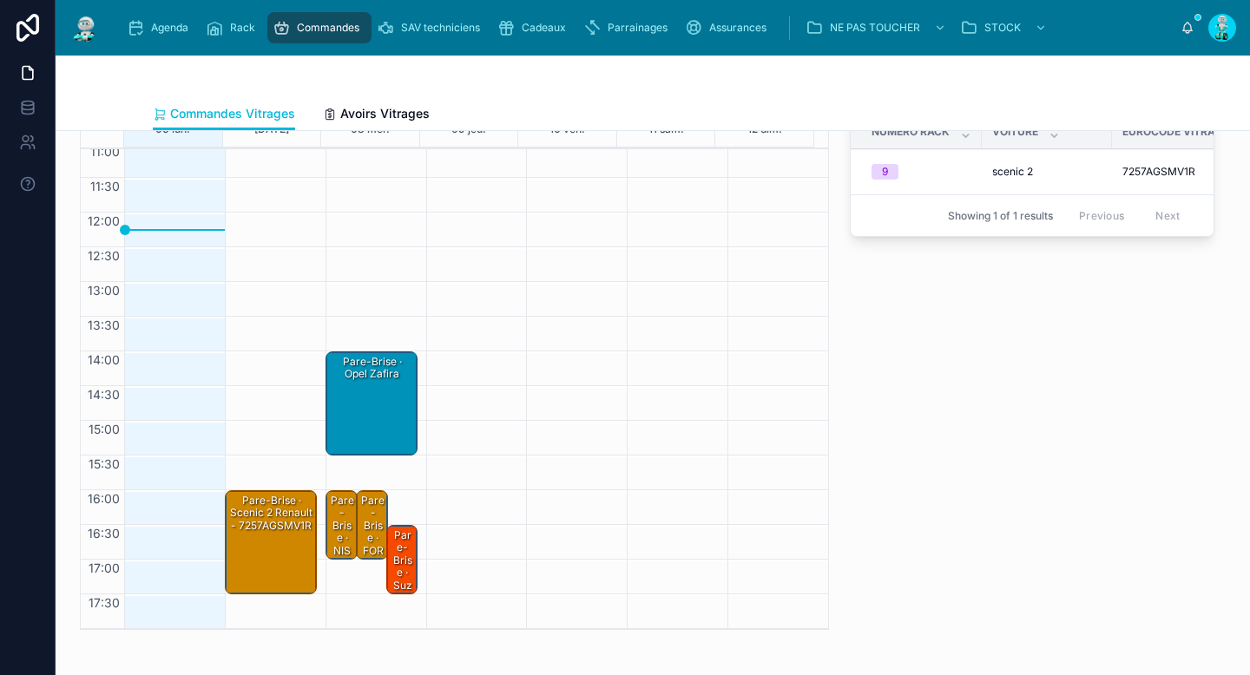
click at [266, 534] on div "Pare-Brise · scenic 2 renault - 7257AGSMV1R" at bounding box center [271, 513] width 87 height 41
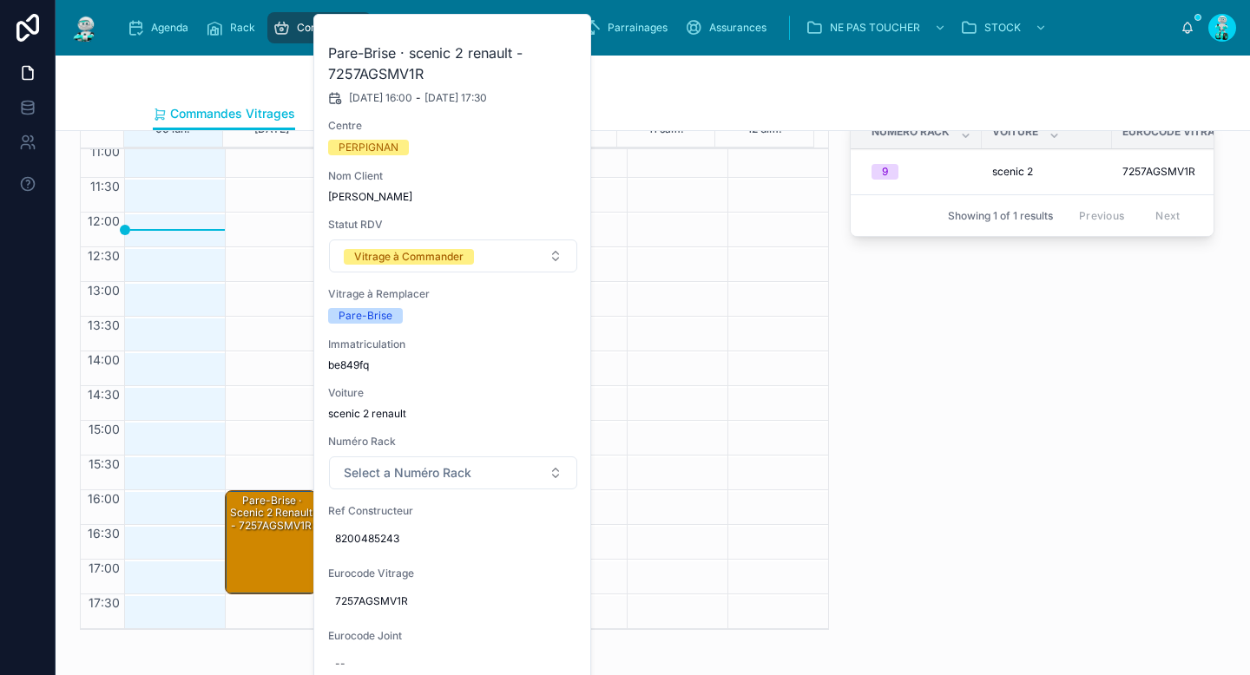
click at [880, 465] on div "**********" at bounding box center [1031, 349] width 385 height 575
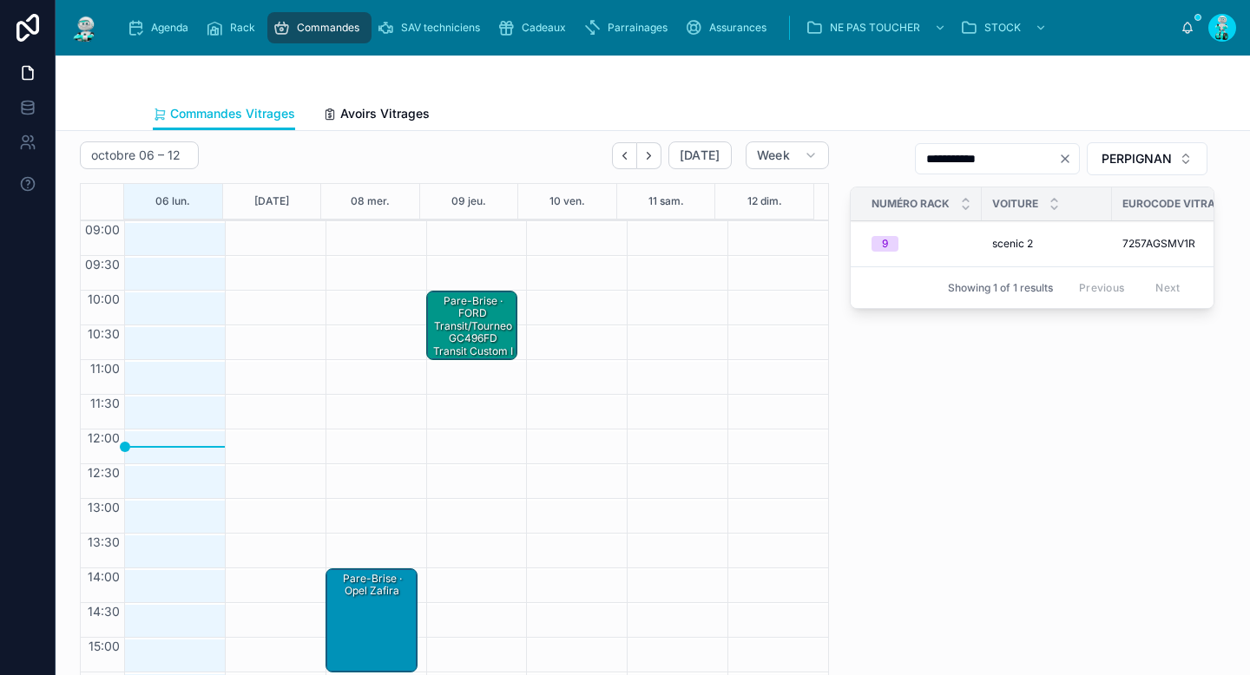
scroll to position [122, 0]
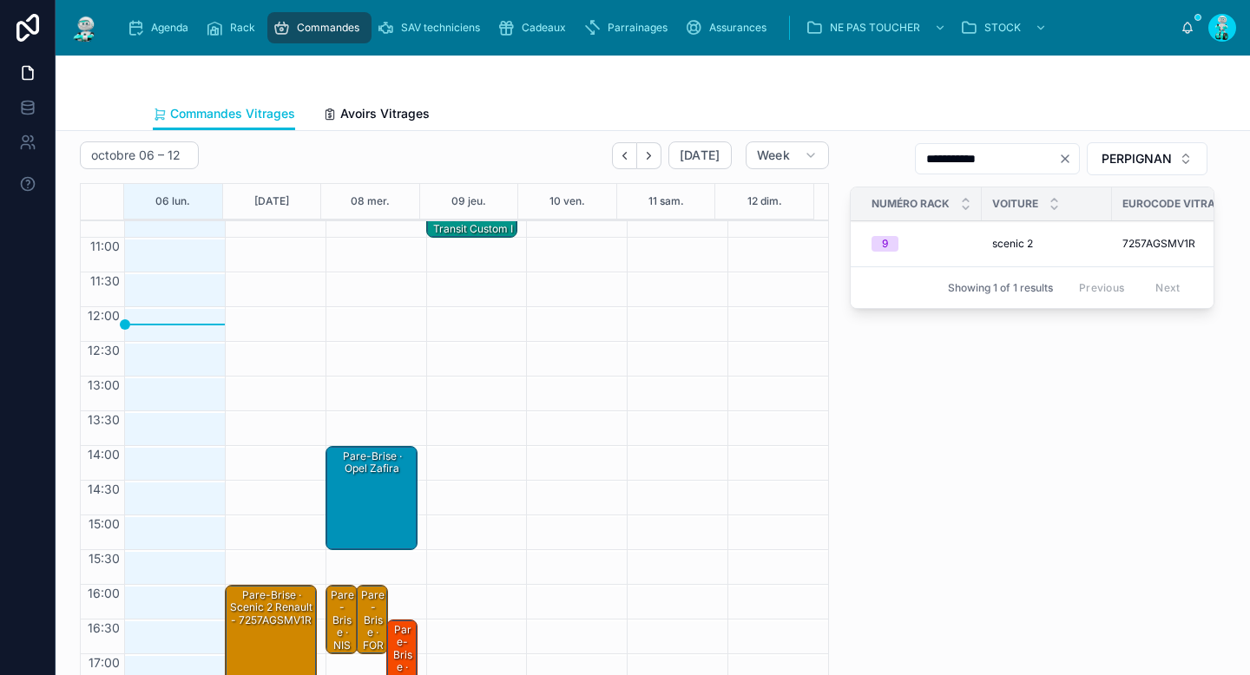
click at [365, 490] on div "Pare-Brise · opel zafira" at bounding box center [372, 498] width 87 height 101
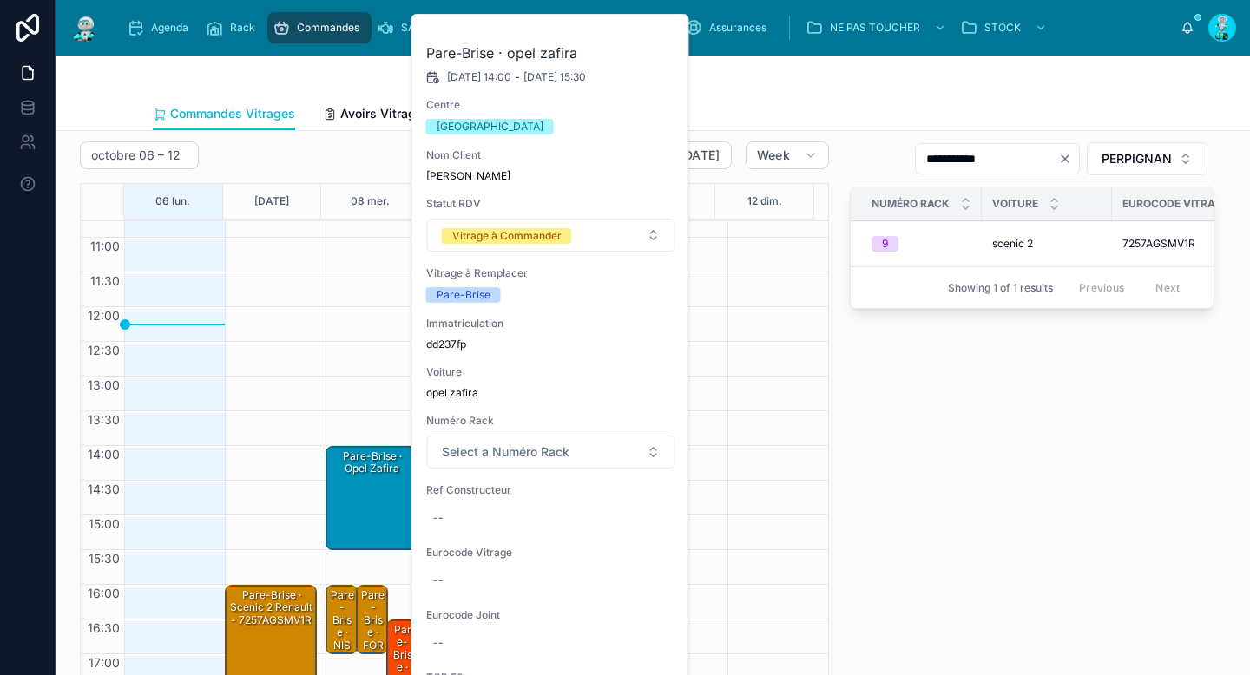
click at [452, 575] on div "--" at bounding box center [551, 581] width 250 height 28
type input "**********"
click button "submit" at bounding box center [645, 604] width 21 height 21
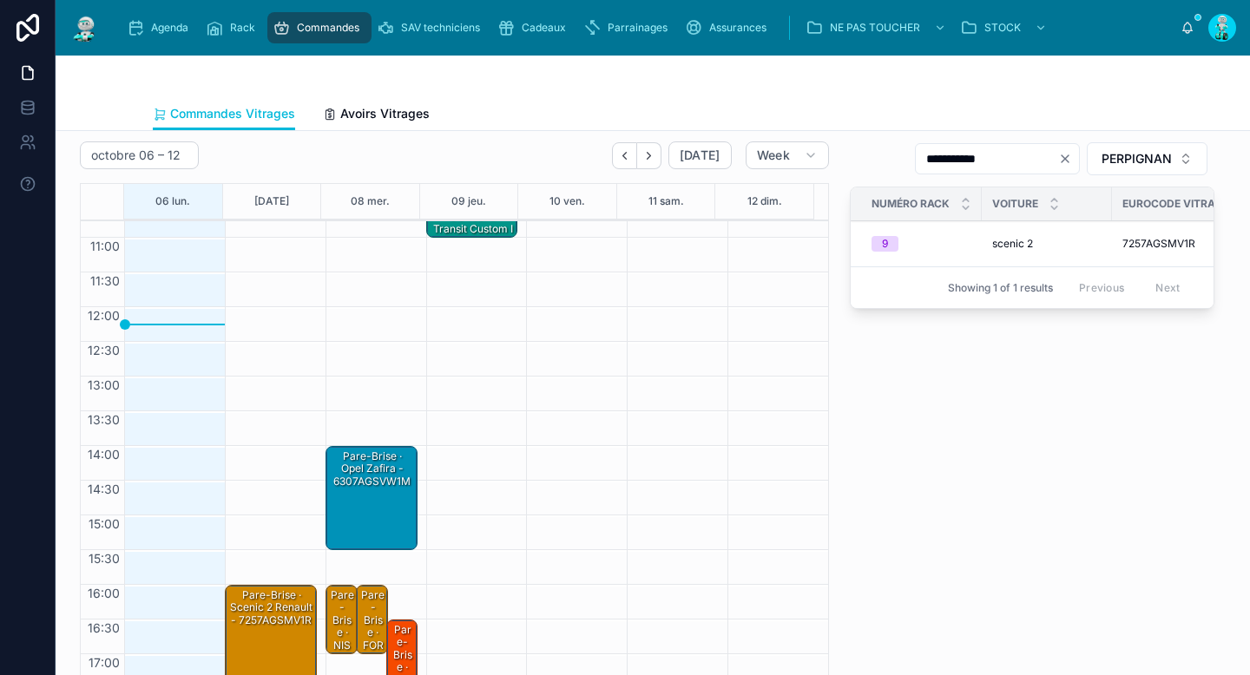
click at [364, 483] on div "Pare-Brise · opel zafira - 6307AGSVW1M" at bounding box center [372, 469] width 87 height 41
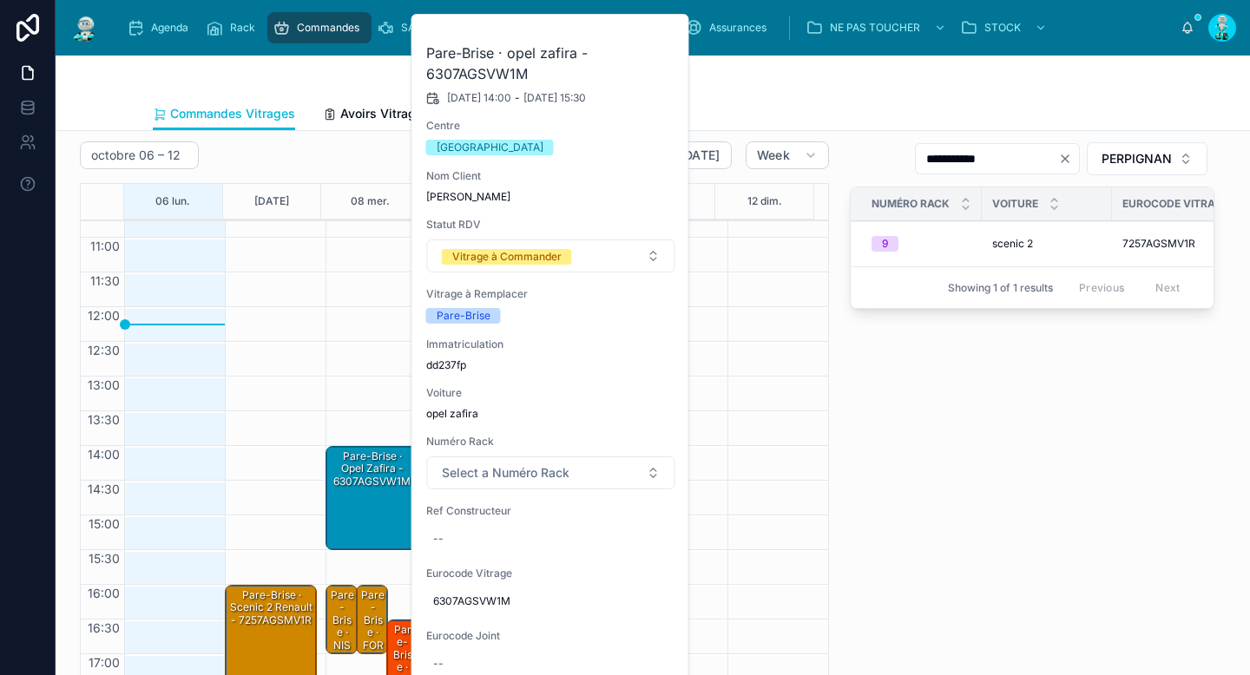
click at [495, 546] on div "--" at bounding box center [551, 539] width 250 height 28
type input "********"
click button "submit" at bounding box center [645, 562] width 21 height 21
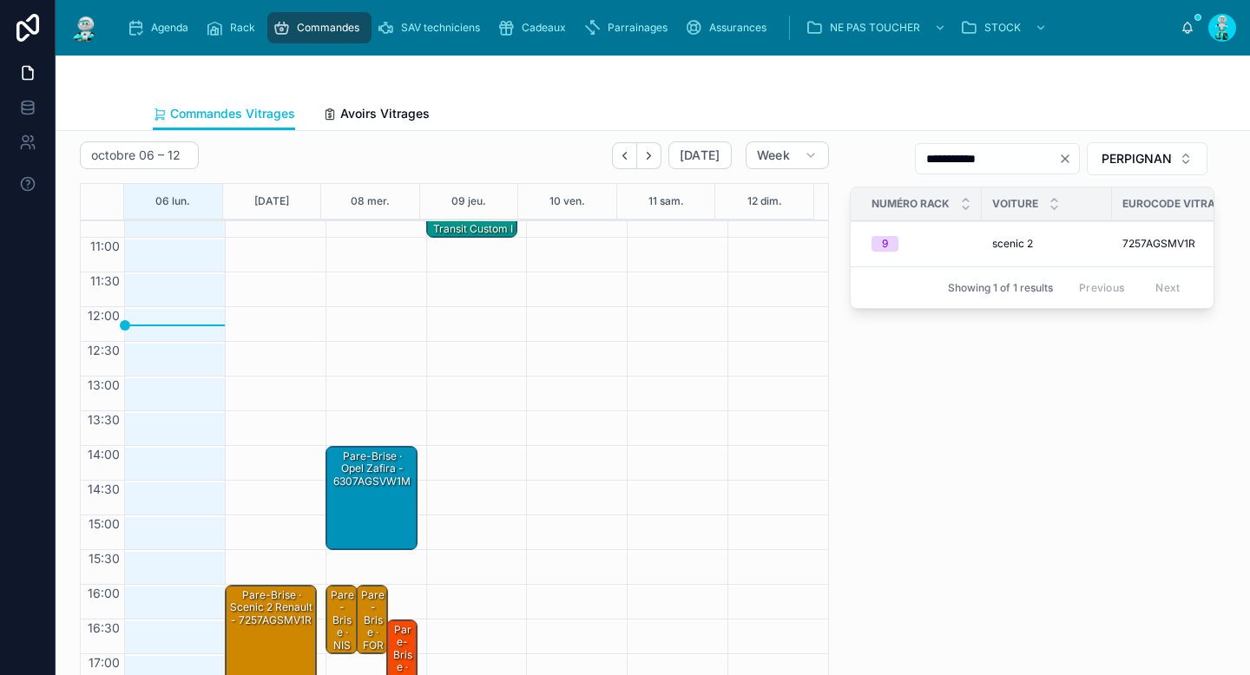
click at [1101, 157] on span "PERPIGNAN" at bounding box center [1136, 158] width 70 height 17
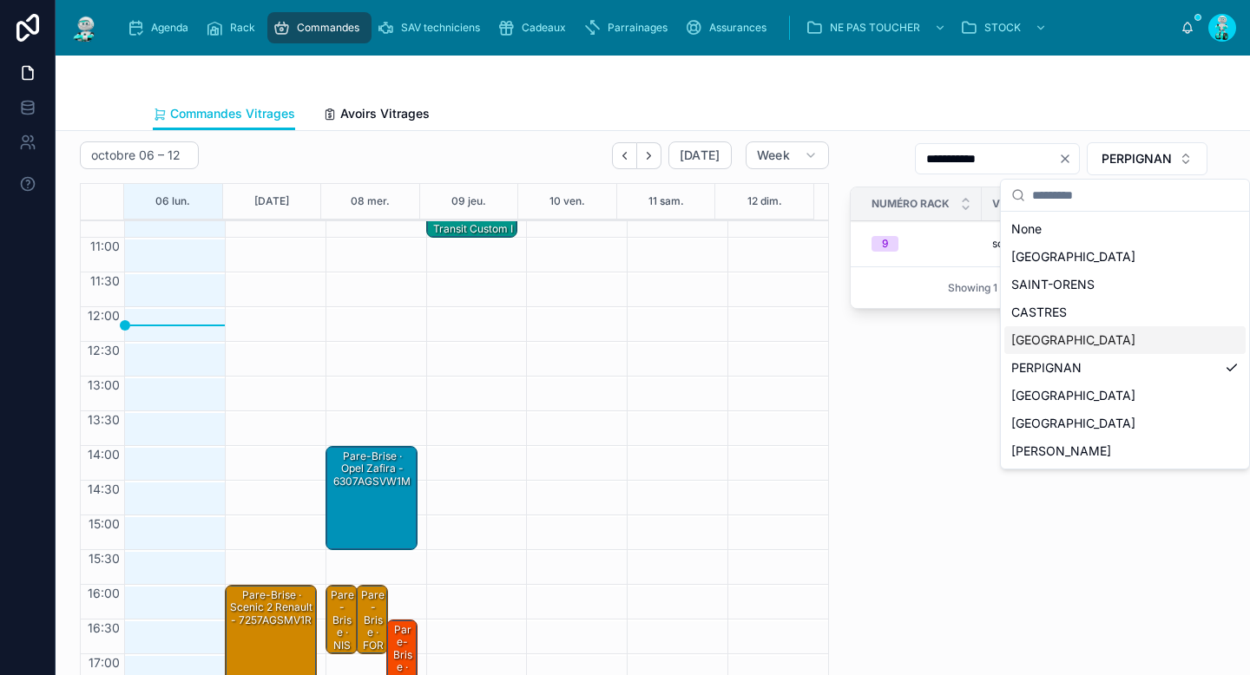
click at [1099, 332] on div "CARCASSONNE" at bounding box center [1124, 340] width 241 height 28
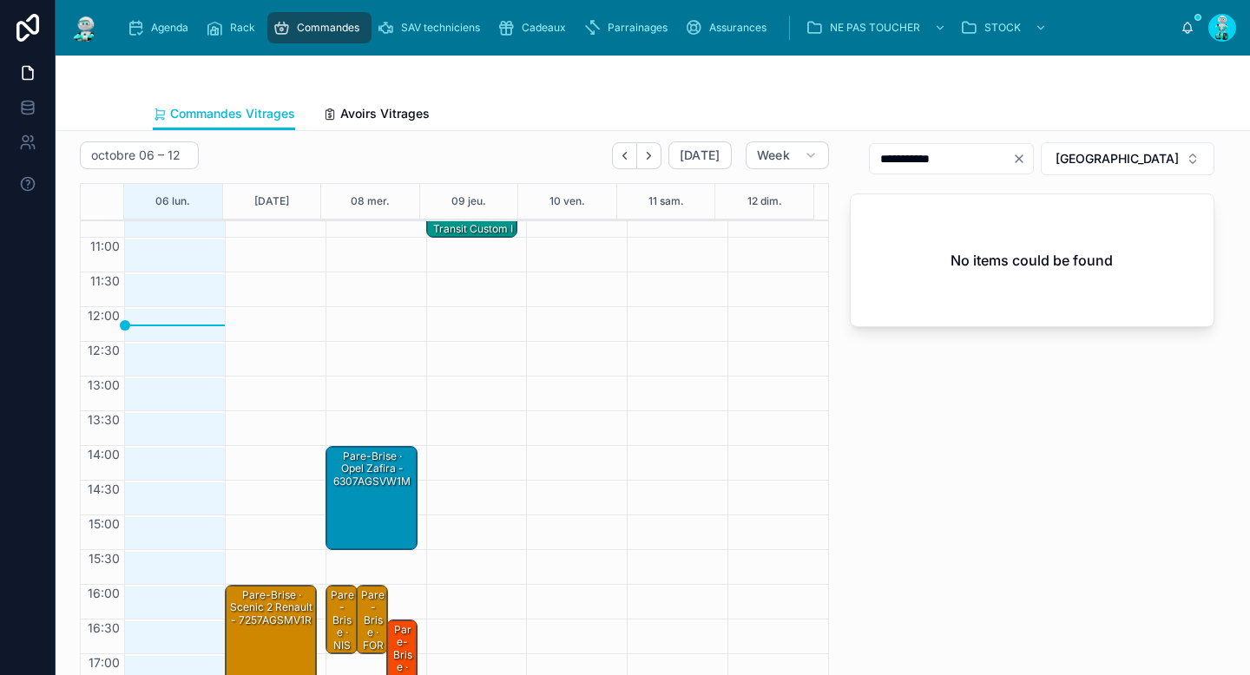
click at [362, 492] on div "Pare-Brise · opel zafira - 6307AGSVW1M" at bounding box center [372, 498] width 87 height 101
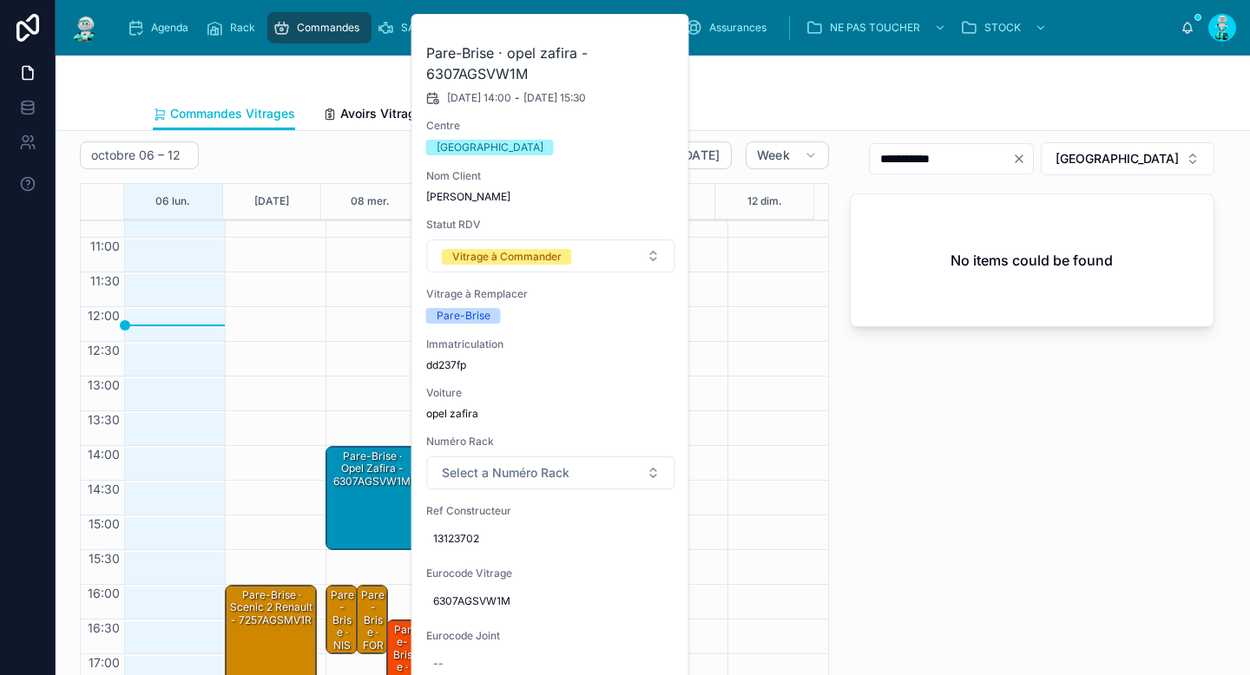
click at [477, 603] on span "6307AGSVW1M" at bounding box center [551, 602] width 236 height 14
click at [494, 621] on input "**********" at bounding box center [518, 627] width 163 height 24
click at [1026, 163] on icon "Clear" at bounding box center [1019, 159] width 14 height 14
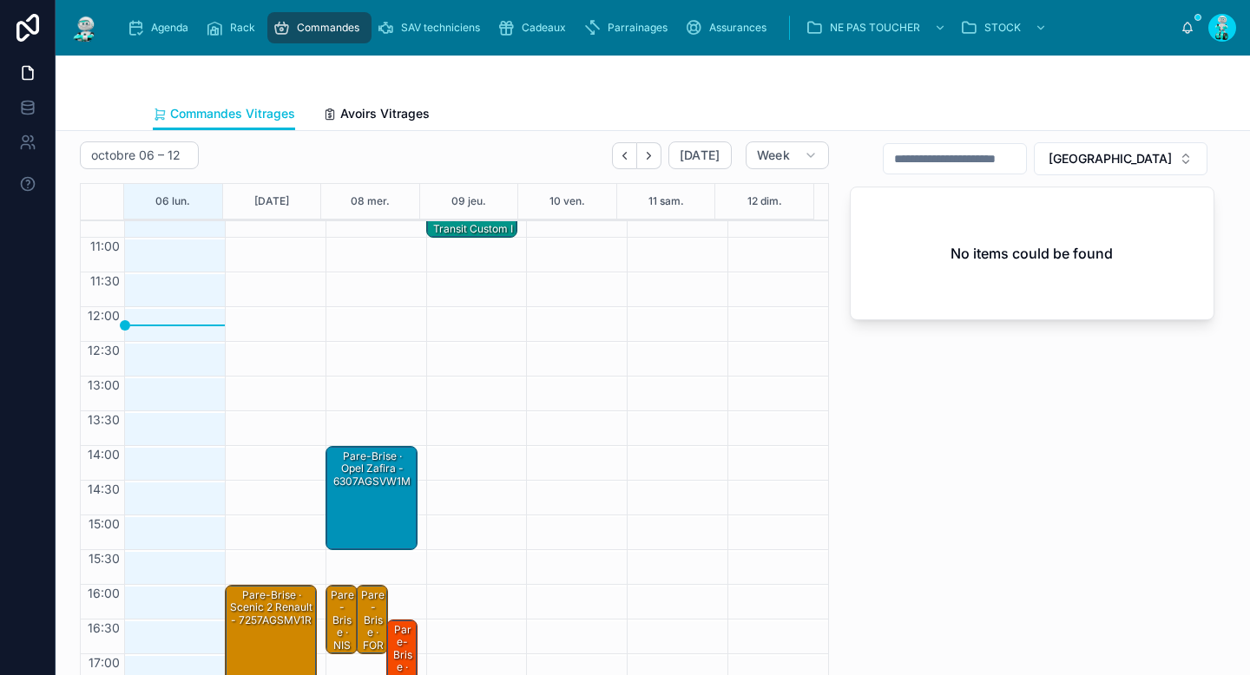
click at [1026, 159] on input "text" at bounding box center [955, 159] width 142 height 24
click at [1008, 162] on input "text" at bounding box center [955, 159] width 142 height 24
drag, startPoint x: 917, startPoint y: 161, endPoint x: 1028, endPoint y: 144, distance: 112.5
click at [1028, 144] on div "**********" at bounding box center [951, 158] width 165 height 31
type input "**********"
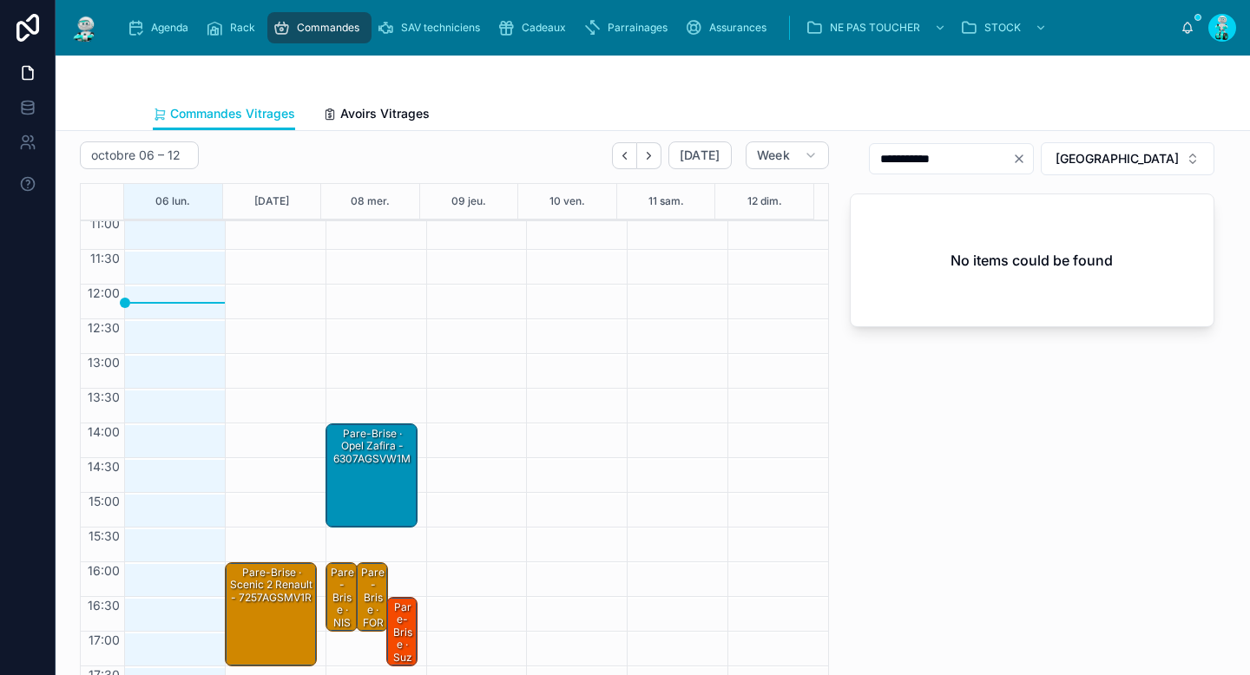
scroll to position [75, 0]
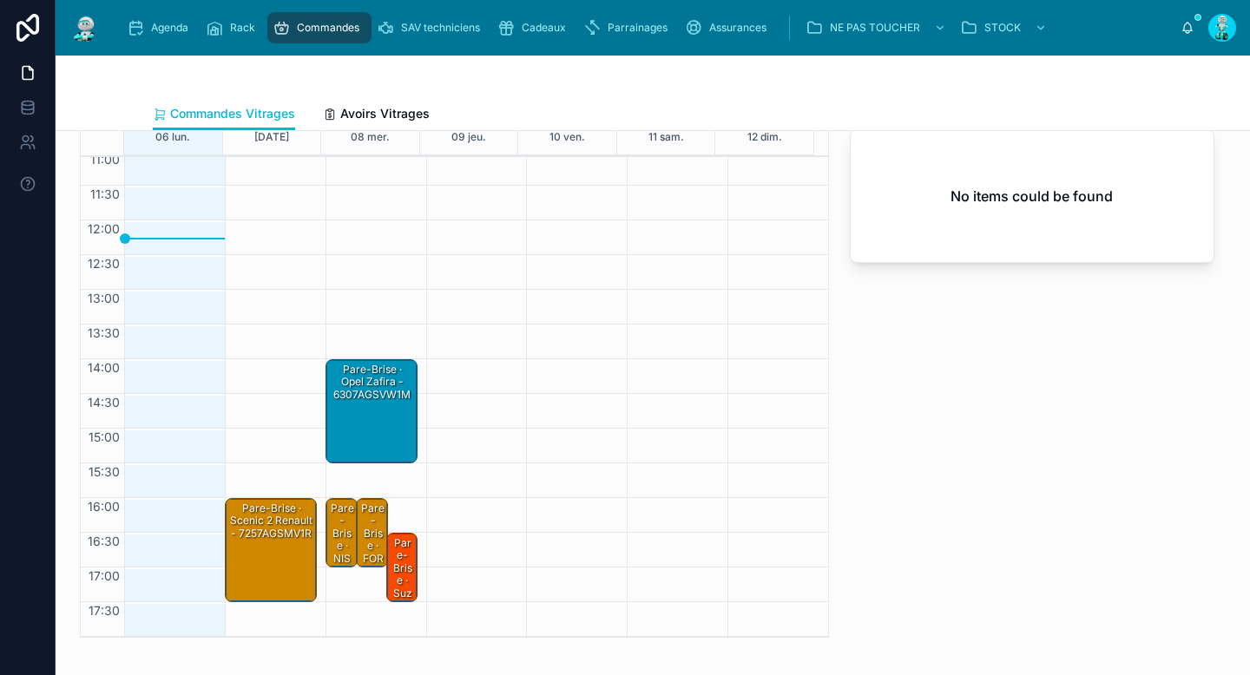
click at [279, 534] on div "Pare-Brise · scenic 2 renault - 7257AGSMV1R" at bounding box center [271, 521] width 87 height 41
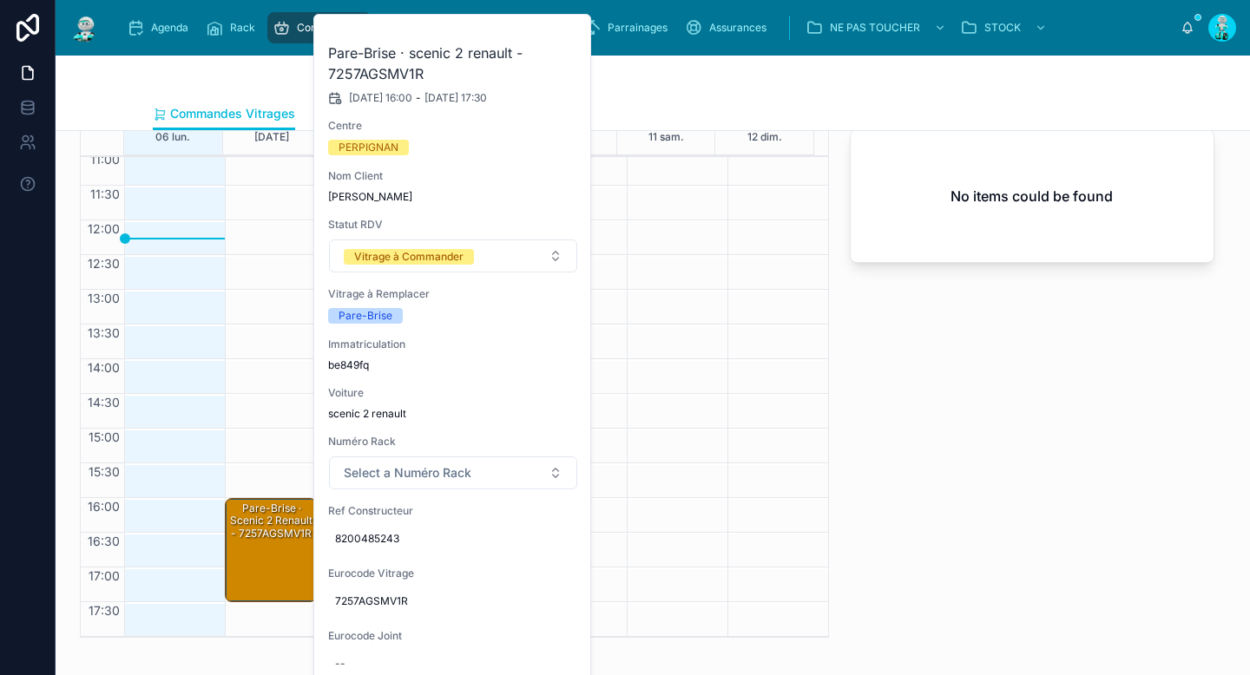
drag, startPoint x: 1124, startPoint y: 515, endPoint x: 820, endPoint y: 510, distance: 303.8
click at [1122, 515] on div "**********" at bounding box center [1031, 357] width 385 height 575
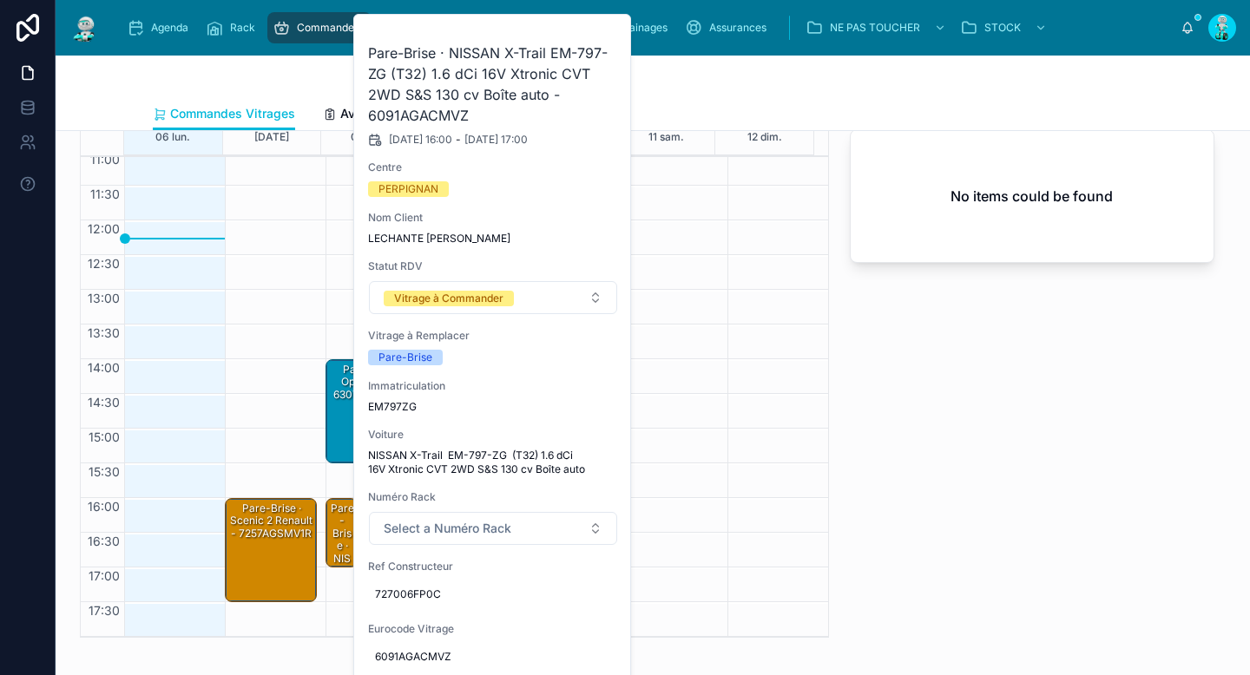
drag, startPoint x: 928, startPoint y: 514, endPoint x: 768, endPoint y: 529, distance: 160.4
click at [928, 513] on div "**********" at bounding box center [1031, 357] width 385 height 575
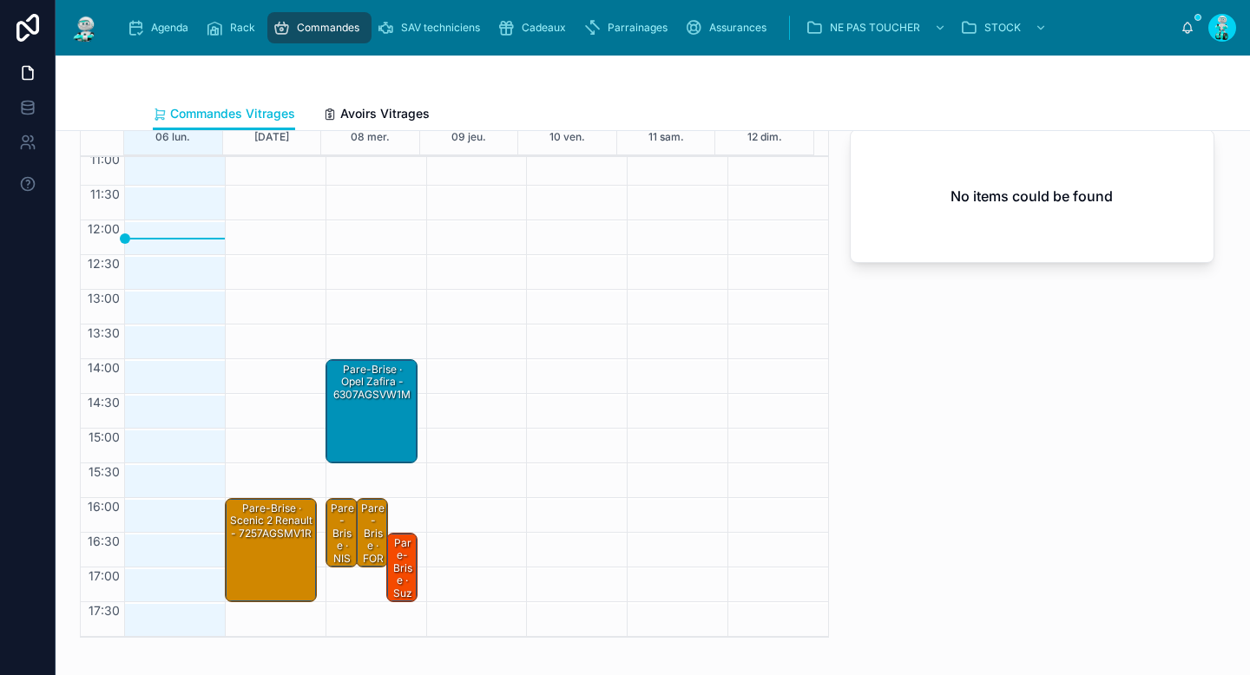
drag, startPoint x: 358, startPoint y: 531, endPoint x: 661, endPoint y: 516, distance: 303.3
click at [359, 531] on div "Pare-Brise · FORD mondeo - 3569AGSMVW3P FE" at bounding box center [372, 590] width 27 height 178
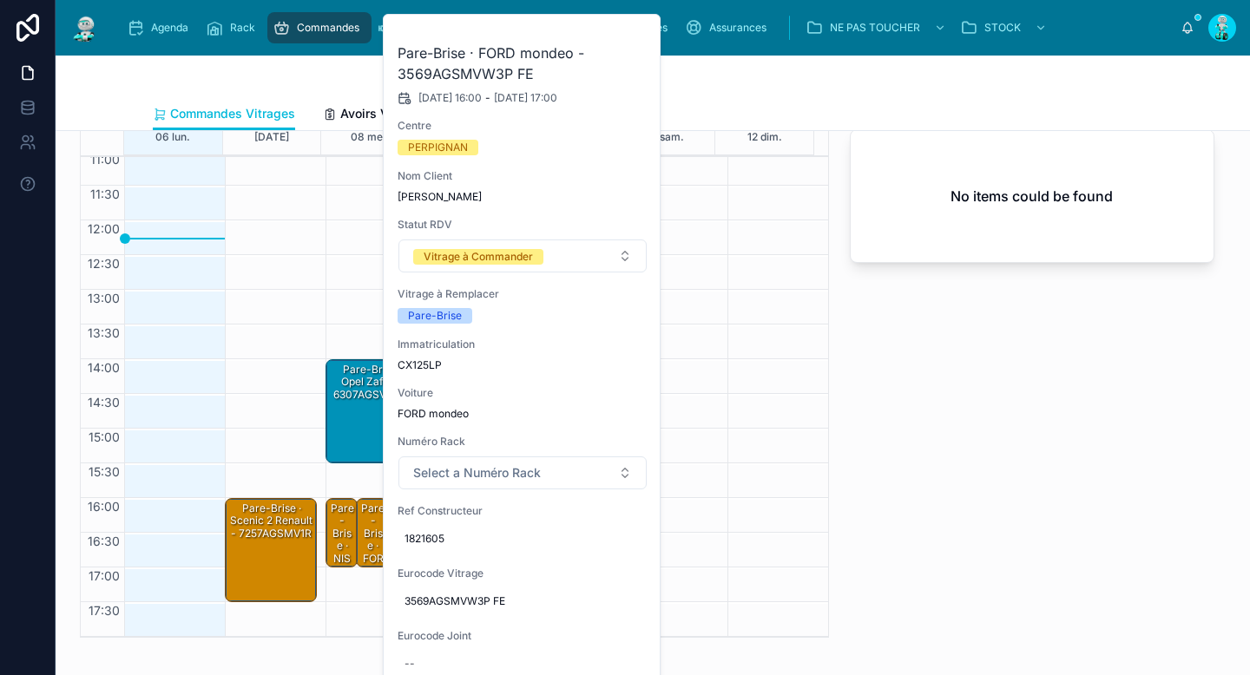
click at [915, 525] on div "**********" at bounding box center [1031, 357] width 385 height 575
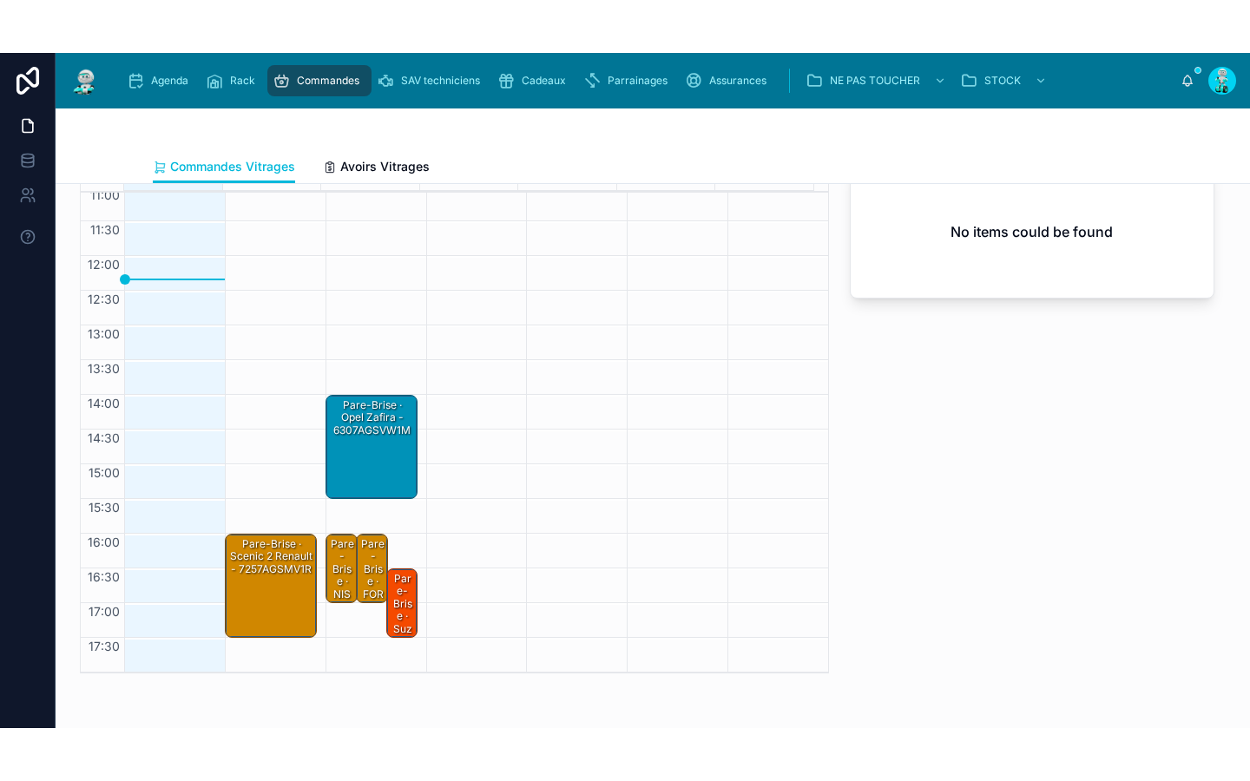
scroll to position [0, 0]
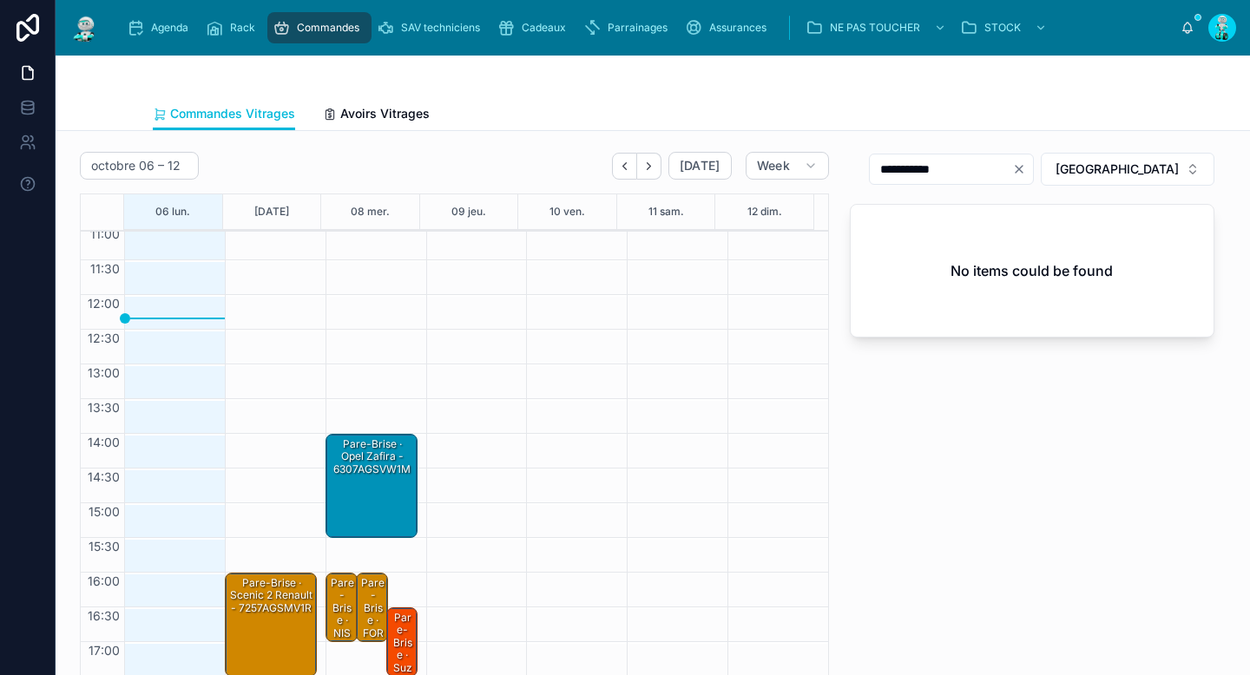
click at [365, 461] on div "Pare-Brise · opel zafira - 6307AGSVW1M" at bounding box center [372, 457] width 87 height 41
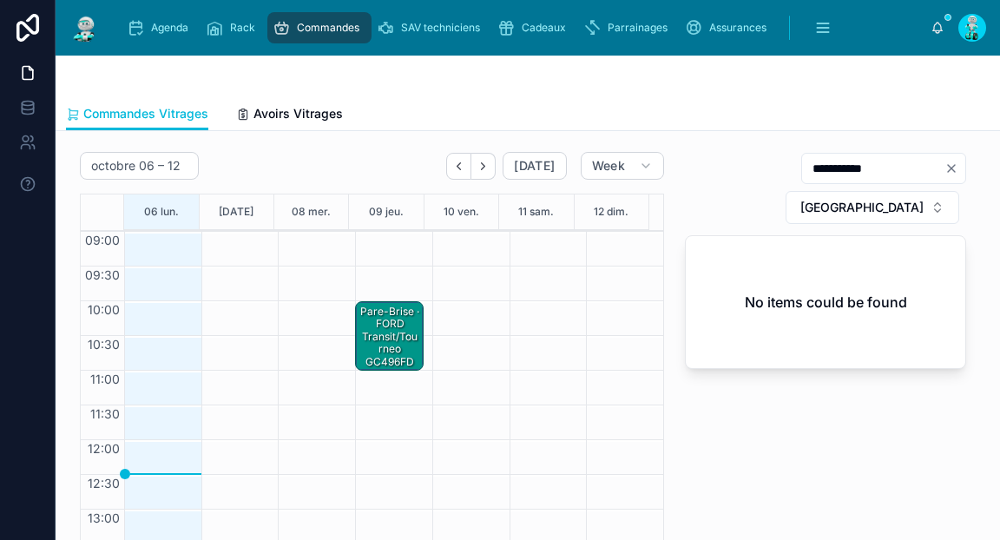
click at [650, 203] on div "06 lun. 07 mar. 08 mer. 09 jeu. 10 ven. 11 sam. 12 dim. 09:00 09:30 10:00 10:30…" at bounding box center [372, 397] width 584 height 406
click at [448, 257] on div at bounding box center [466, 544] width 69 height 625
click at [404, 194] on div "09 jeu." at bounding box center [385, 212] width 75 height 36
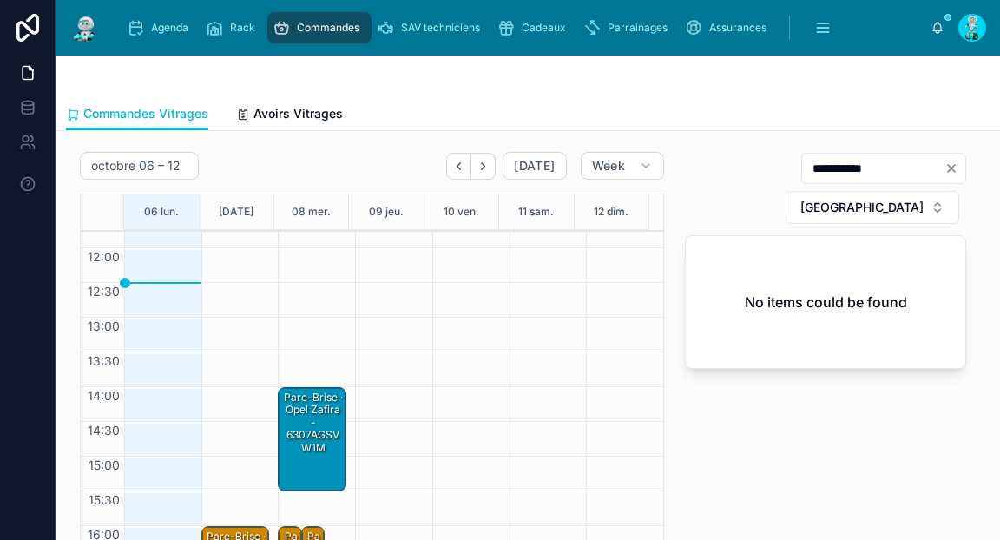
scroll to position [257, 0]
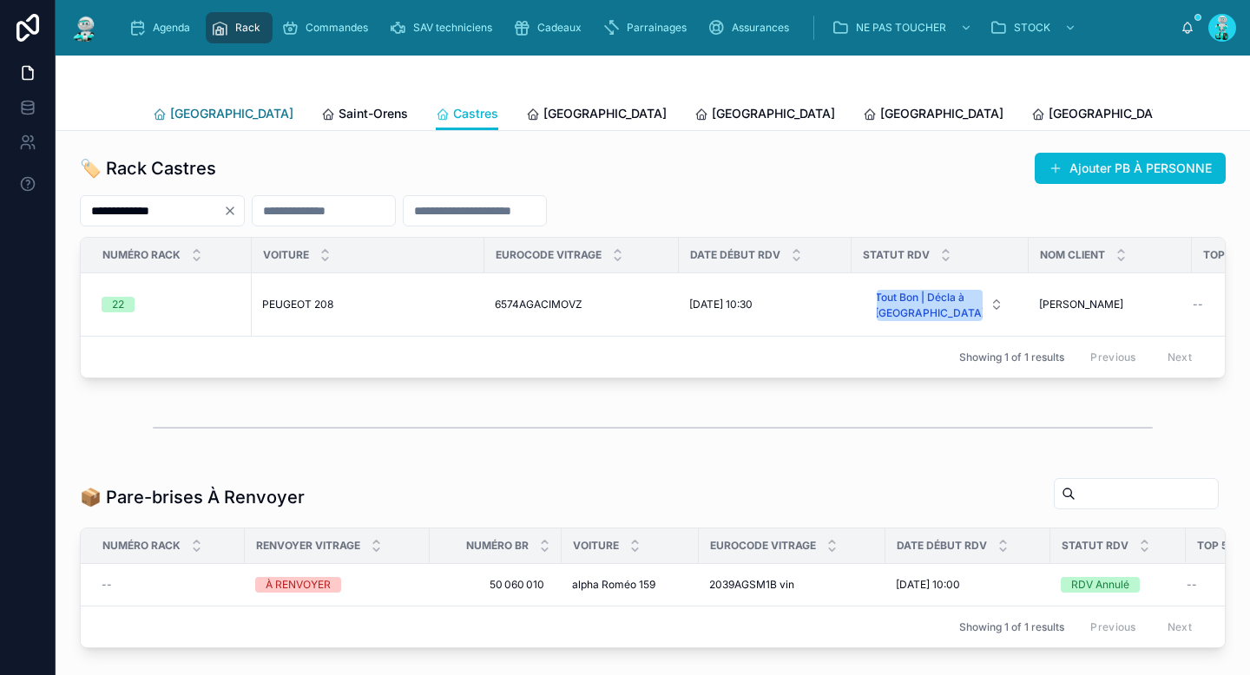
drag, startPoint x: 184, startPoint y: 112, endPoint x: 186, endPoint y: 126, distance: 14.0
click at [184, 112] on span "[GEOGRAPHIC_DATA]" at bounding box center [231, 113] width 123 height 17
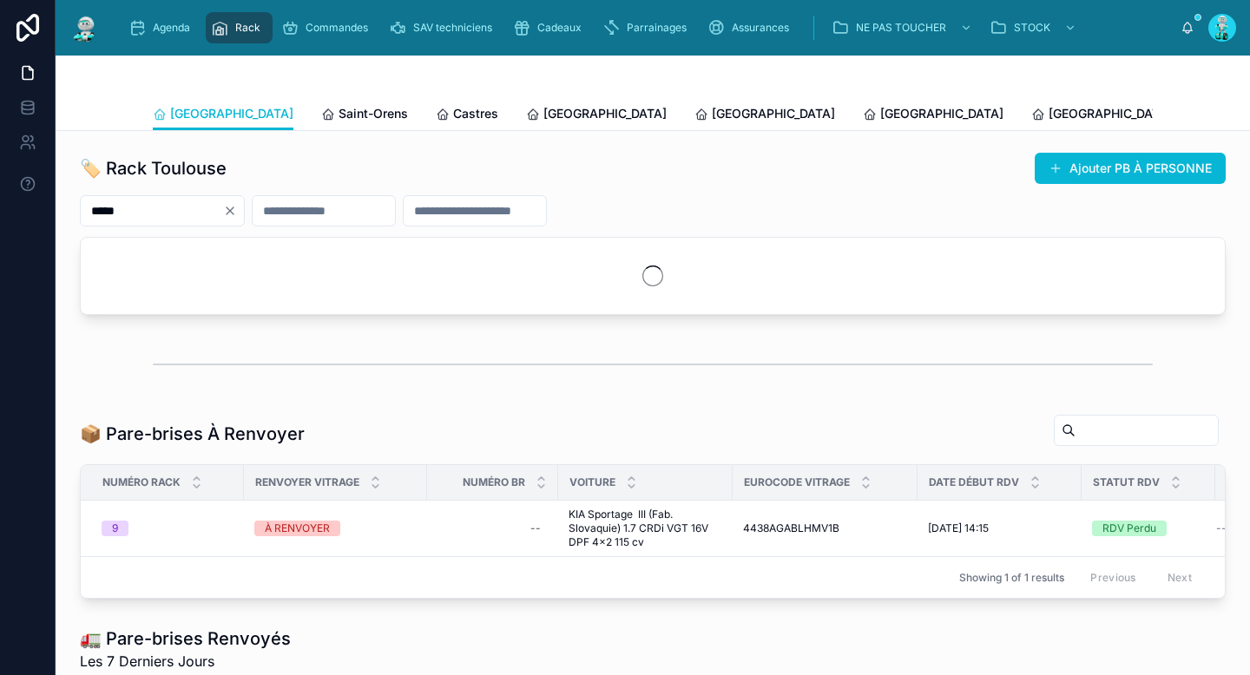
click at [244, 211] on button "Clear" at bounding box center [233, 211] width 21 height 14
click at [223, 207] on input "text" at bounding box center [152, 211] width 142 height 24
paste input "**********"
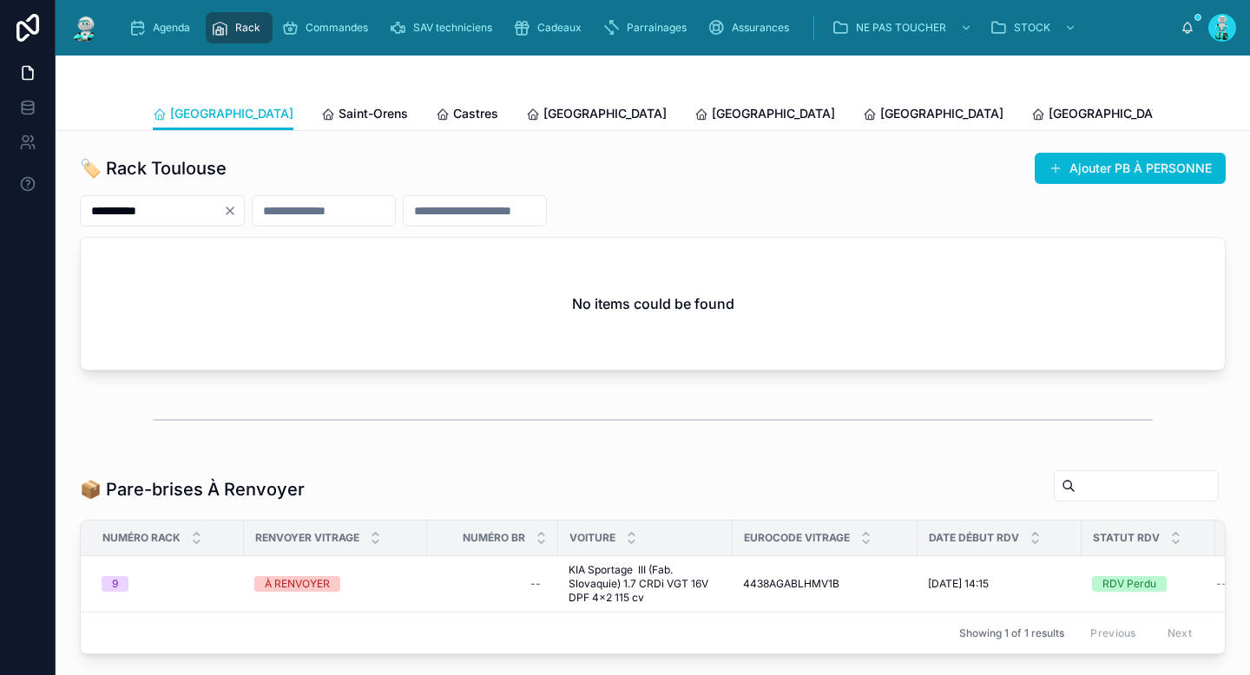
drag, startPoint x: 132, startPoint y: 212, endPoint x: 253, endPoint y: 206, distance: 121.7
click at [245, 207] on div "**********" at bounding box center [162, 210] width 165 height 31
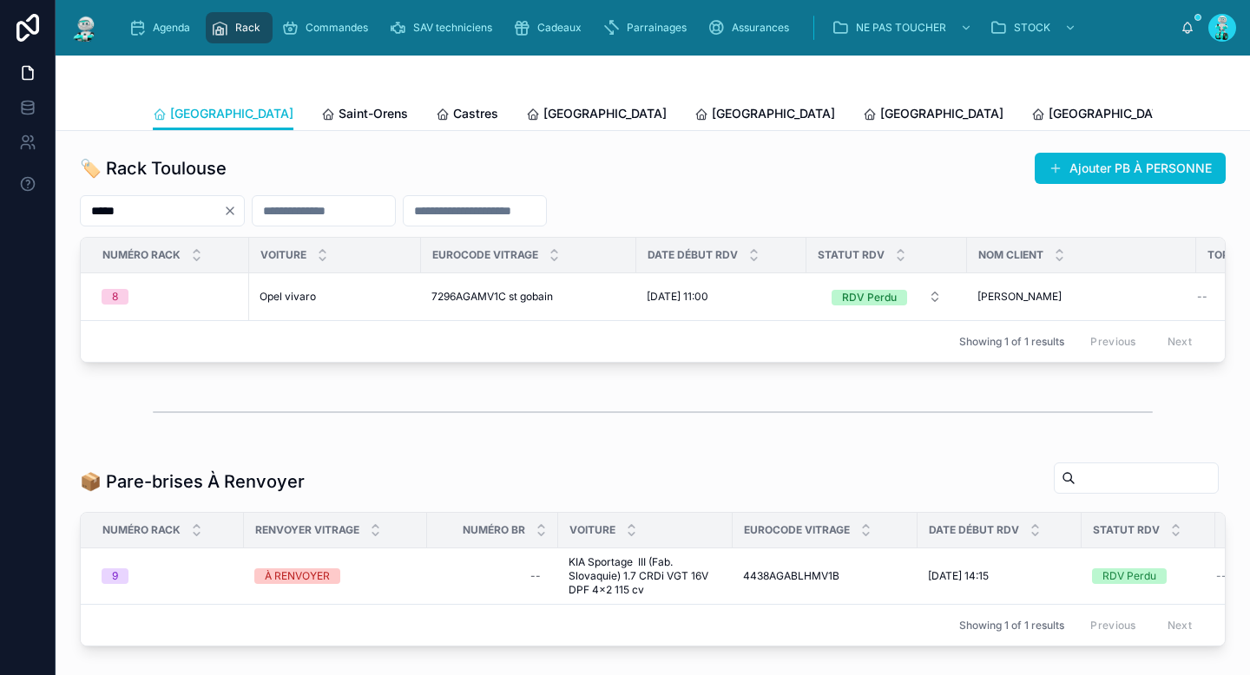
type input "*****"
click at [712, 114] on span "[GEOGRAPHIC_DATA]" at bounding box center [773, 113] width 123 height 17
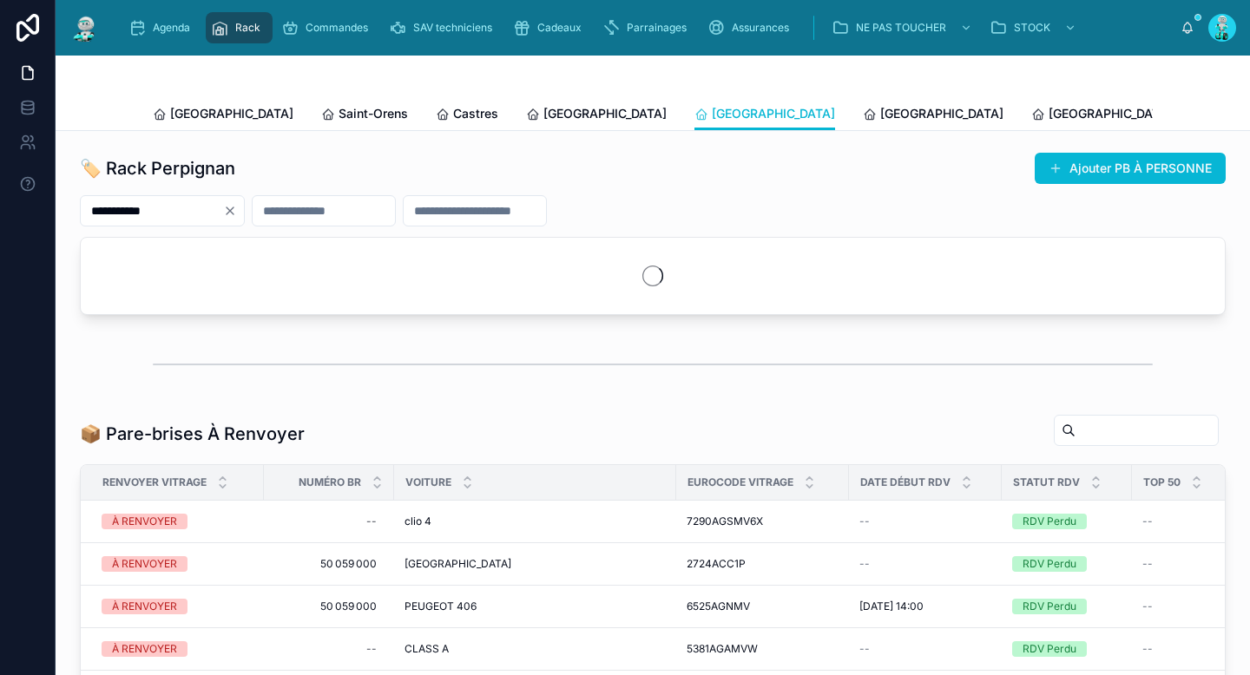
click at [237, 212] on icon "Clear" at bounding box center [230, 211] width 14 height 14
click at [223, 212] on input "text" at bounding box center [152, 211] width 142 height 24
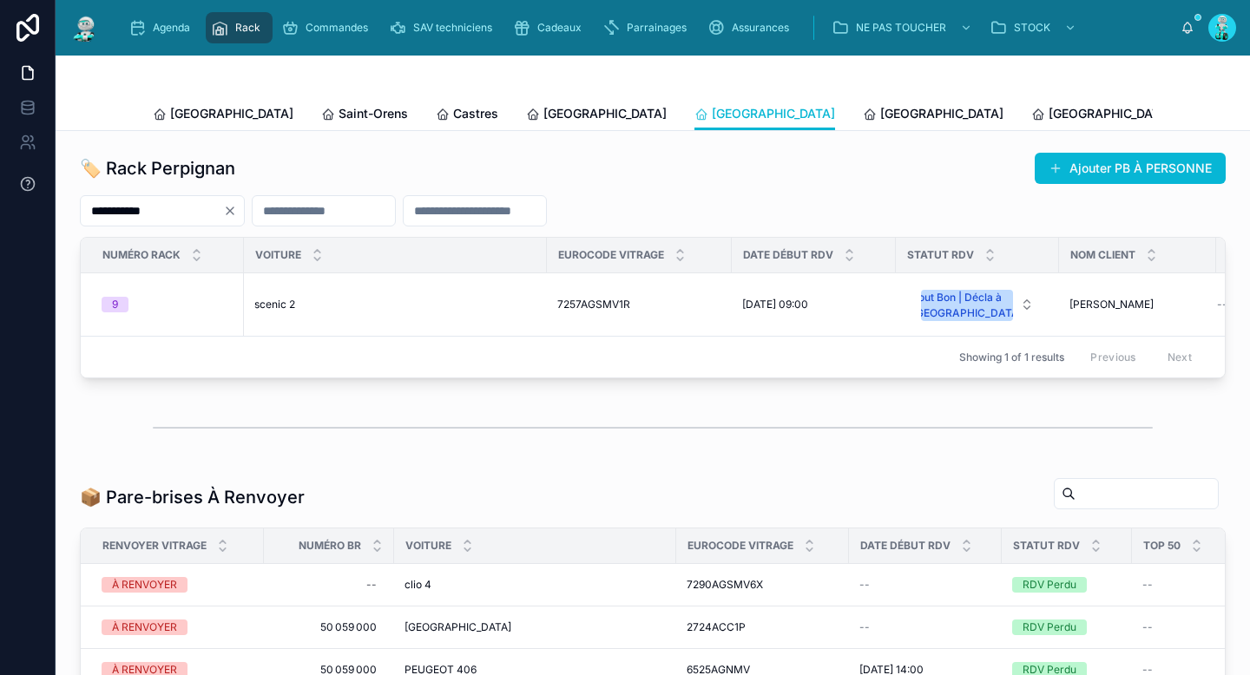
type input "**********"
click at [144, 210] on input "**********" at bounding box center [152, 211] width 142 height 24
click at [171, 310] on div "9" at bounding box center [168, 305] width 132 height 16
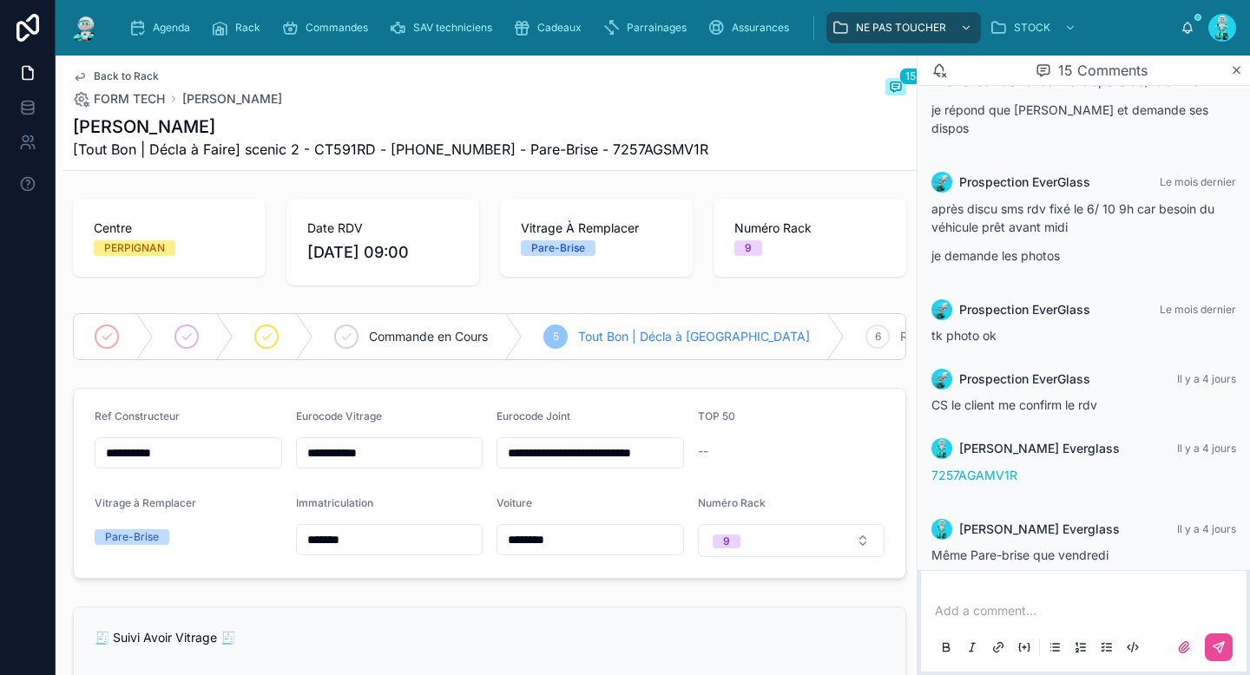
click at [147, 76] on span "Back to Rack" at bounding box center [126, 76] width 65 height 14
